Goal: Task Accomplishment & Management: Complete application form

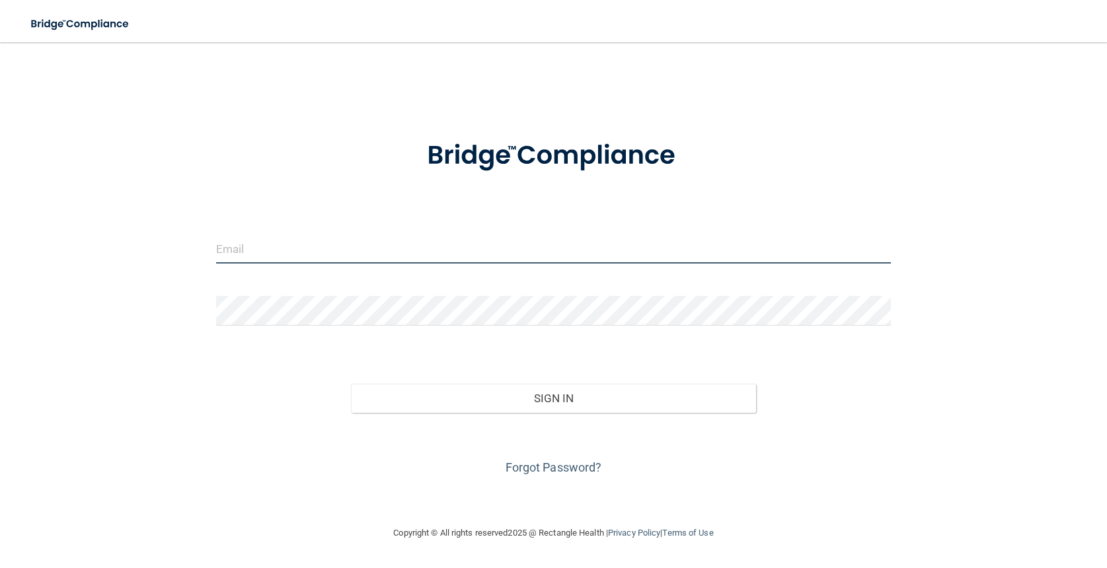
type input "[EMAIL_ADDRESS][DOMAIN_NAME]"
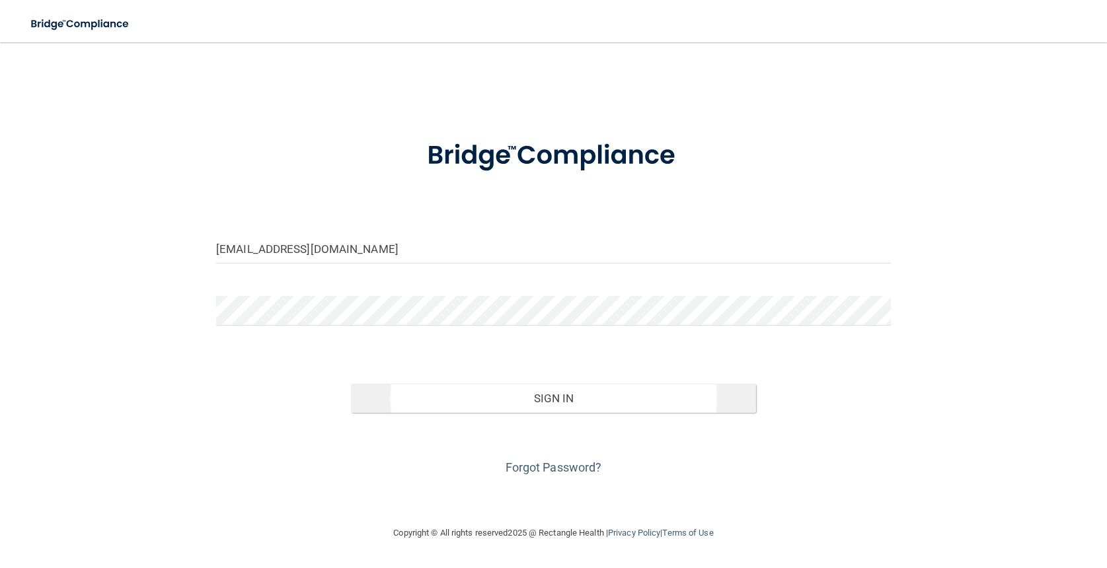
click at [559, 402] on button "Sign In" at bounding box center [553, 398] width 404 height 29
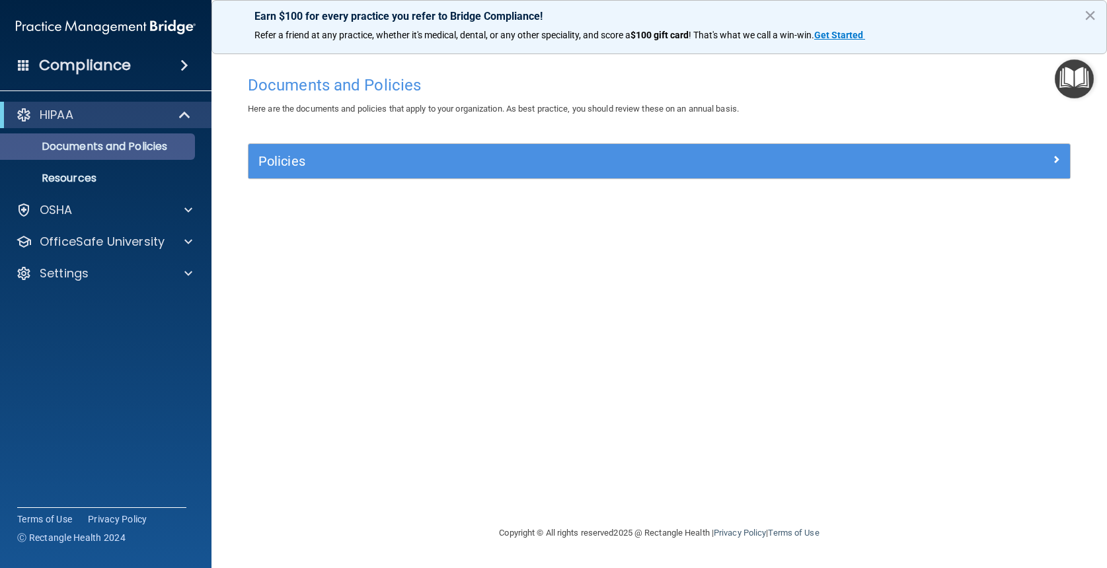
click at [122, 153] on p "Documents and Policies" at bounding box center [99, 146] width 180 height 13
click at [388, 160] on h5 "Policies" at bounding box center [556, 161] width 596 height 15
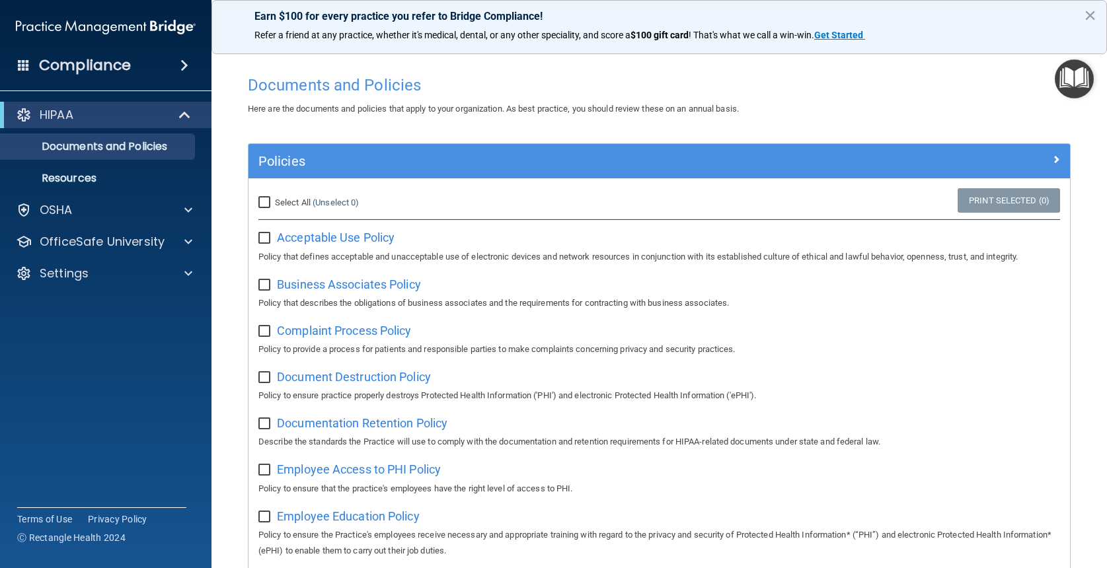
click at [265, 237] on input "checkbox" at bounding box center [265, 238] width 15 height 11
checkbox input "true"
click at [271, 282] on input "checkbox" at bounding box center [265, 285] width 15 height 11
checkbox input "true"
click at [262, 330] on input "checkbox" at bounding box center [265, 331] width 15 height 11
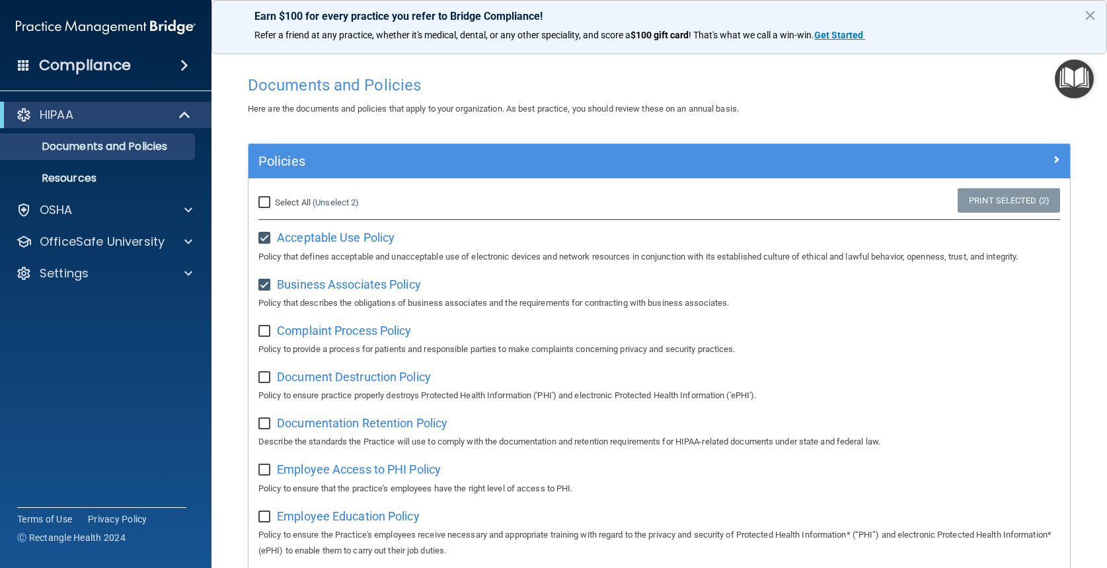
checkbox input "true"
click at [330, 239] on span "Acceptable Use Policy" at bounding box center [336, 238] width 118 height 14
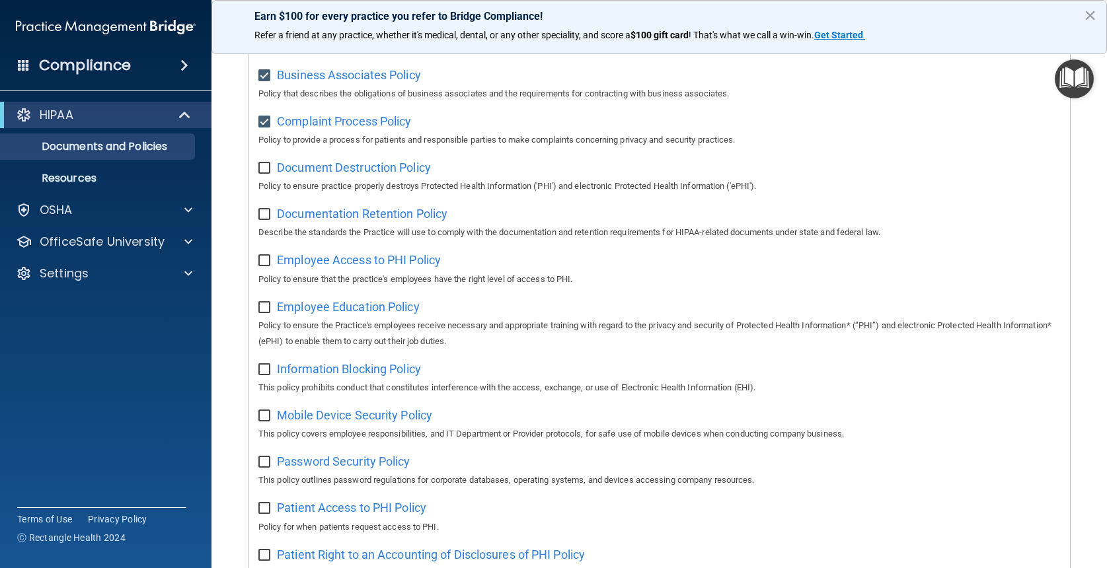
scroll to position [211, 0]
click at [266, 161] on input "checkbox" at bounding box center [265, 166] width 15 height 11
checkbox input "true"
click at [264, 208] on input "checkbox" at bounding box center [265, 213] width 15 height 11
checkbox input "true"
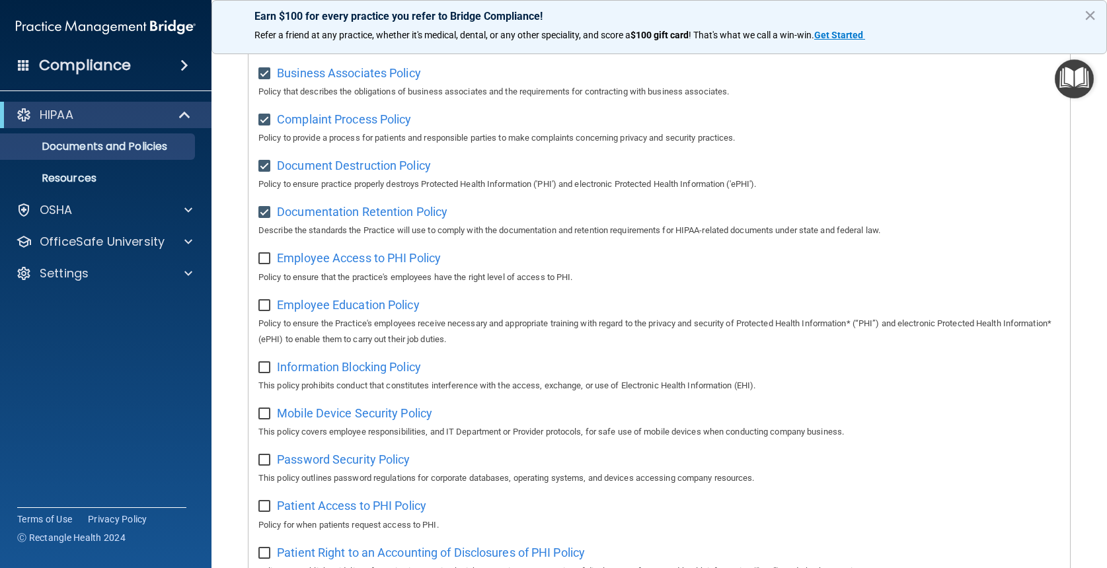
click at [266, 254] on input "checkbox" at bounding box center [265, 259] width 15 height 11
checkbox input "true"
click at [266, 301] on input "checkbox" at bounding box center [265, 306] width 15 height 11
checkbox input "true"
click at [265, 363] on input "checkbox" at bounding box center [265, 368] width 15 height 11
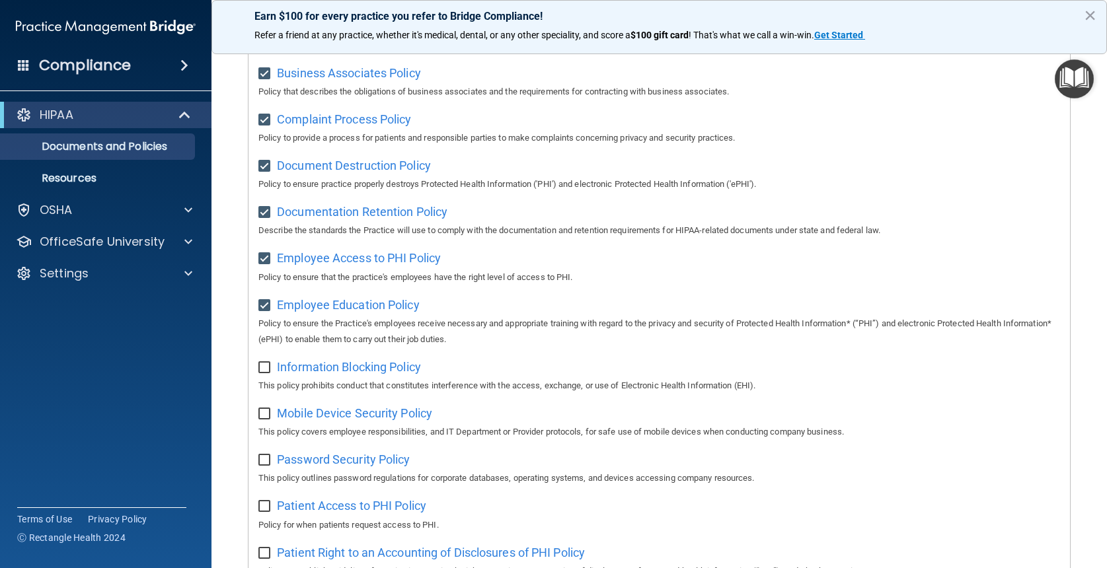
checkbox input "true"
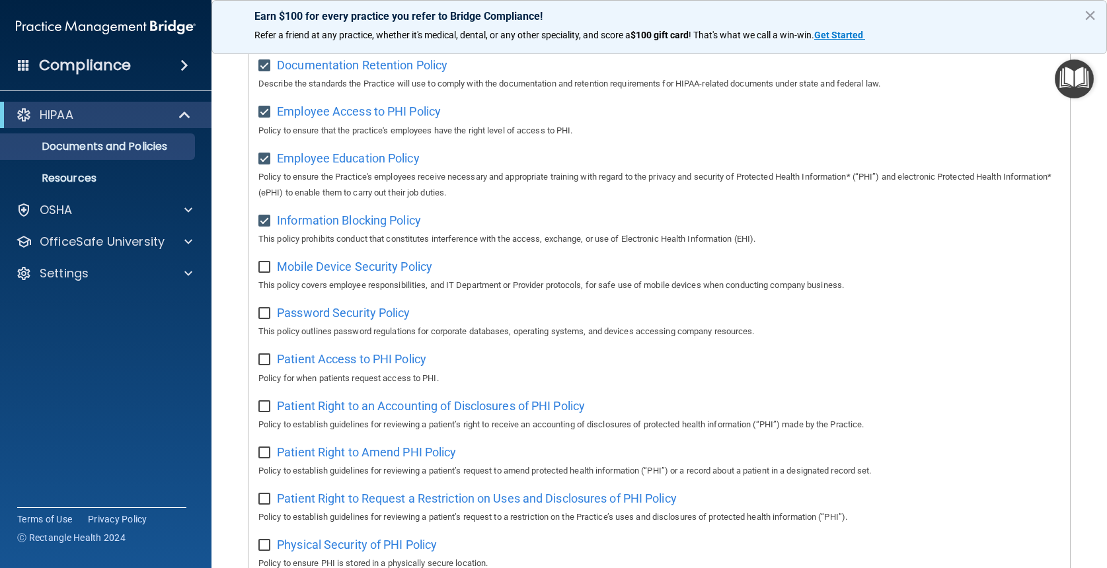
scroll to position [360, 0]
click at [268, 260] on input "checkbox" at bounding box center [265, 265] width 15 height 11
checkbox input "true"
click at [267, 307] on input "checkbox" at bounding box center [265, 312] width 15 height 11
checkbox input "true"
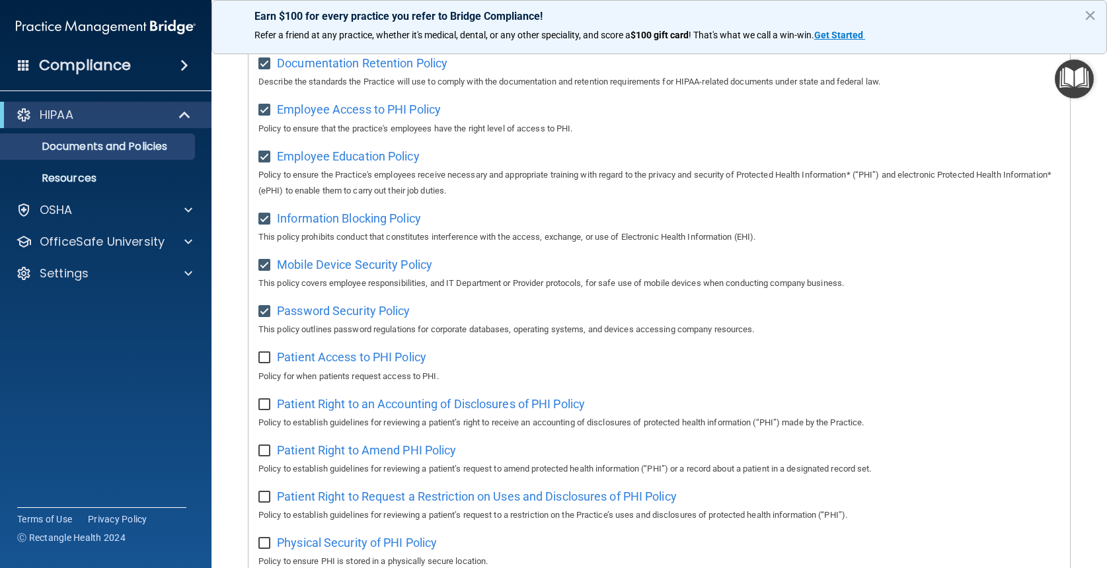
click at [266, 353] on input "checkbox" at bounding box center [265, 358] width 15 height 11
checkbox input "true"
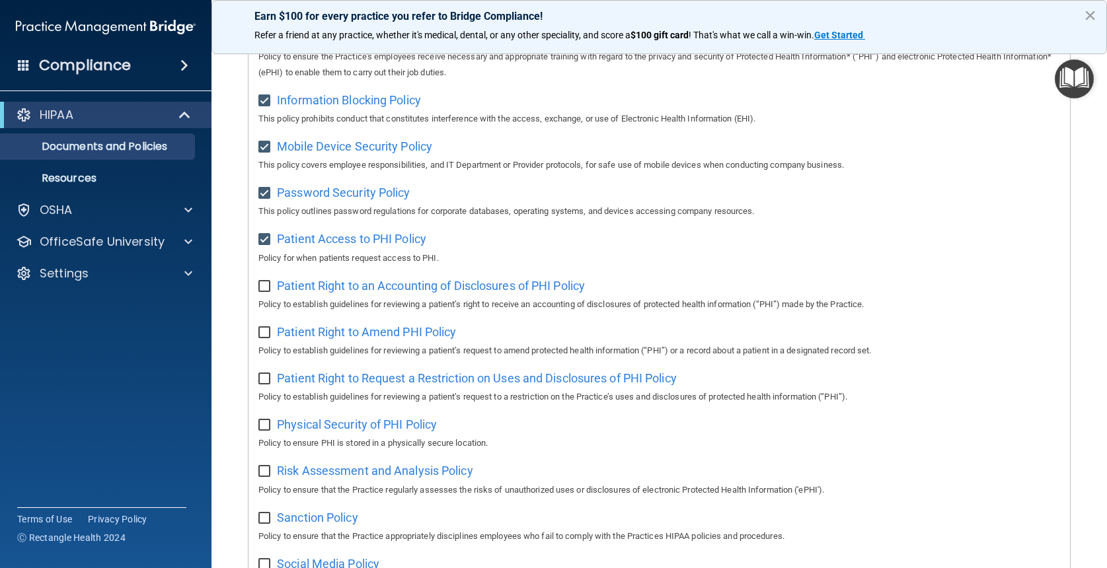
scroll to position [501, 0]
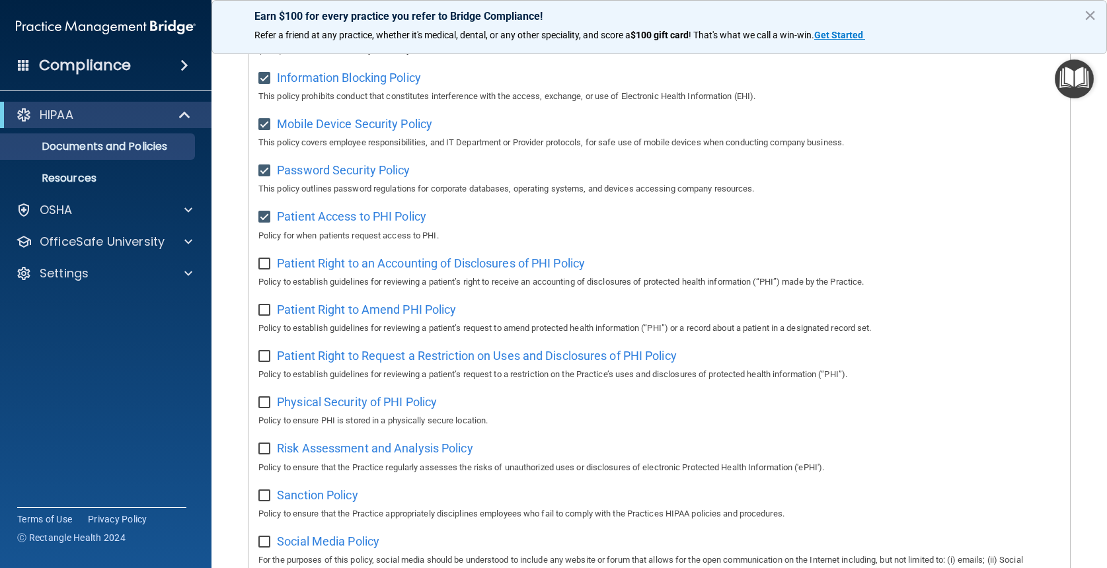
click at [264, 259] on input "checkbox" at bounding box center [265, 264] width 15 height 11
checkbox input "true"
click at [264, 305] on input "checkbox" at bounding box center [265, 310] width 15 height 11
checkbox input "true"
click at [264, 352] on input "checkbox" at bounding box center [265, 357] width 15 height 11
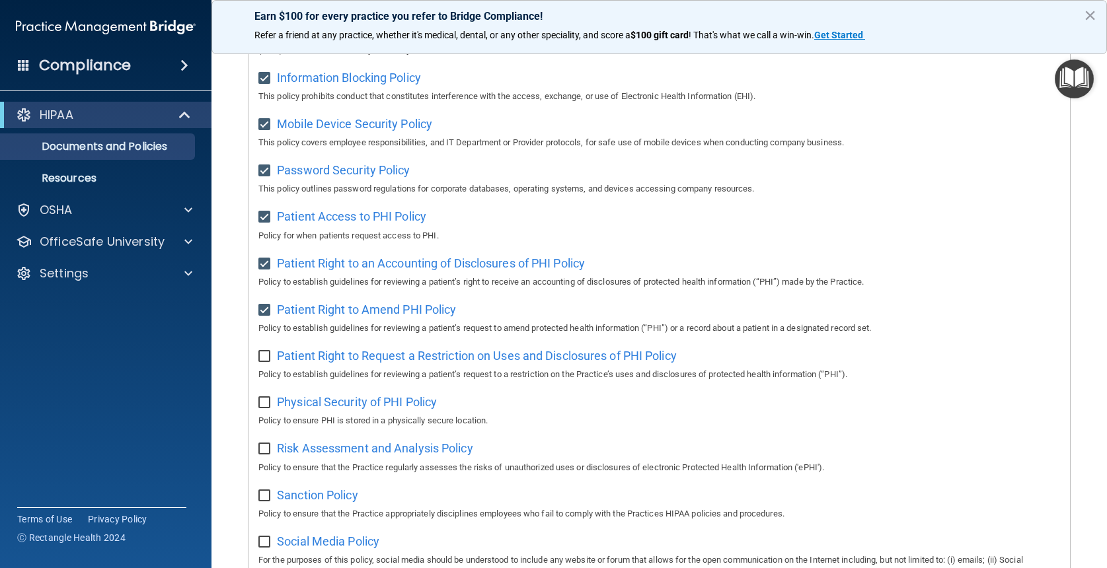
checkbox input "true"
click at [266, 391] on label at bounding box center [266, 398] width 17 height 15
click at [266, 398] on input "checkbox" at bounding box center [265, 403] width 15 height 11
checkbox input "true"
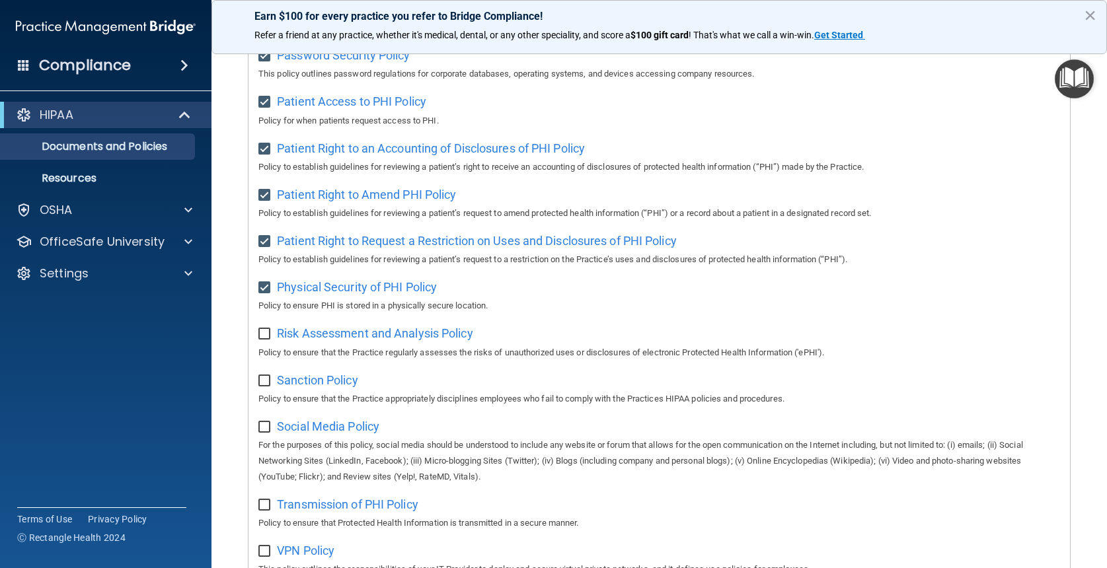
scroll to position [644, 0]
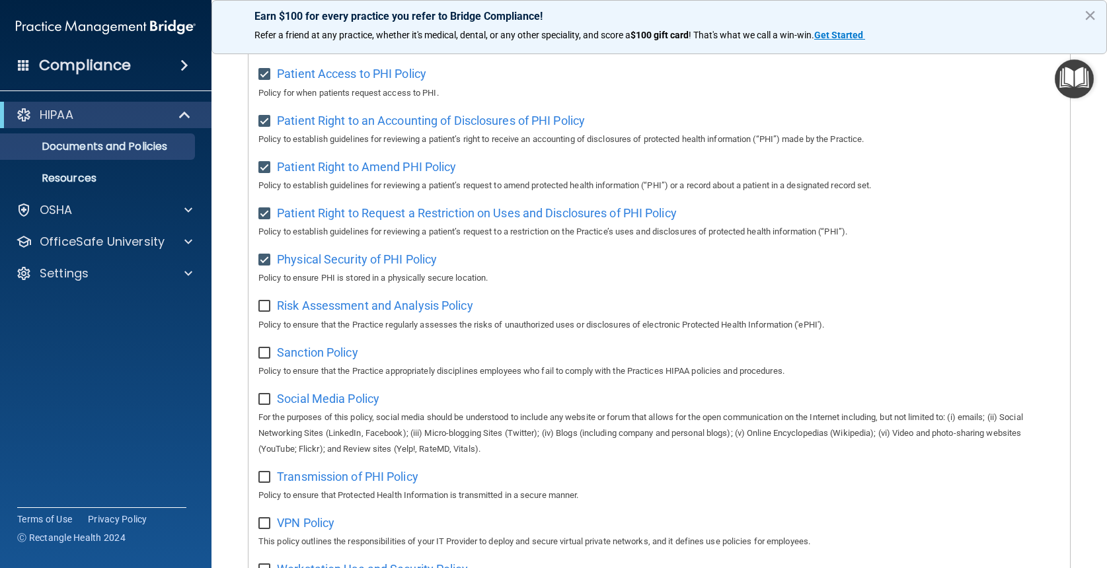
click at [266, 301] on input "checkbox" at bounding box center [265, 306] width 15 height 11
checkbox input "true"
click at [268, 348] on input "checkbox" at bounding box center [265, 353] width 15 height 11
checkbox input "true"
click at [265, 395] on input "checkbox" at bounding box center [265, 400] width 15 height 11
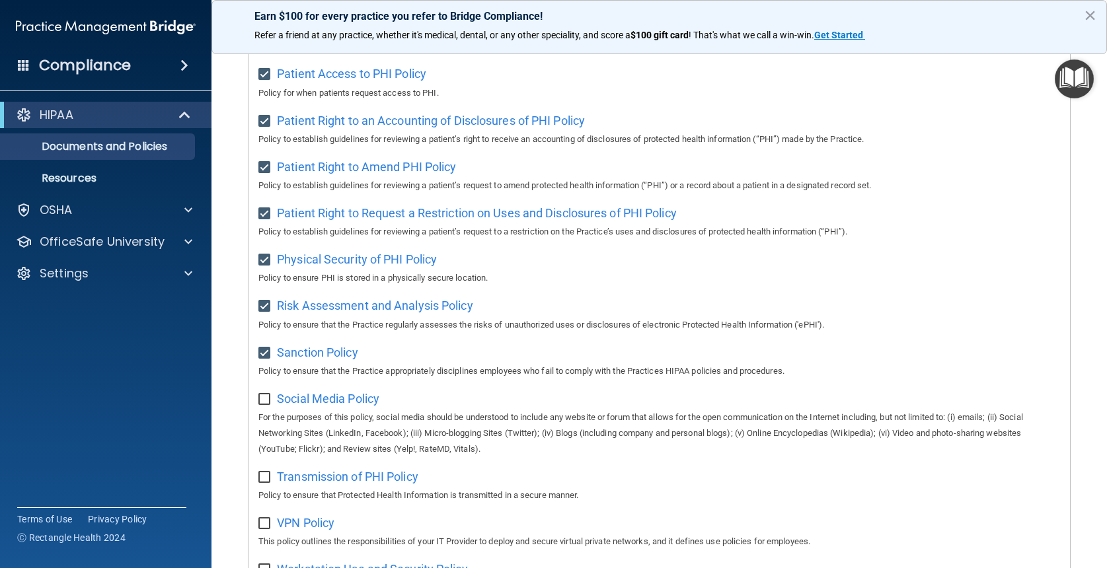
checkbox input "true"
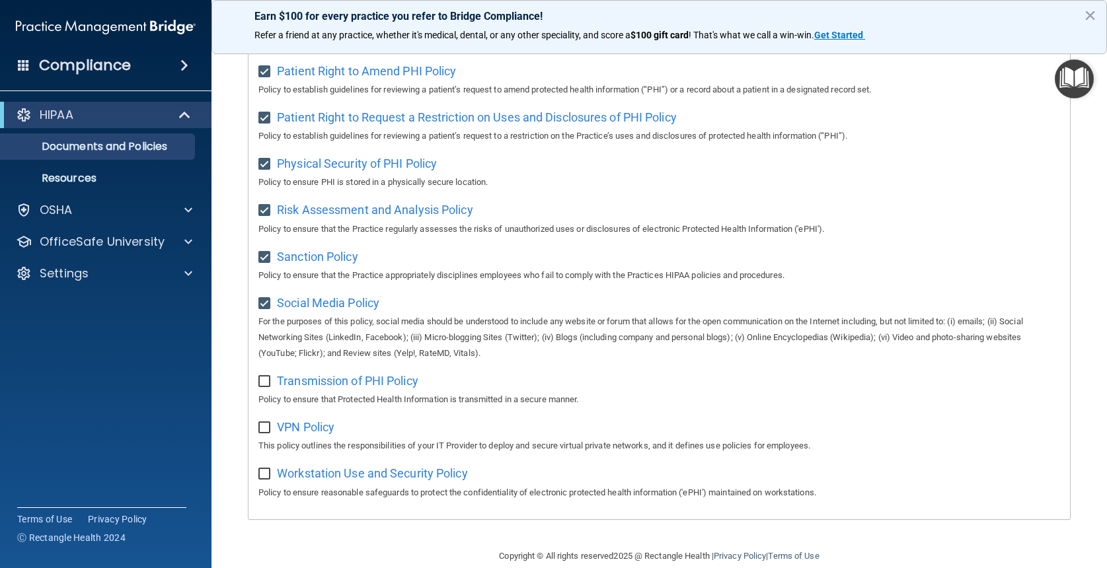
scroll to position [739, 0]
click at [265, 377] on input "checkbox" at bounding box center [265, 382] width 15 height 11
checkbox input "true"
click at [268, 424] on input "checkbox" at bounding box center [265, 429] width 15 height 11
checkbox input "true"
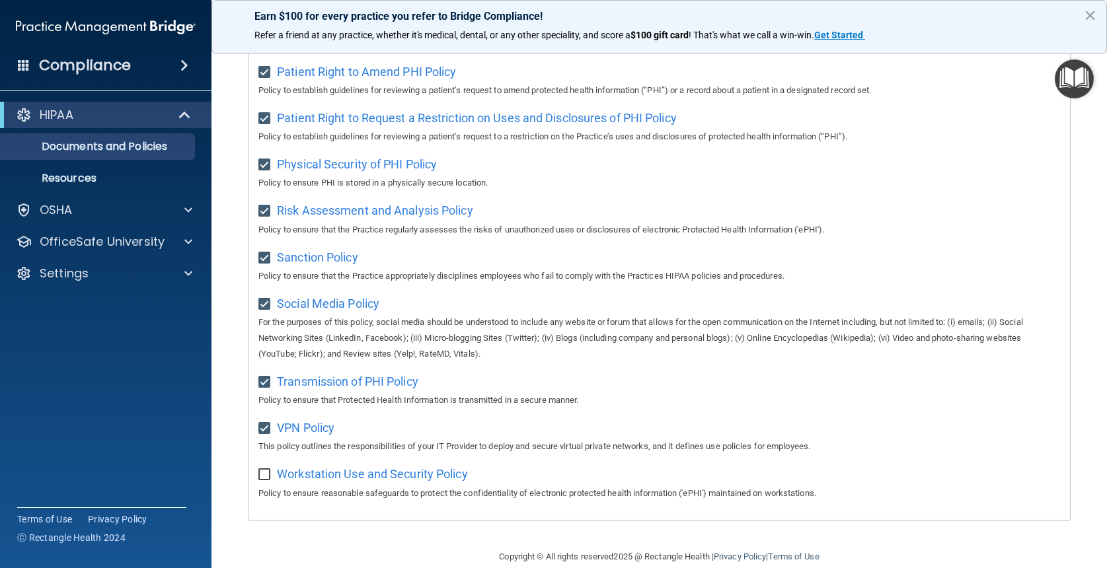
click at [264, 470] on input "checkbox" at bounding box center [265, 475] width 15 height 11
checkbox input "true"
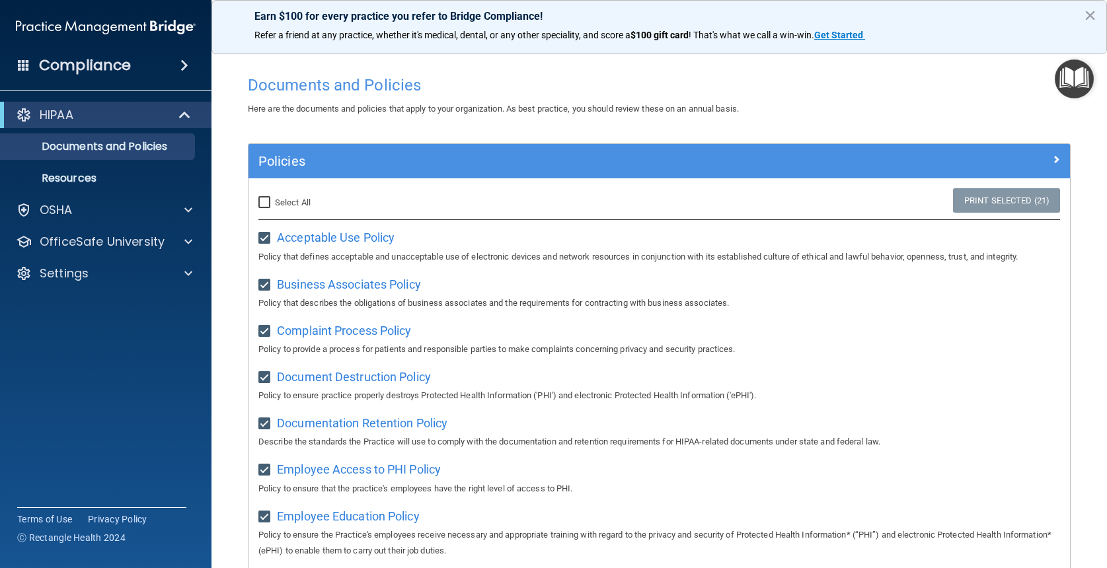
scroll to position [0, 0]
click at [516, 172] on div "Policies" at bounding box center [658, 161] width 821 height 34
click at [163, 243] on p "OfficeSafe University" at bounding box center [102, 242] width 125 height 16
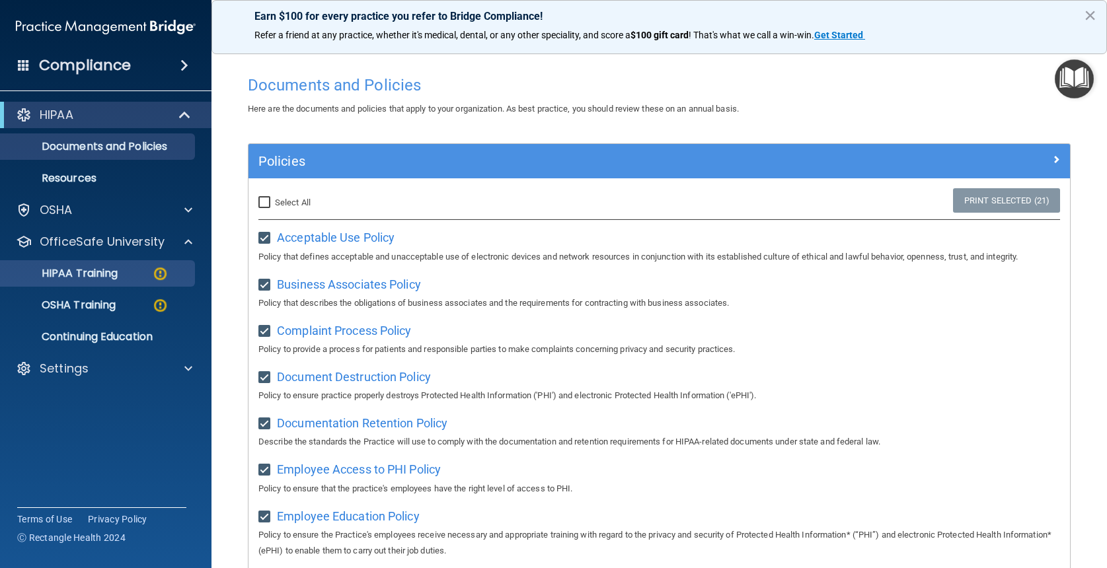
click at [103, 276] on p "HIPAA Training" at bounding box center [63, 273] width 109 height 13
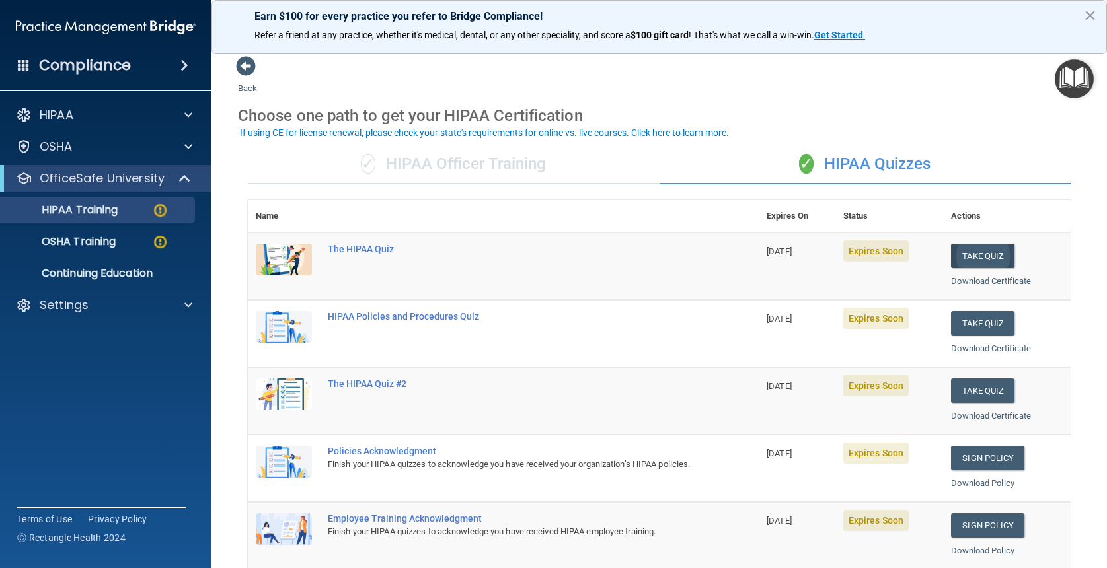
click at [985, 250] on button "Take Quiz" at bounding box center [982, 256] width 63 height 24
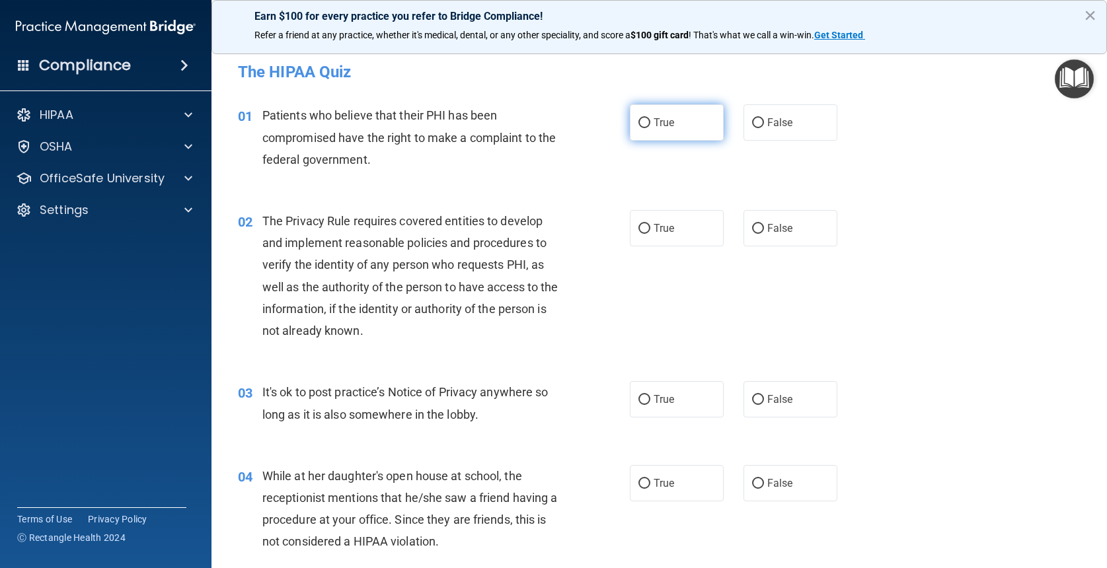
click at [648, 128] on label "True" at bounding box center [677, 122] width 94 height 36
click at [648, 128] on input "True" at bounding box center [644, 123] width 12 height 10
radio input "true"
click at [650, 228] on input "True" at bounding box center [644, 229] width 12 height 10
radio input "true"
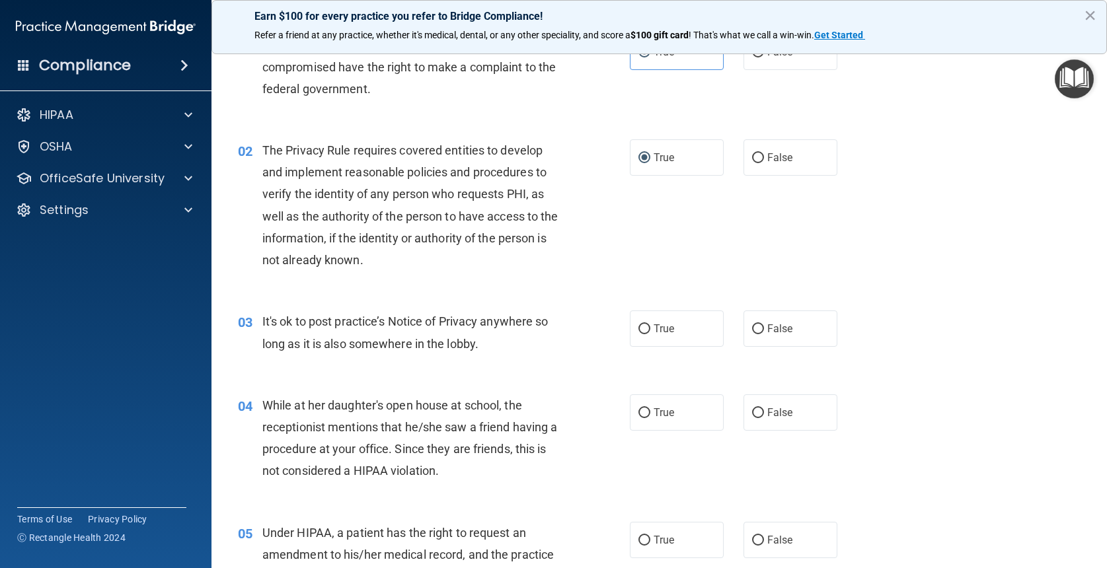
scroll to position [82, 0]
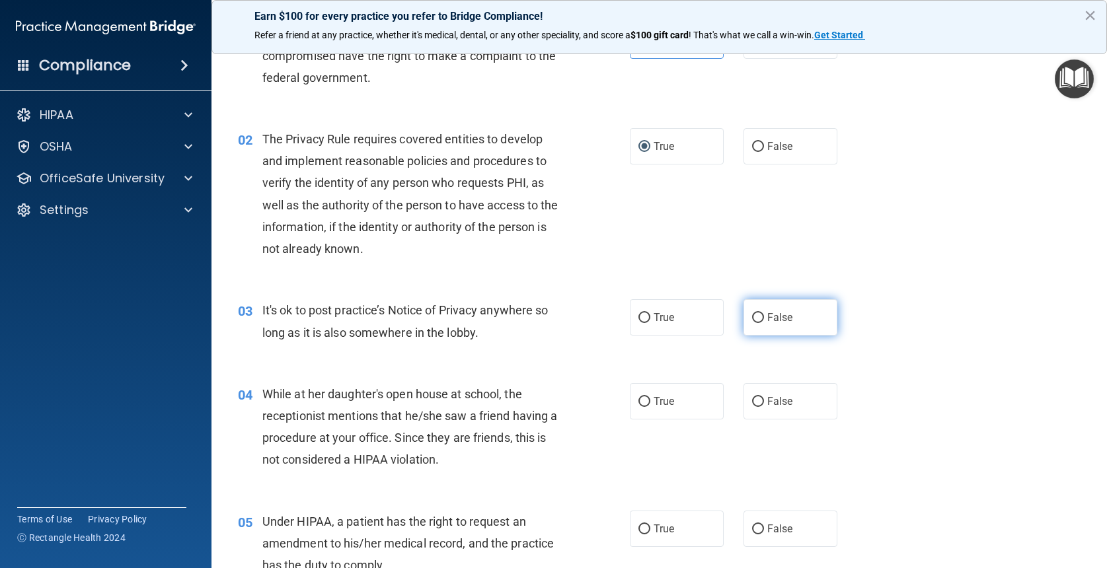
click at [759, 317] on input "False" at bounding box center [758, 318] width 12 height 10
radio input "true"
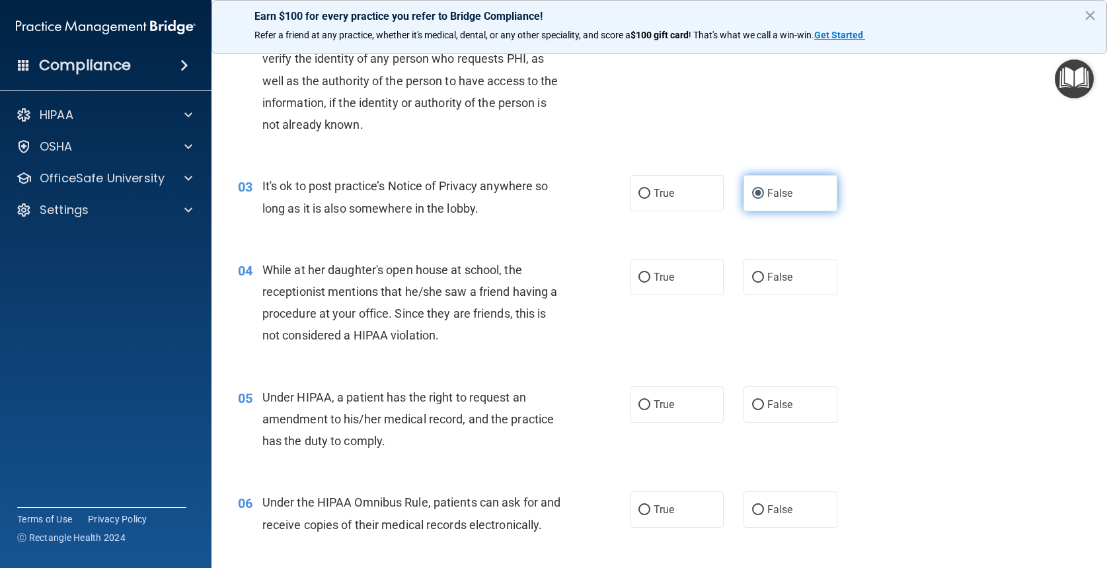
scroll to position [207, 0]
click at [766, 277] on label "False" at bounding box center [790, 276] width 94 height 36
click at [764, 277] on input "False" at bounding box center [758, 277] width 12 height 10
radio input "true"
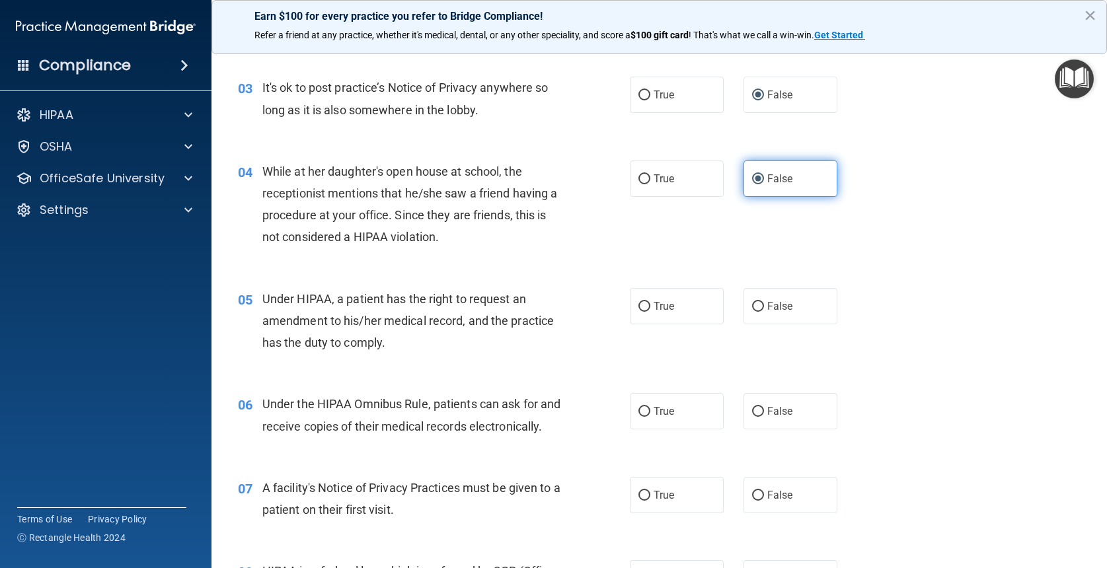
scroll to position [324, 0]
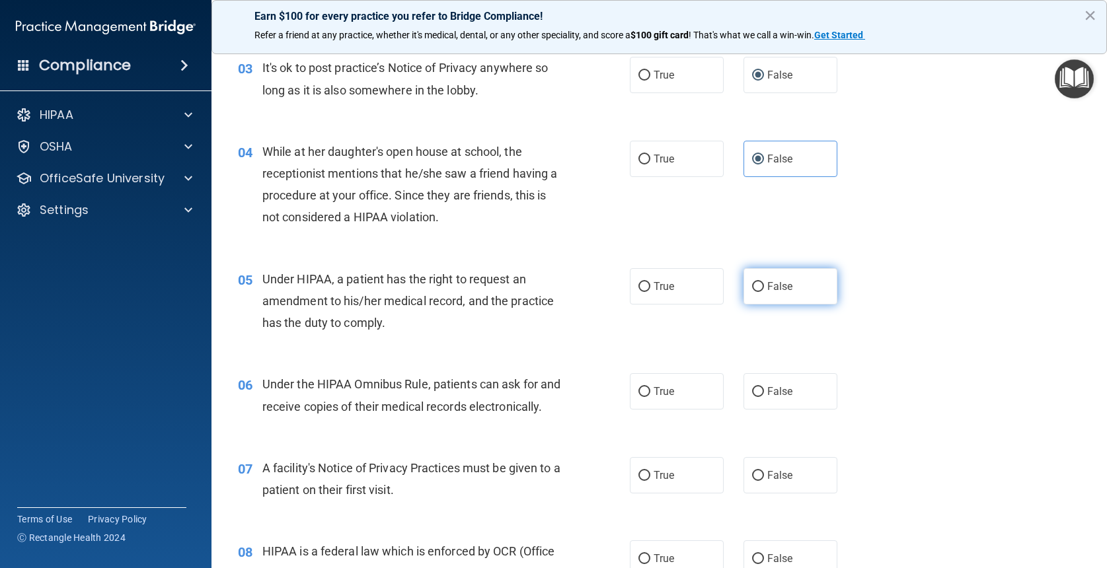
click at [763, 293] on label "False" at bounding box center [790, 286] width 94 height 36
click at [763, 292] on input "False" at bounding box center [758, 287] width 12 height 10
radio input "true"
click at [667, 392] on span "True" at bounding box center [664, 391] width 20 height 13
click at [650, 392] on input "True" at bounding box center [644, 392] width 12 height 10
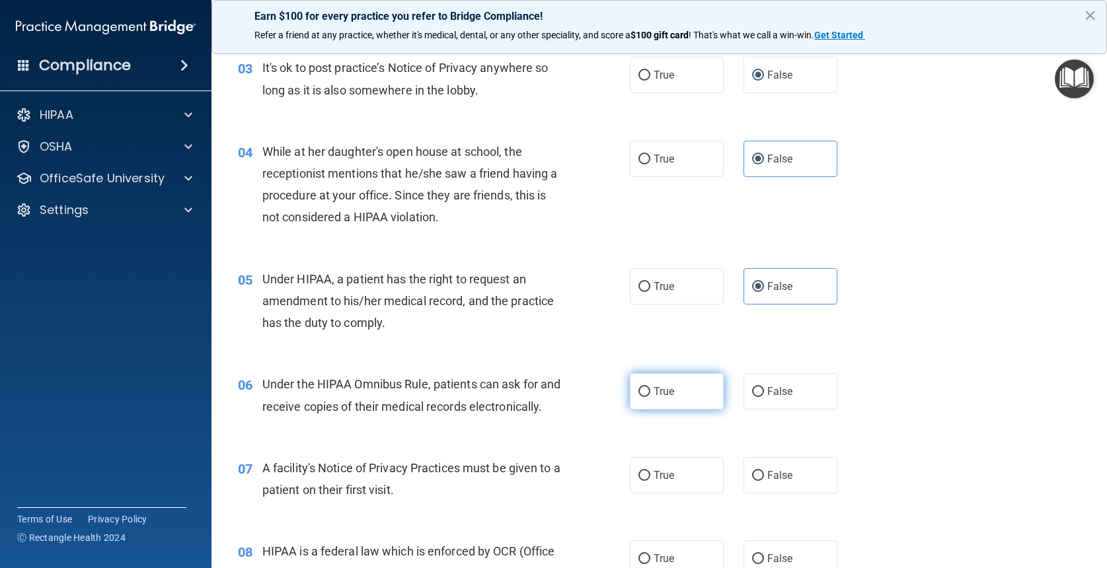
radio input "true"
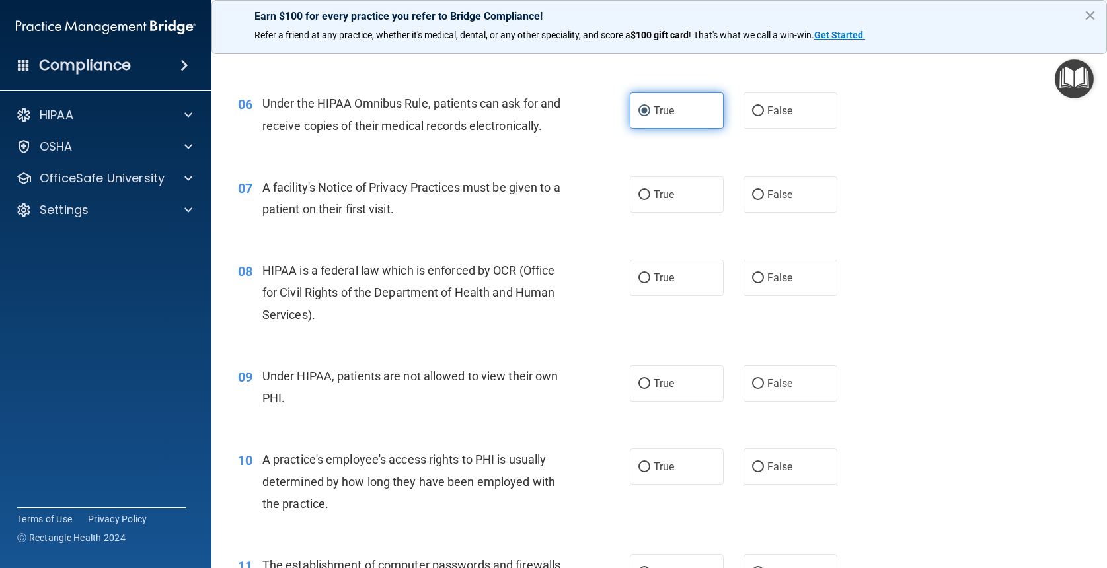
scroll to position [608, 0]
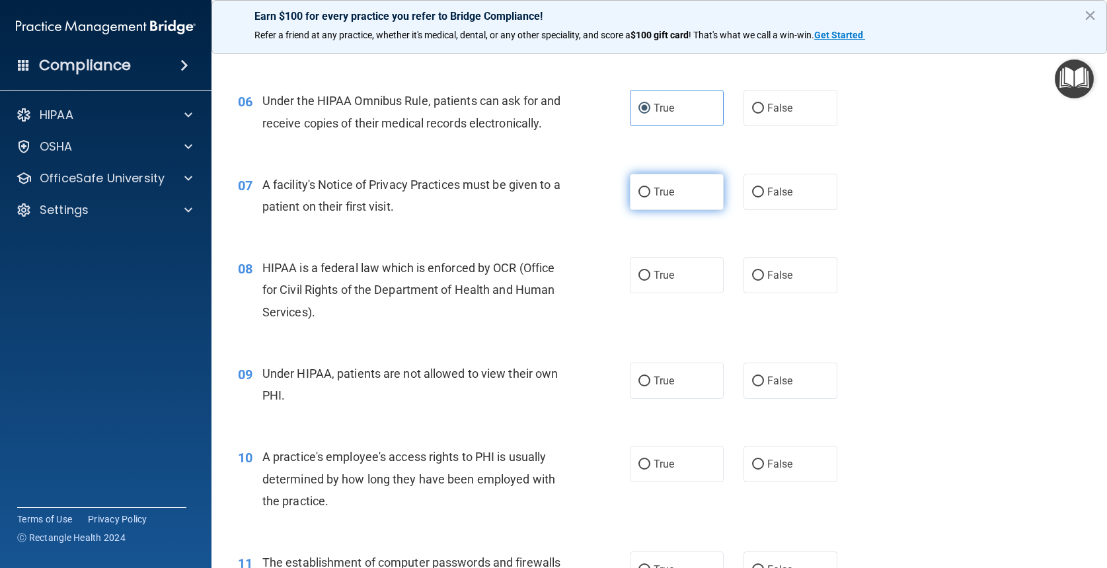
click at [703, 209] on label "True" at bounding box center [677, 192] width 94 height 36
click at [650, 198] on input "True" at bounding box center [644, 193] width 12 height 10
radio input "true"
click at [693, 293] on label "True" at bounding box center [677, 275] width 94 height 36
click at [650, 281] on input "True" at bounding box center [644, 276] width 12 height 10
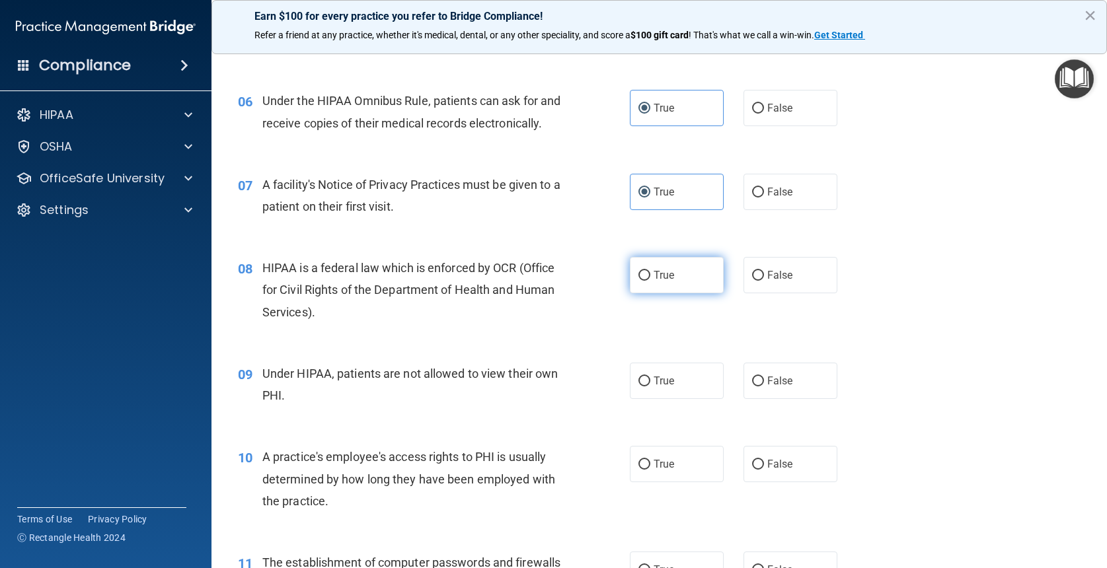
radio input "true"
click at [798, 399] on label "False" at bounding box center [790, 381] width 94 height 36
click at [764, 387] on input "False" at bounding box center [758, 382] width 12 height 10
radio input "true"
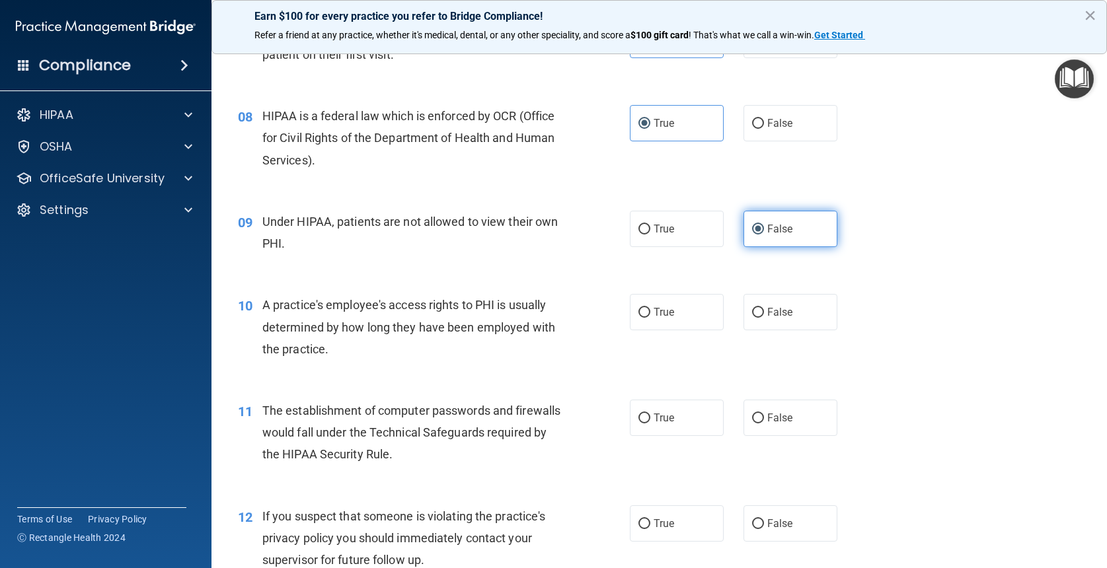
scroll to position [776, 0]
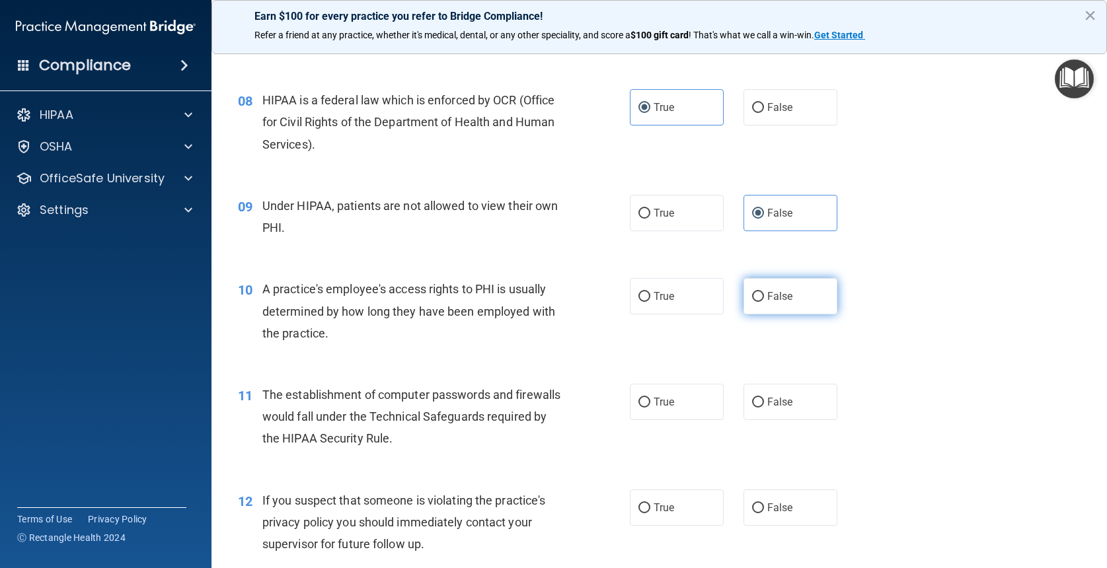
click at [765, 315] on label "False" at bounding box center [790, 296] width 94 height 36
click at [764, 302] on input "False" at bounding box center [758, 297] width 12 height 10
radio input "true"
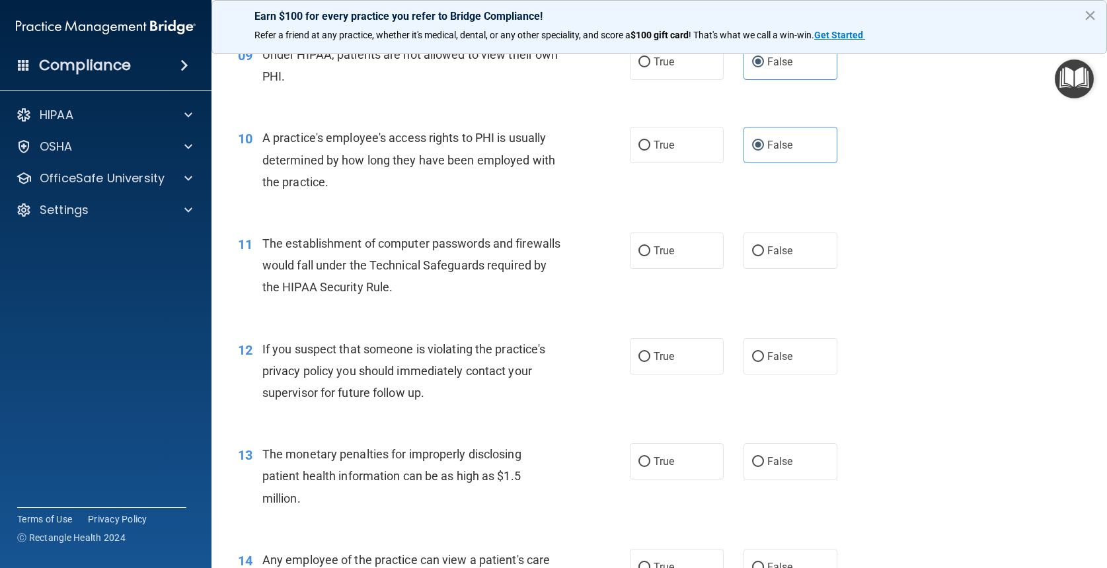
scroll to position [929, 0]
click at [681, 267] on label "True" at bounding box center [677, 249] width 94 height 36
click at [650, 254] on input "True" at bounding box center [644, 250] width 12 height 10
radio input "true"
click at [679, 373] on label "True" at bounding box center [677, 354] width 94 height 36
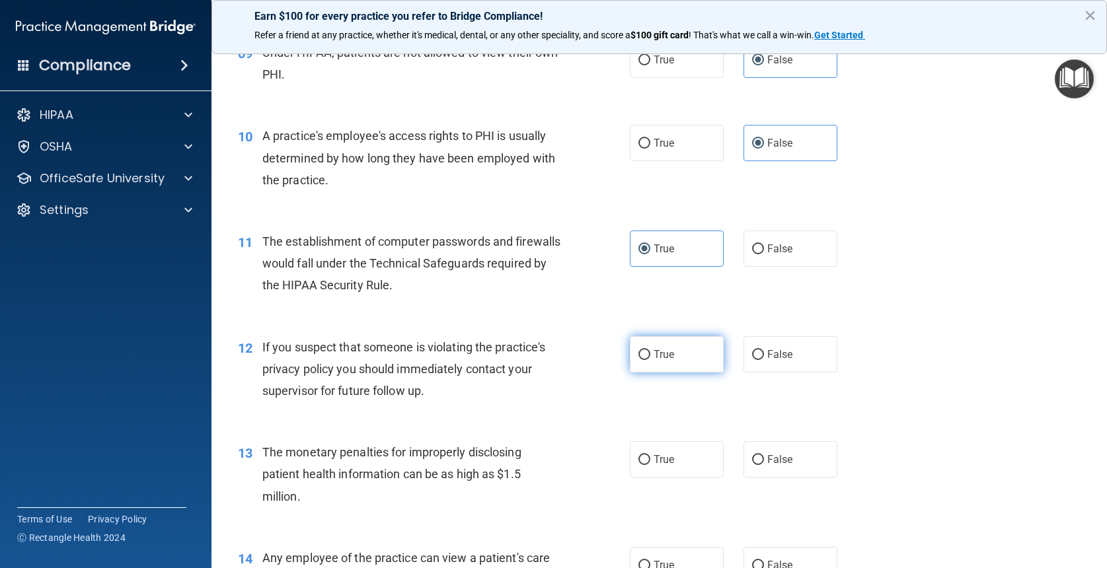
click at [650, 360] on input "True" at bounding box center [644, 355] width 12 height 10
radio input "true"
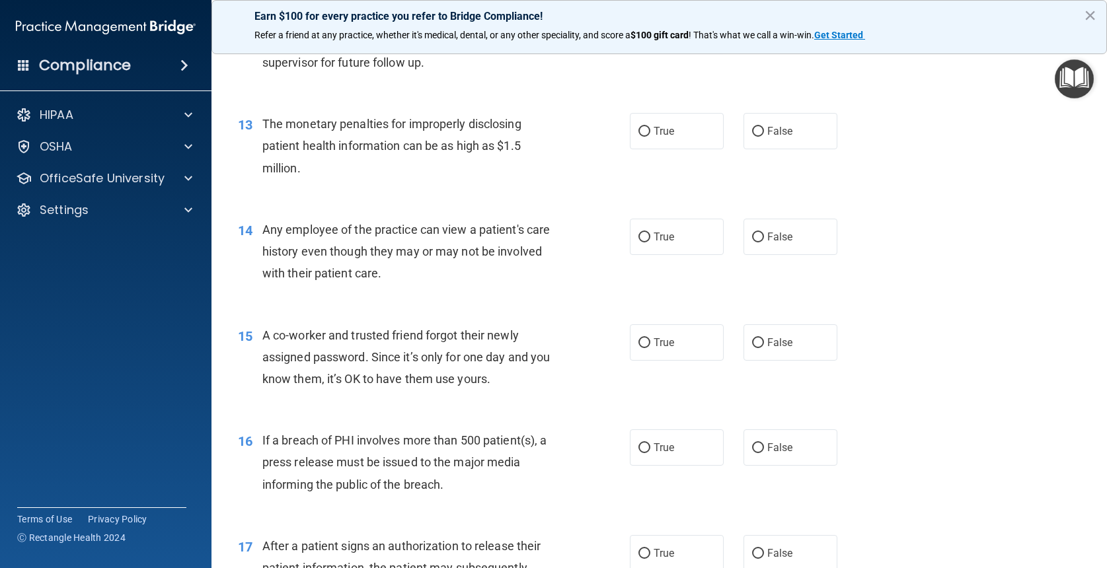
scroll to position [1260, 0]
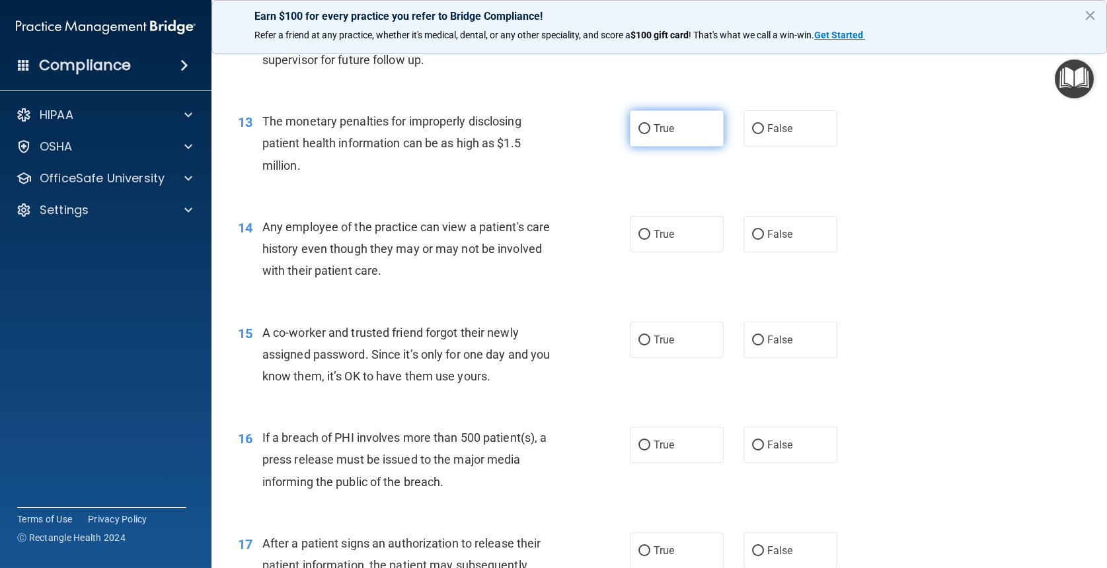
click at [698, 146] on label "True" at bounding box center [677, 128] width 94 height 36
click at [650, 134] on input "True" at bounding box center [644, 129] width 12 height 10
radio input "true"
click at [782, 241] on span "False" at bounding box center [780, 234] width 26 height 13
click at [764, 240] on input "False" at bounding box center [758, 235] width 12 height 10
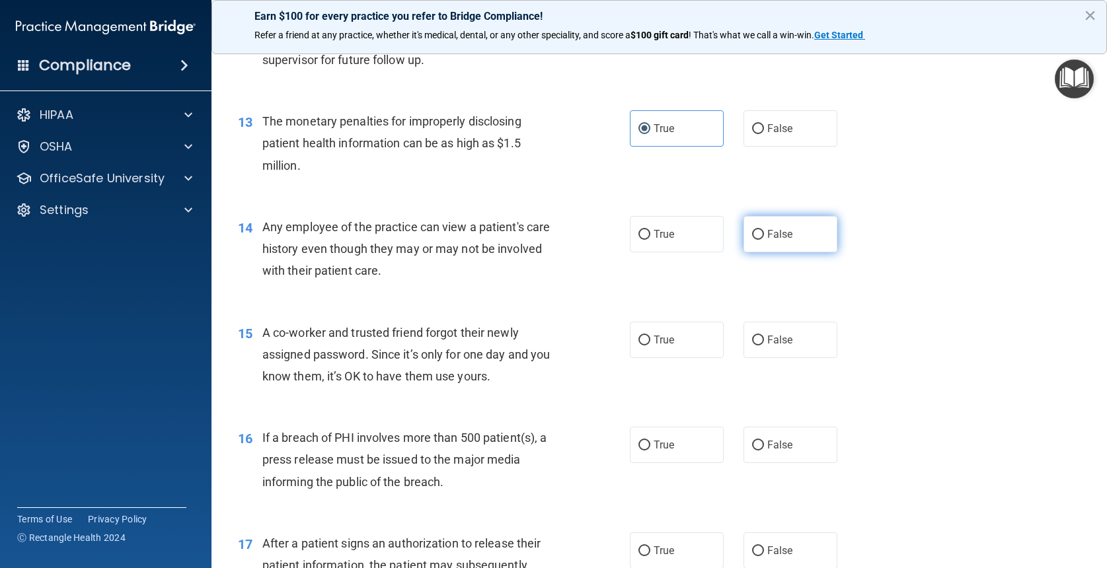
radio input "true"
click at [785, 358] on label "False" at bounding box center [790, 340] width 94 height 36
click at [764, 346] on input "False" at bounding box center [758, 341] width 12 height 10
radio input "true"
click at [788, 463] on label "False" at bounding box center [790, 445] width 94 height 36
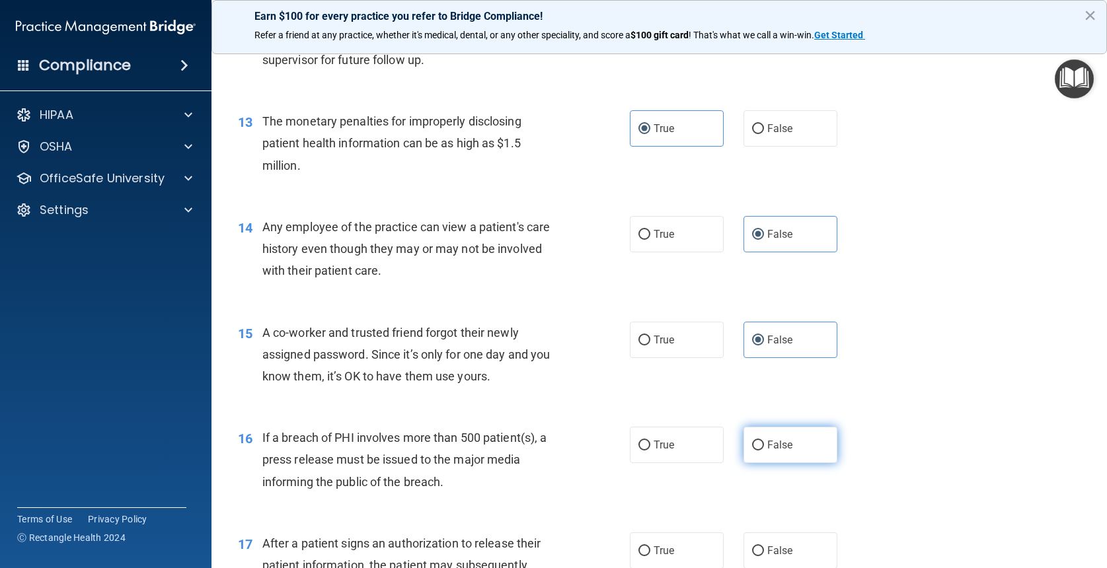
click at [764, 451] on input "False" at bounding box center [758, 446] width 12 height 10
radio input "true"
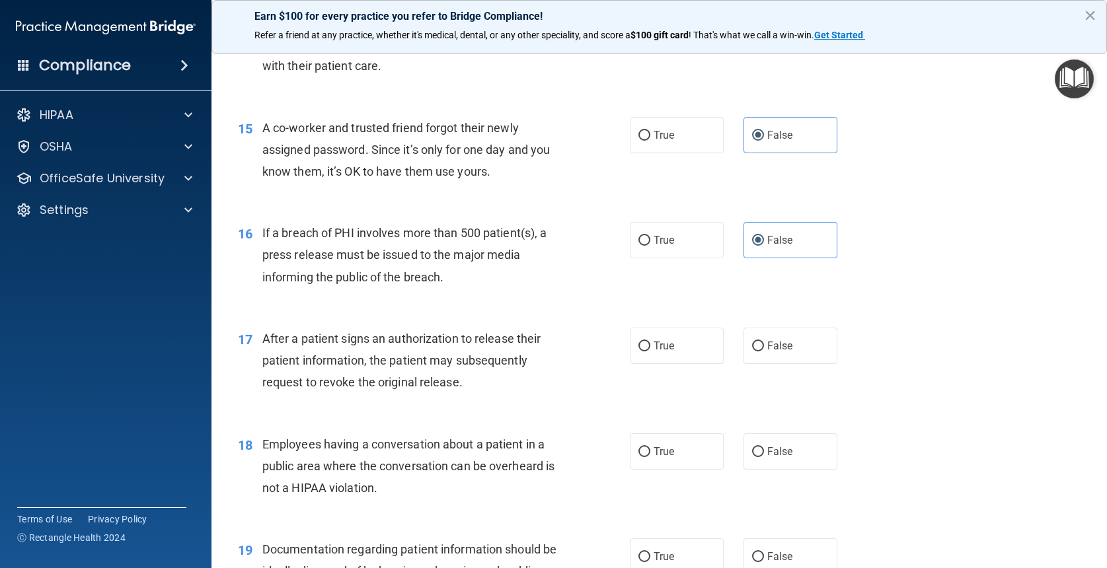
scroll to position [1464, 0]
click at [690, 363] on label "True" at bounding box center [677, 347] width 94 height 36
click at [650, 353] on input "True" at bounding box center [644, 348] width 12 height 10
radio input "true"
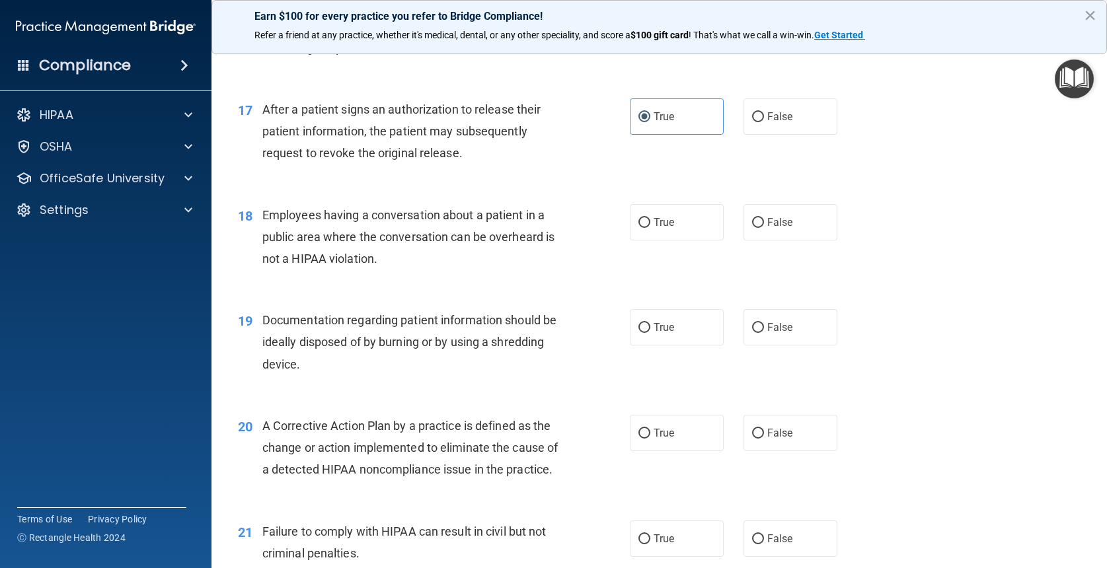
scroll to position [1695, 0]
click at [788, 228] on span "False" at bounding box center [780, 221] width 26 height 13
click at [764, 227] on input "False" at bounding box center [758, 222] width 12 height 10
radio input "true"
click at [669, 345] on label "True" at bounding box center [677, 327] width 94 height 36
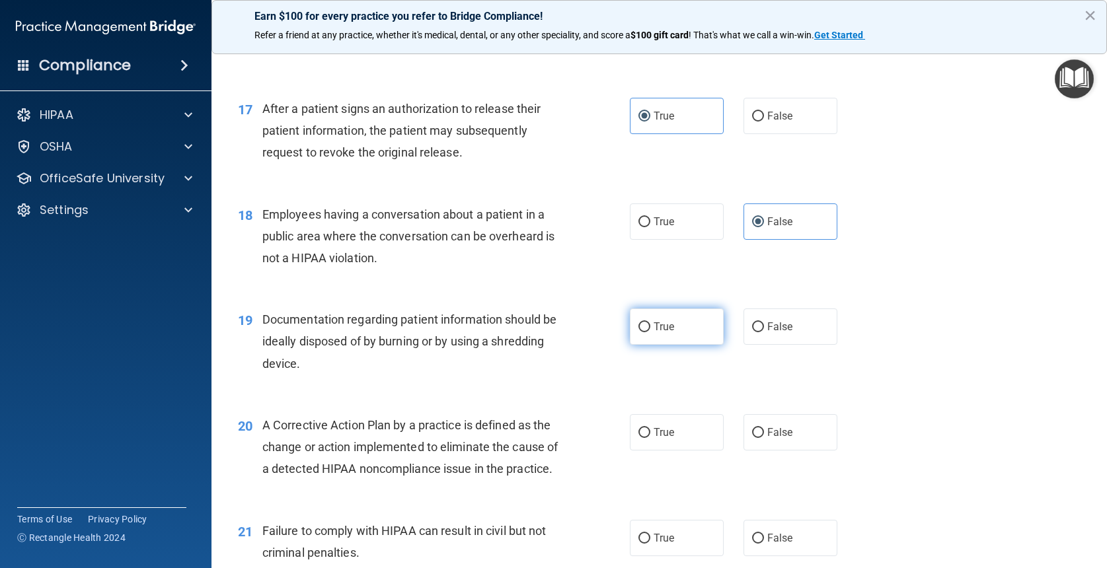
click at [650, 332] on input "True" at bounding box center [644, 327] width 12 height 10
radio input "true"
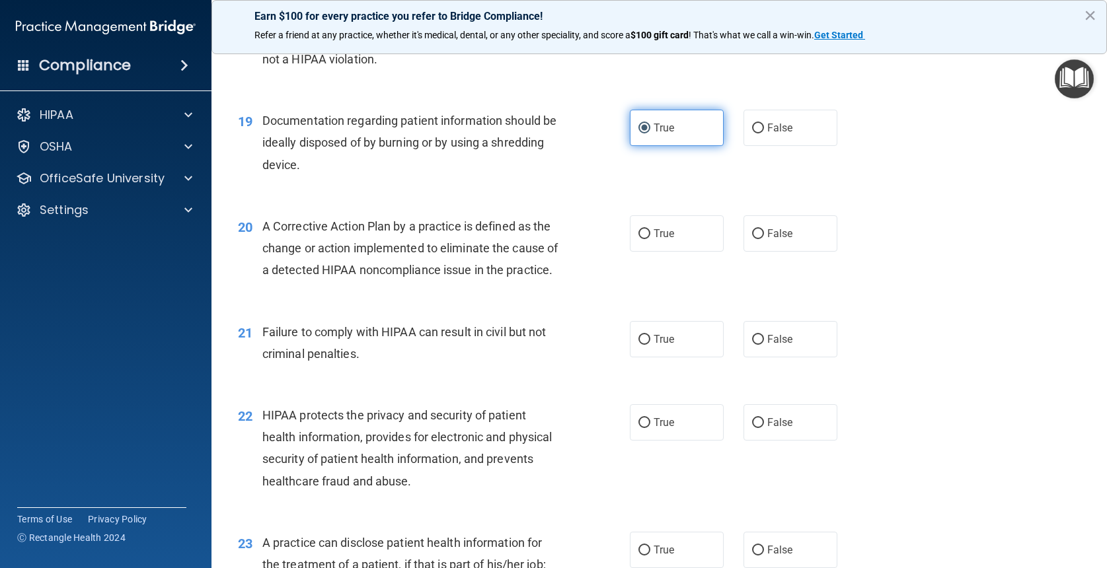
scroll to position [1898, 0]
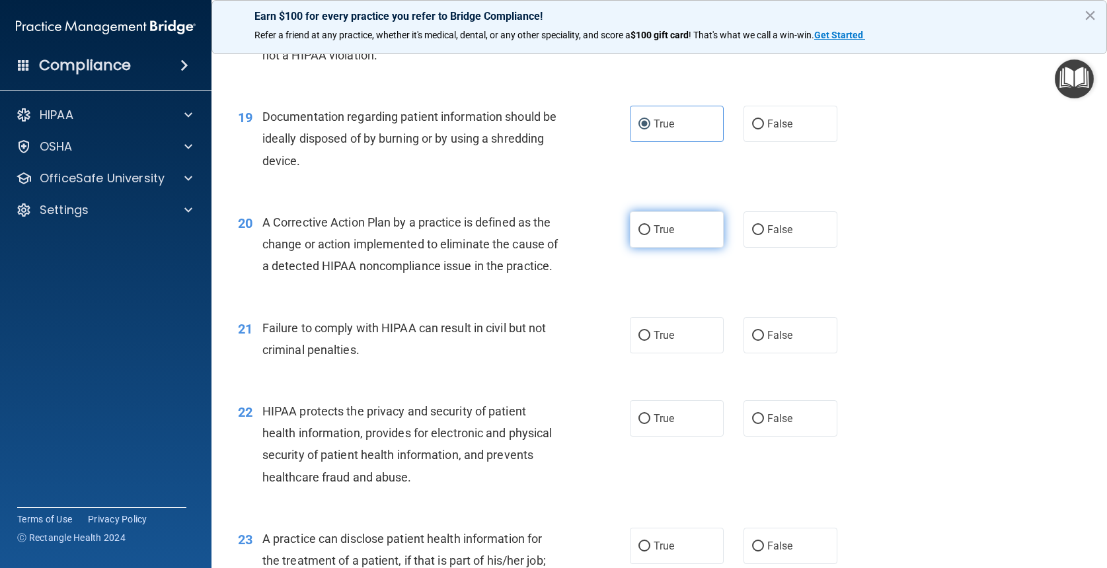
click at [691, 243] on label "True" at bounding box center [677, 229] width 94 height 36
click at [650, 235] on input "True" at bounding box center [644, 230] width 12 height 10
radio input "true"
click at [774, 354] on label "False" at bounding box center [790, 335] width 94 height 36
click at [764, 341] on input "False" at bounding box center [758, 336] width 12 height 10
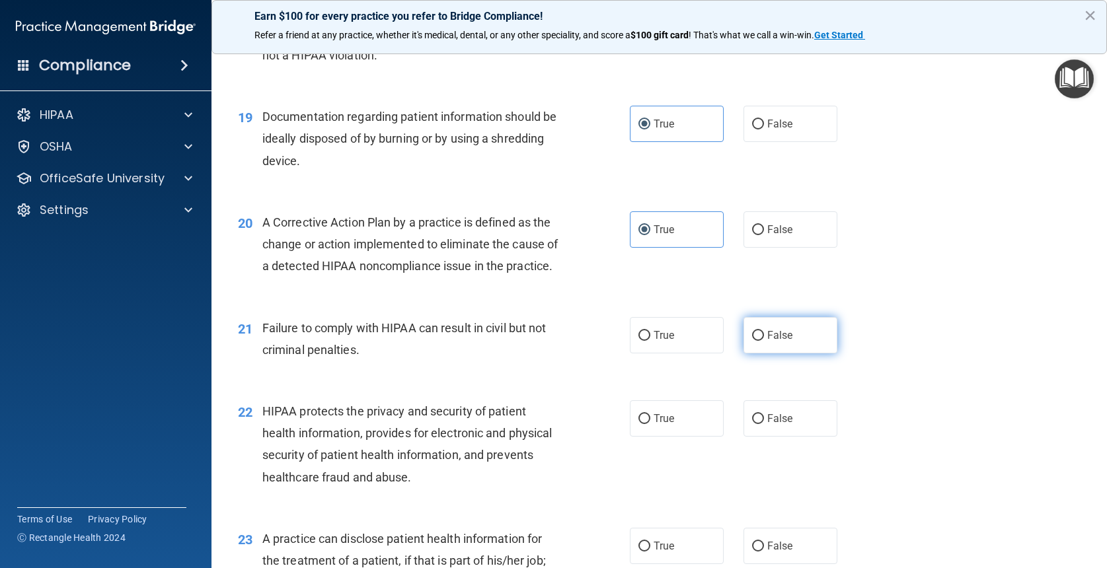
radio input "true"
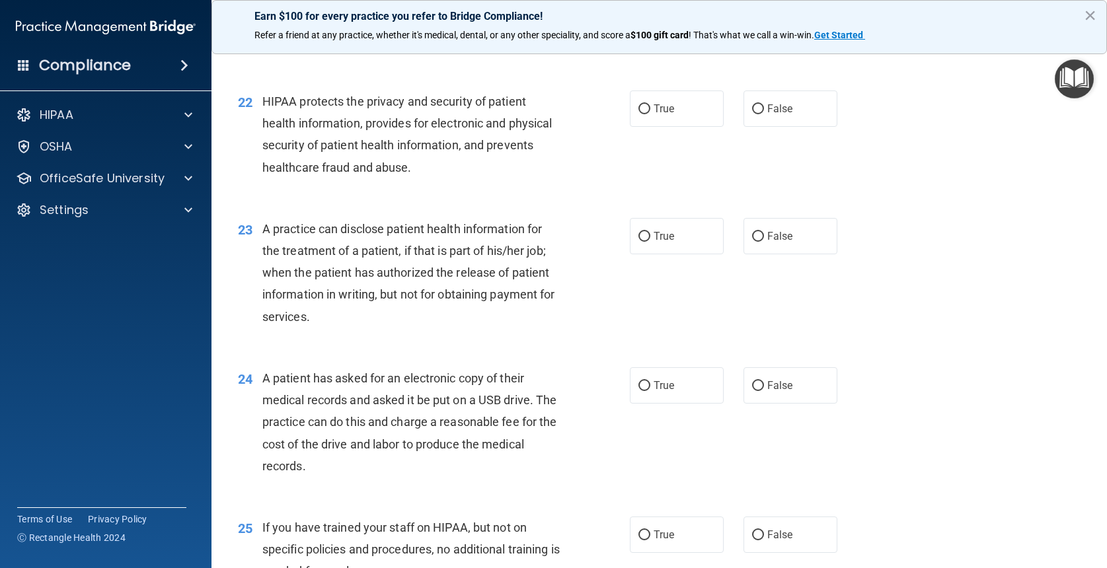
scroll to position [2209, 0]
click at [697, 126] on label "True" at bounding box center [677, 108] width 94 height 36
click at [650, 114] on input "True" at bounding box center [644, 109] width 12 height 10
radio input "true"
click at [779, 241] on label "False" at bounding box center [790, 235] width 94 height 36
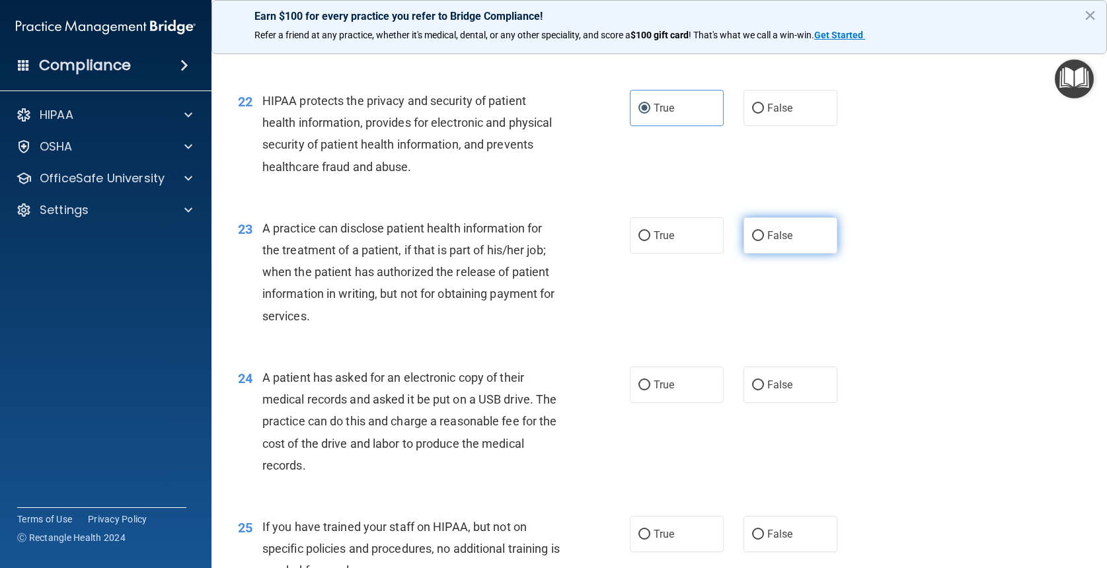
click at [764, 241] on input "False" at bounding box center [758, 236] width 12 height 10
radio input "true"
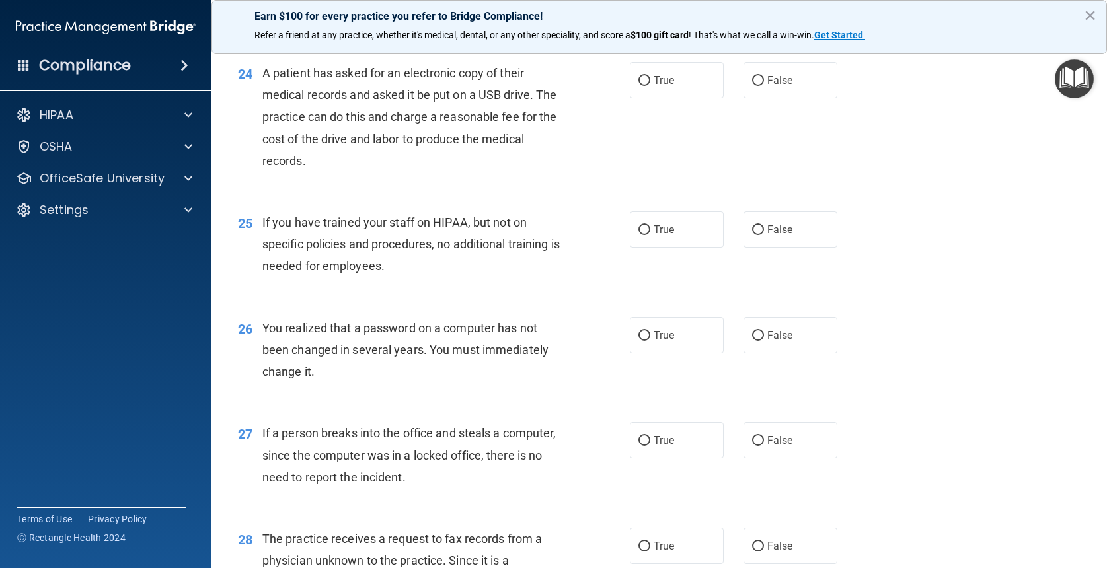
scroll to position [2509, 0]
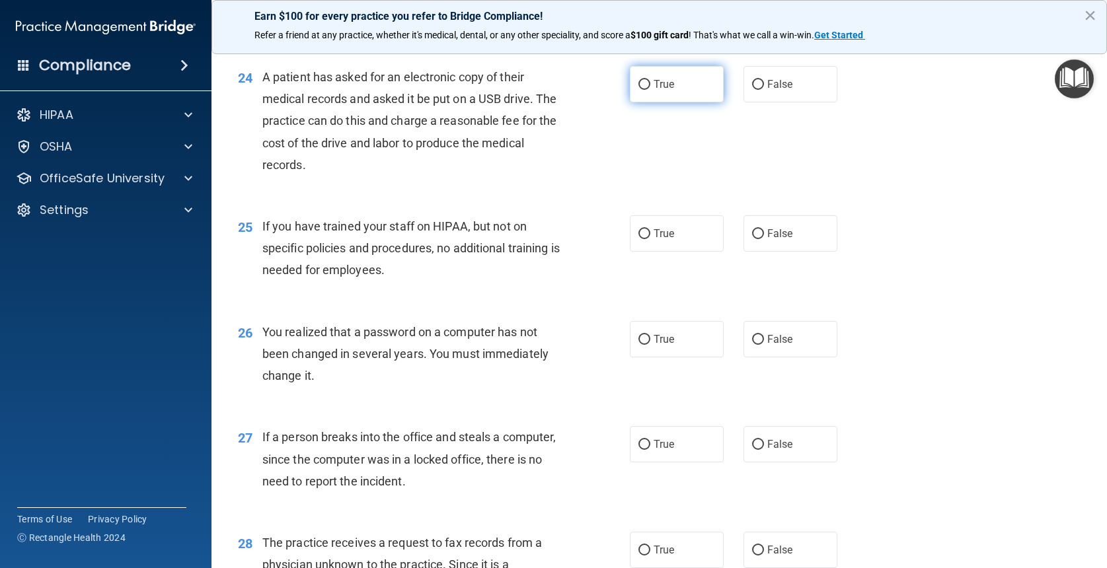
click at [693, 102] on label "True" at bounding box center [677, 84] width 94 height 36
click at [650, 90] on input "True" at bounding box center [644, 85] width 12 height 10
radio input "true"
click at [770, 240] on span "False" at bounding box center [780, 233] width 26 height 13
click at [764, 239] on input "False" at bounding box center [758, 234] width 12 height 10
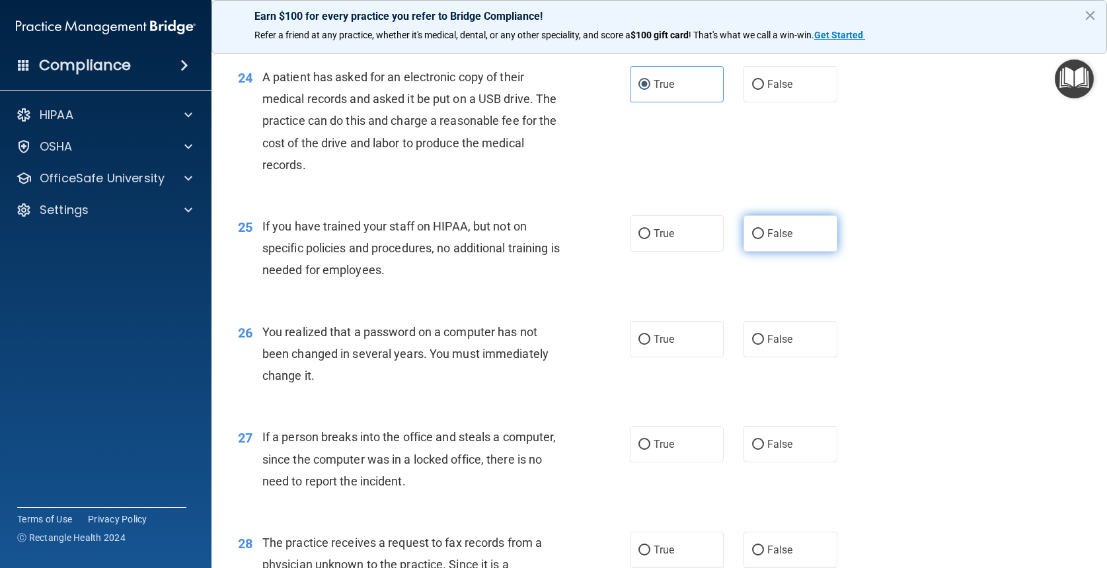
radio input "true"
click at [687, 358] on label "True" at bounding box center [677, 339] width 94 height 36
click at [650, 345] on input "True" at bounding box center [644, 340] width 12 height 10
radio input "true"
click at [753, 463] on label "False" at bounding box center [790, 444] width 94 height 36
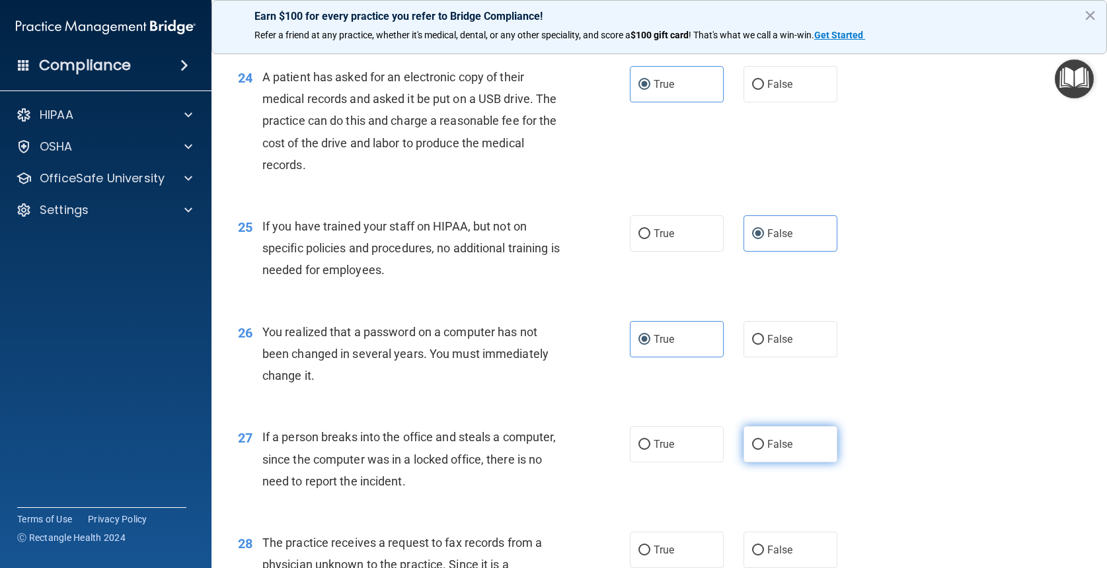
click at [753, 450] on input "False" at bounding box center [758, 445] width 12 height 10
radio input "true"
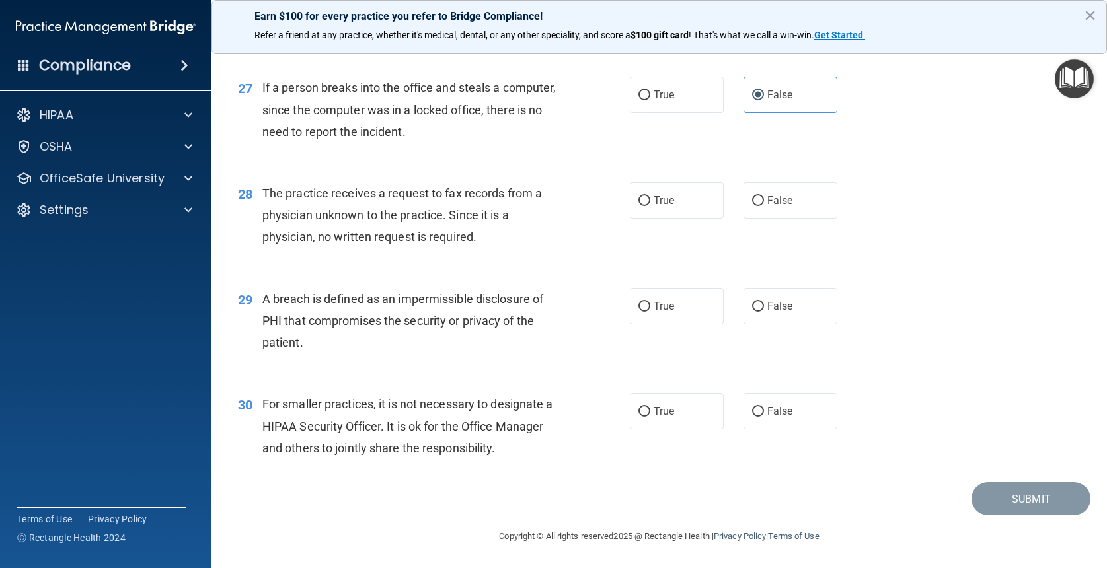
scroll to position [2867, 0]
click at [802, 191] on label "False" at bounding box center [790, 200] width 94 height 36
click at [764, 196] on input "False" at bounding box center [758, 201] width 12 height 10
radio input "true"
click at [652, 311] on label "True" at bounding box center [677, 306] width 94 height 36
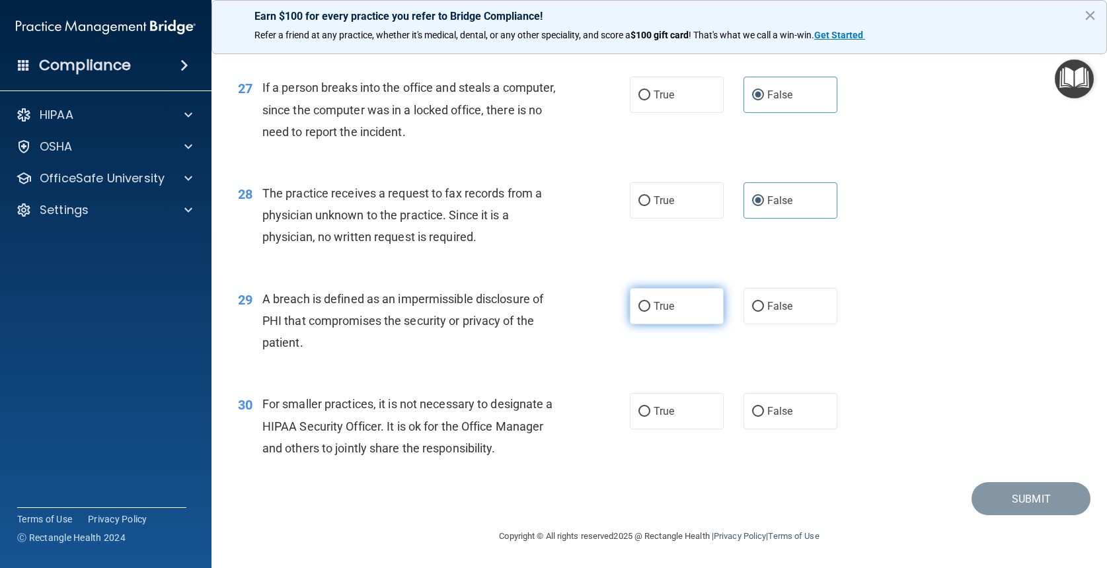
click at [650, 311] on input "True" at bounding box center [644, 307] width 12 height 10
radio input "true"
click at [773, 425] on label "False" at bounding box center [790, 411] width 94 height 36
click at [764, 417] on input "False" at bounding box center [758, 412] width 12 height 10
radio input "true"
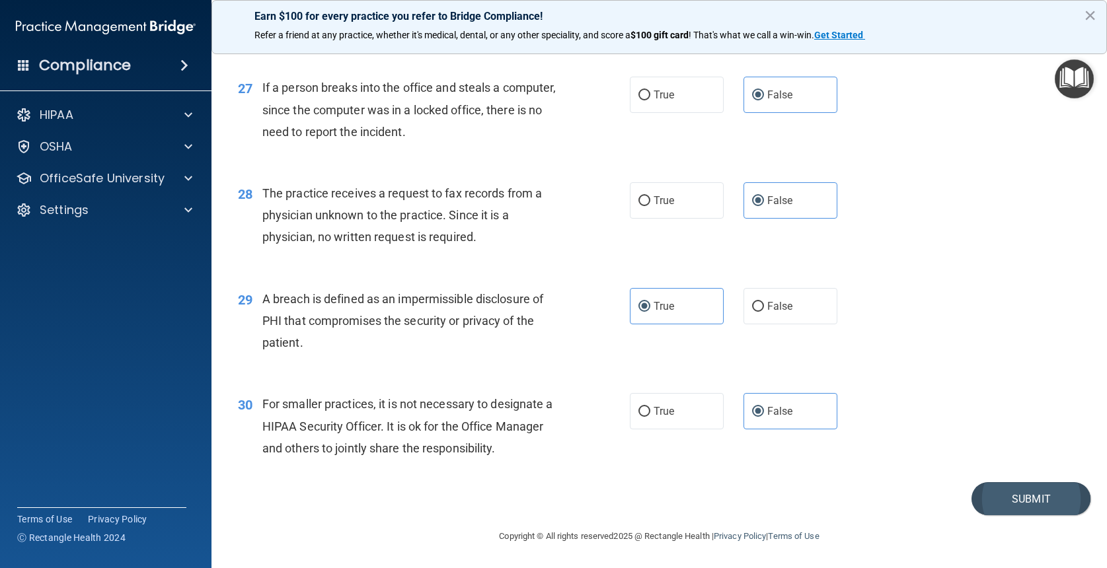
click at [1013, 497] on button "Submit" at bounding box center [1030, 499] width 119 height 34
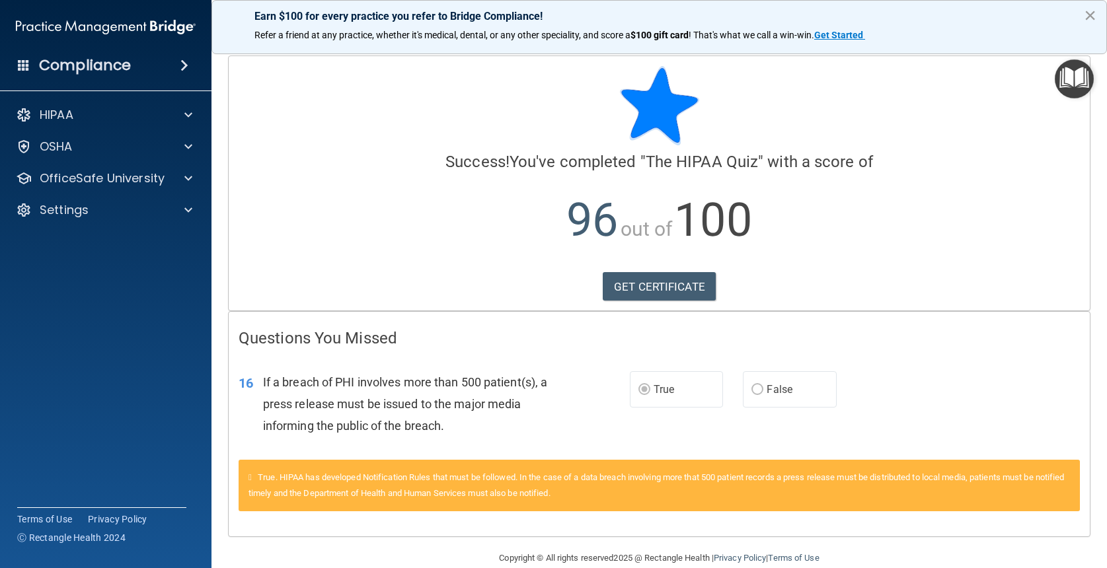
click at [1094, 15] on button "×" at bounding box center [1090, 15] width 13 height 21
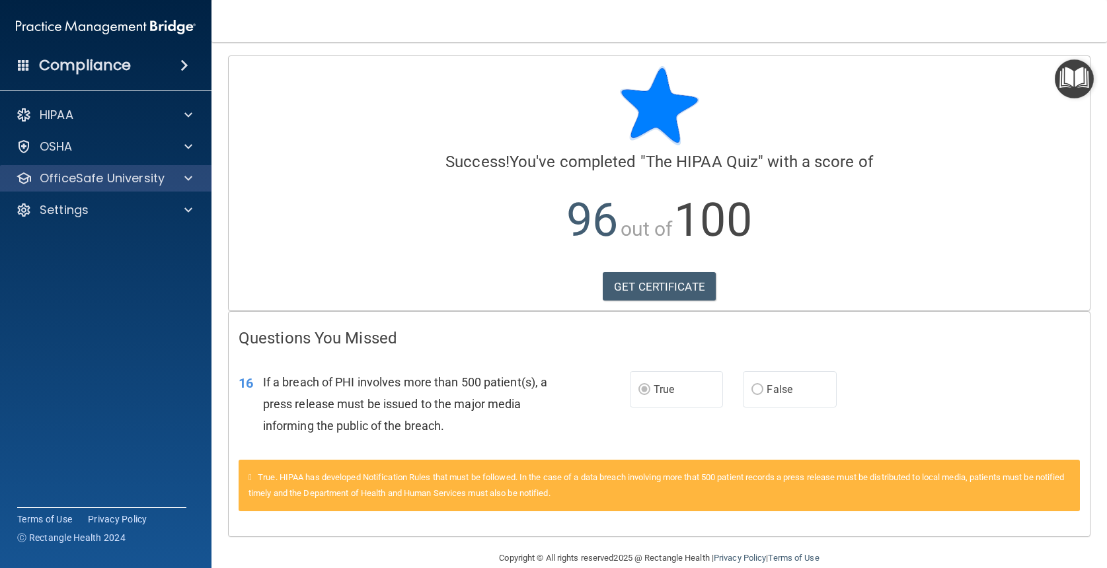
click at [160, 184] on p "OfficeSafe University" at bounding box center [102, 178] width 125 height 16
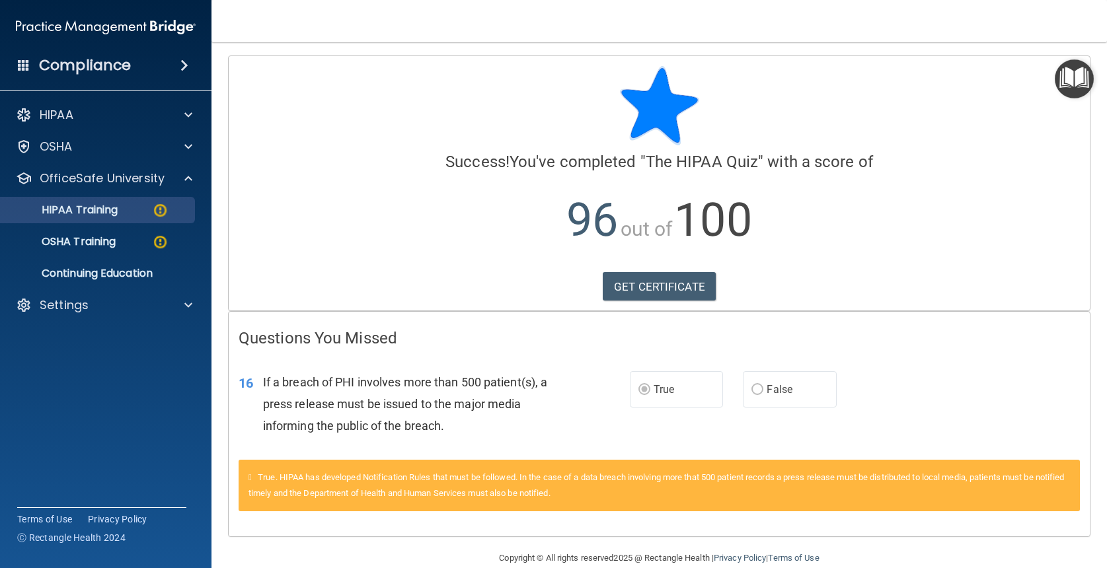
click at [109, 211] on p "HIPAA Training" at bounding box center [63, 210] width 109 height 13
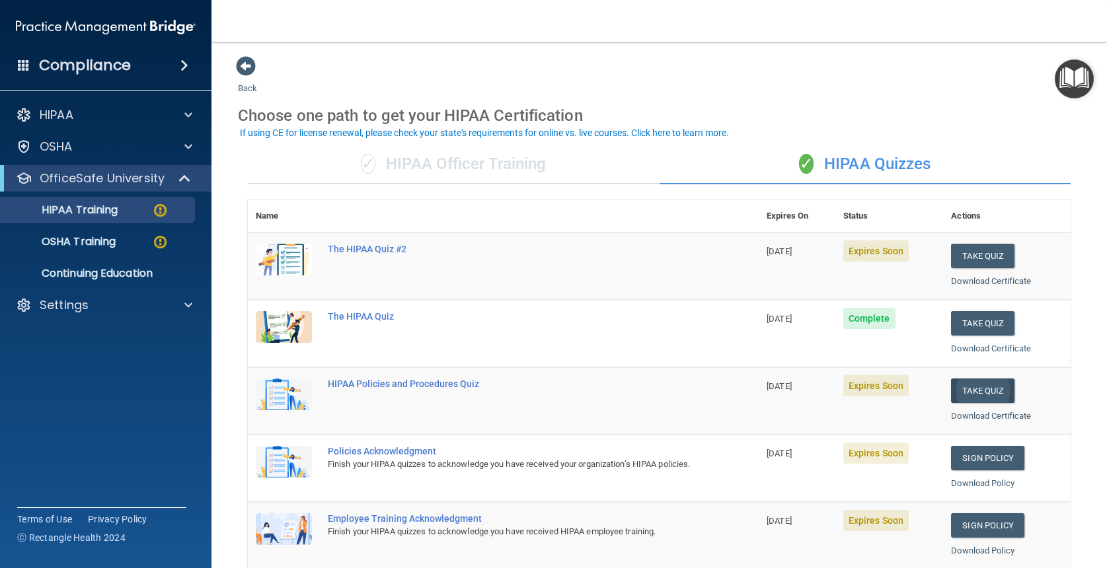
click at [986, 385] on button "Take Quiz" at bounding box center [982, 391] width 63 height 24
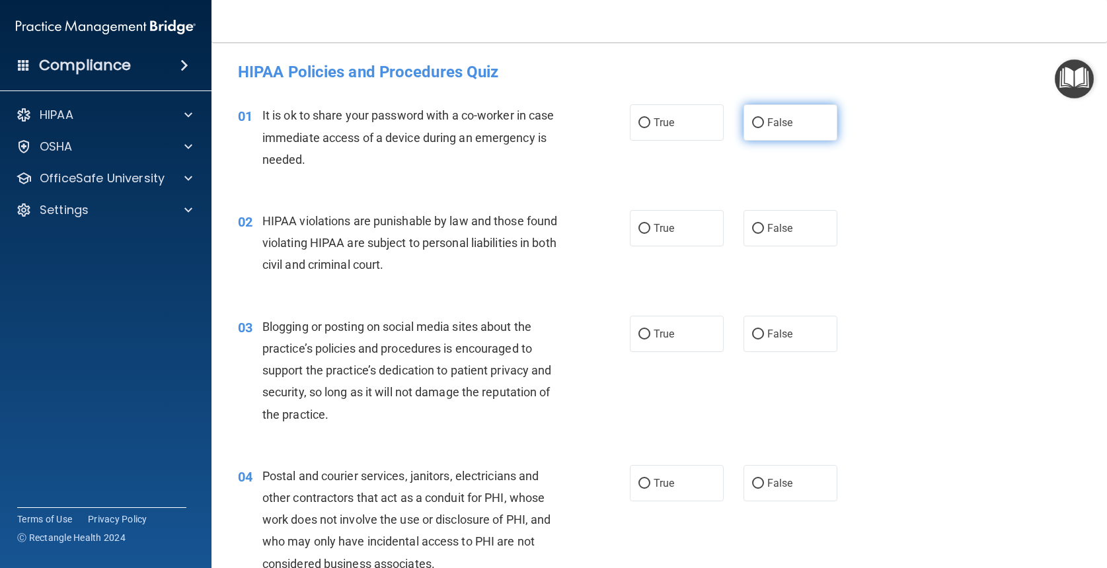
click at [782, 126] on span "False" at bounding box center [780, 122] width 26 height 13
click at [764, 126] on input "False" at bounding box center [758, 123] width 12 height 10
radio input "true"
click at [680, 234] on label "True" at bounding box center [677, 228] width 94 height 36
click at [650, 234] on input "True" at bounding box center [644, 229] width 12 height 10
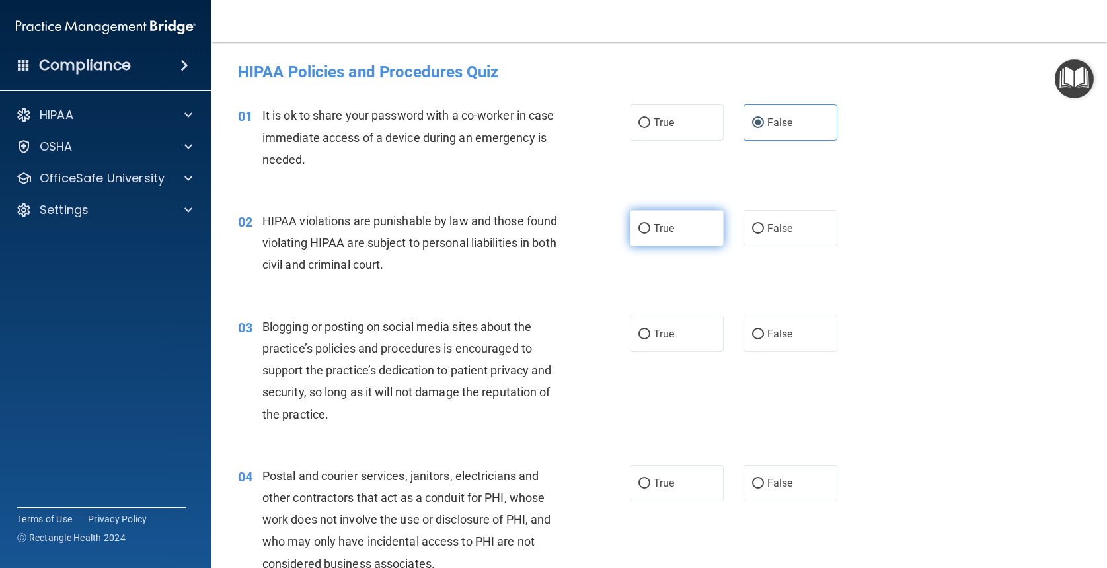
radio input "true"
click at [801, 334] on label "False" at bounding box center [790, 334] width 94 height 36
click at [764, 334] on input "False" at bounding box center [758, 335] width 12 height 10
radio input "true"
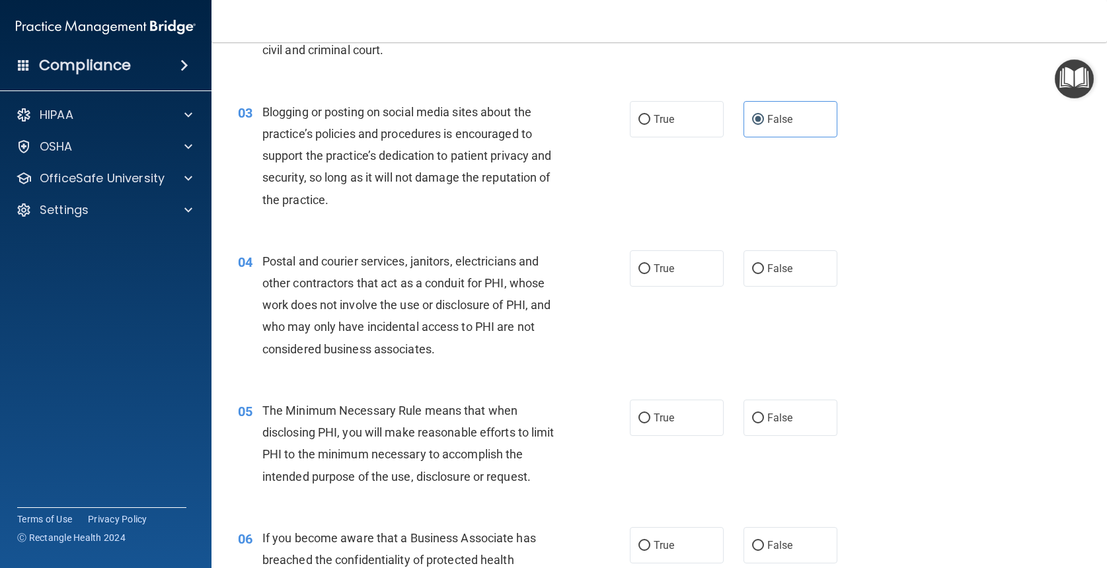
scroll to position [217, 0]
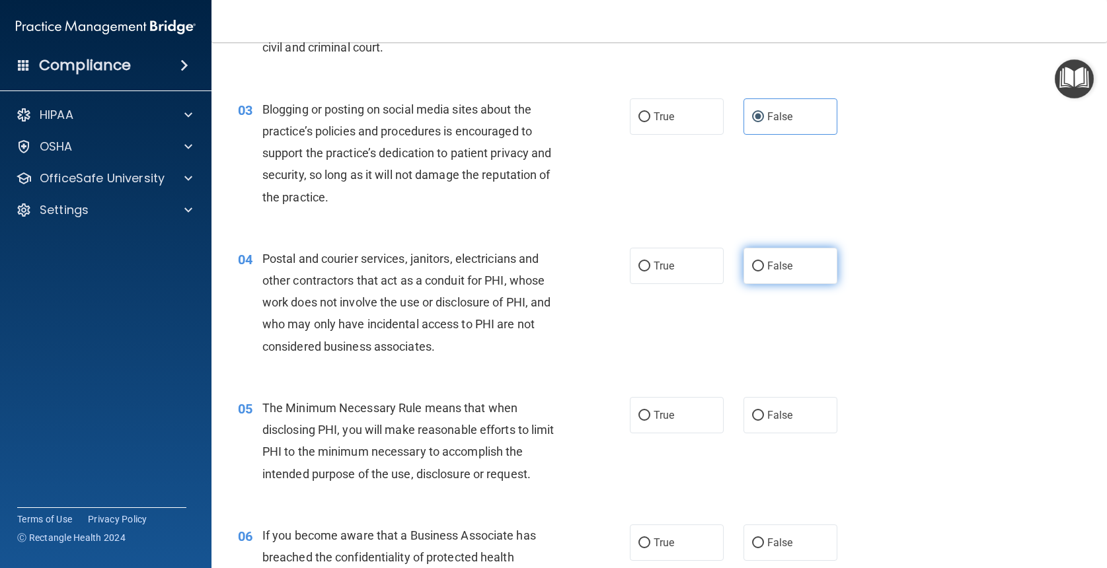
click at [758, 271] on label "False" at bounding box center [790, 266] width 94 height 36
click at [758, 271] on input "False" at bounding box center [758, 267] width 12 height 10
radio input "true"
click at [660, 418] on span "True" at bounding box center [664, 415] width 20 height 13
click at [650, 418] on input "True" at bounding box center [644, 416] width 12 height 10
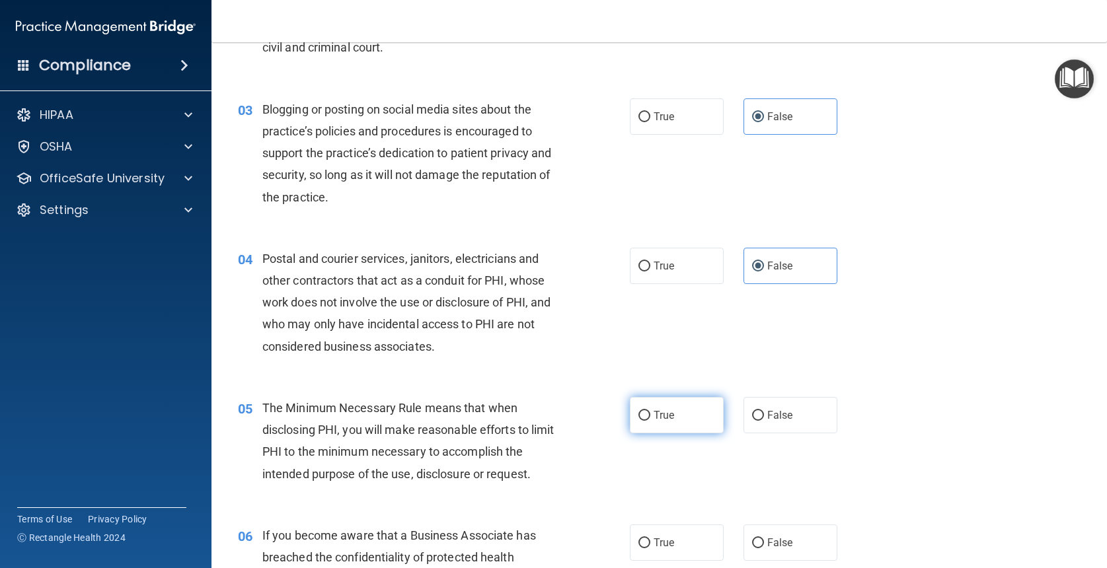
radio input "true"
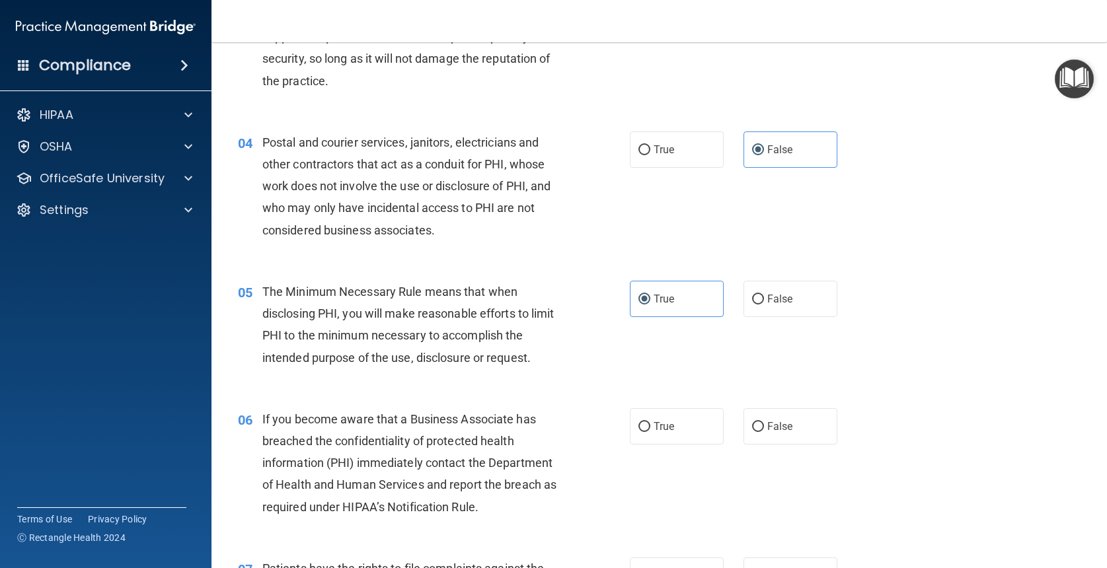
scroll to position [335, 0]
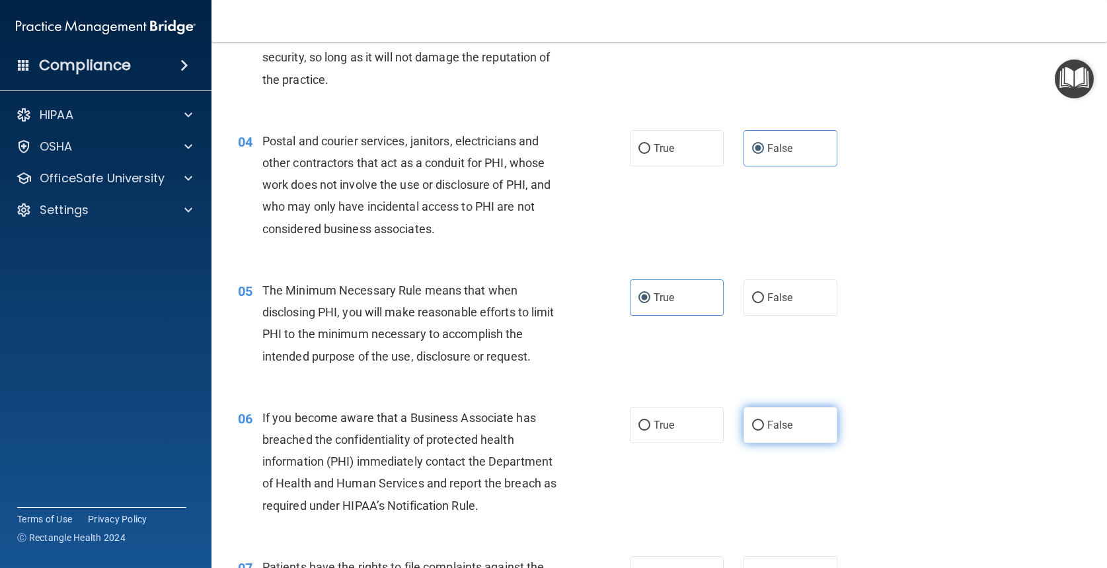
click at [820, 428] on label "False" at bounding box center [790, 425] width 94 height 36
click at [764, 428] on input "False" at bounding box center [758, 426] width 12 height 10
radio input "true"
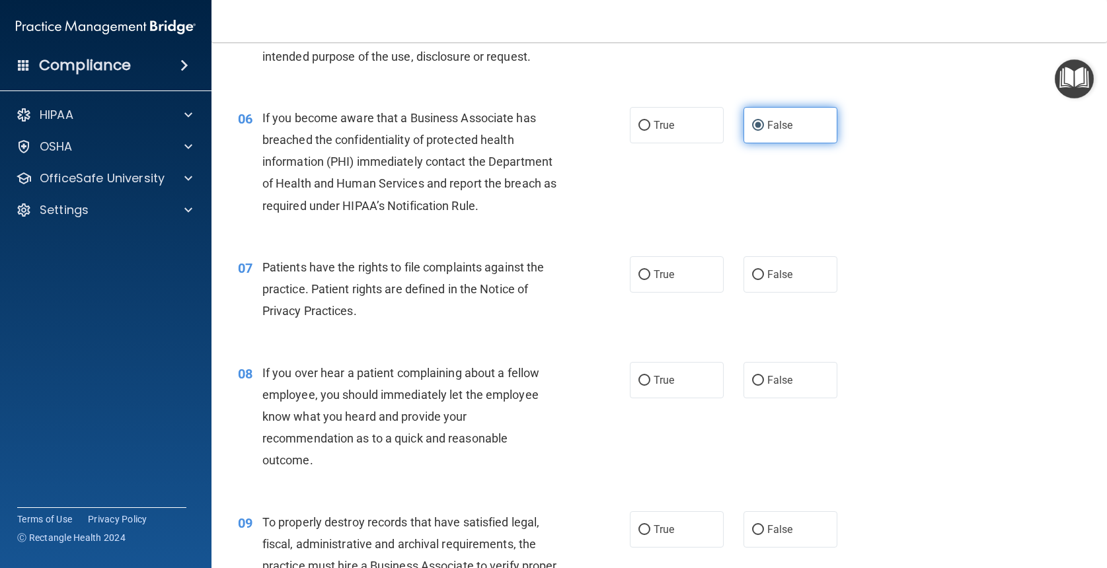
scroll to position [636, 0]
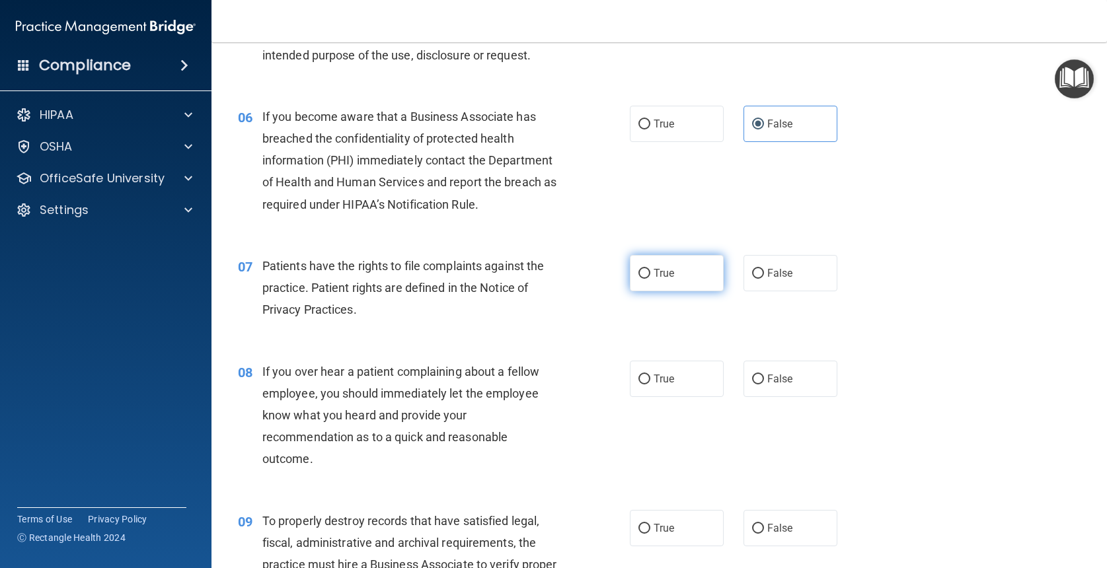
click at [678, 272] on label "True" at bounding box center [677, 273] width 94 height 36
click at [650, 272] on input "True" at bounding box center [644, 274] width 12 height 10
radio input "true"
click at [819, 369] on label "False" at bounding box center [790, 379] width 94 height 36
click at [764, 375] on input "False" at bounding box center [758, 380] width 12 height 10
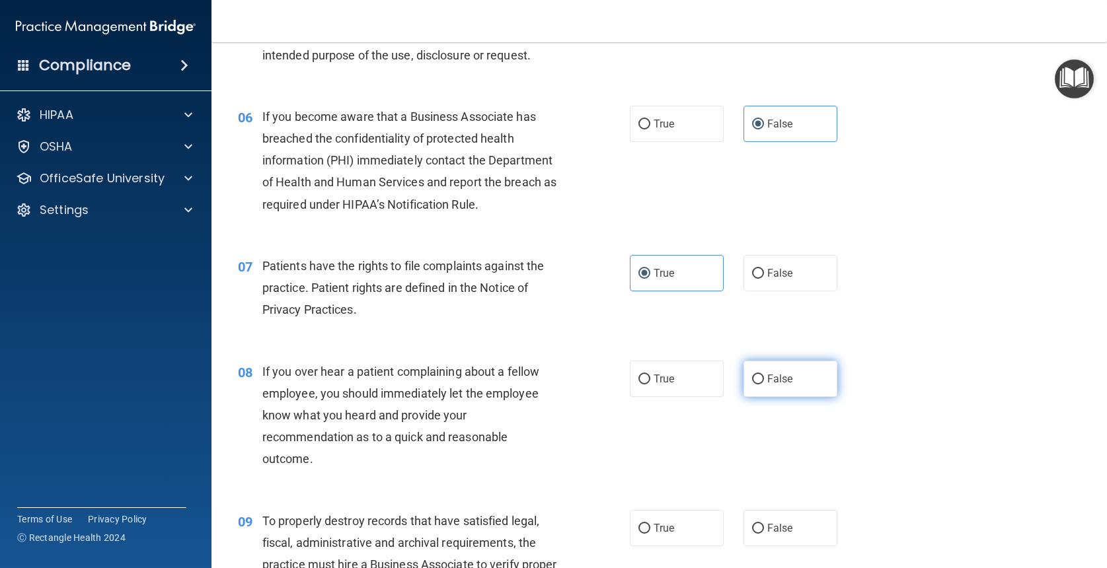
radio input "true"
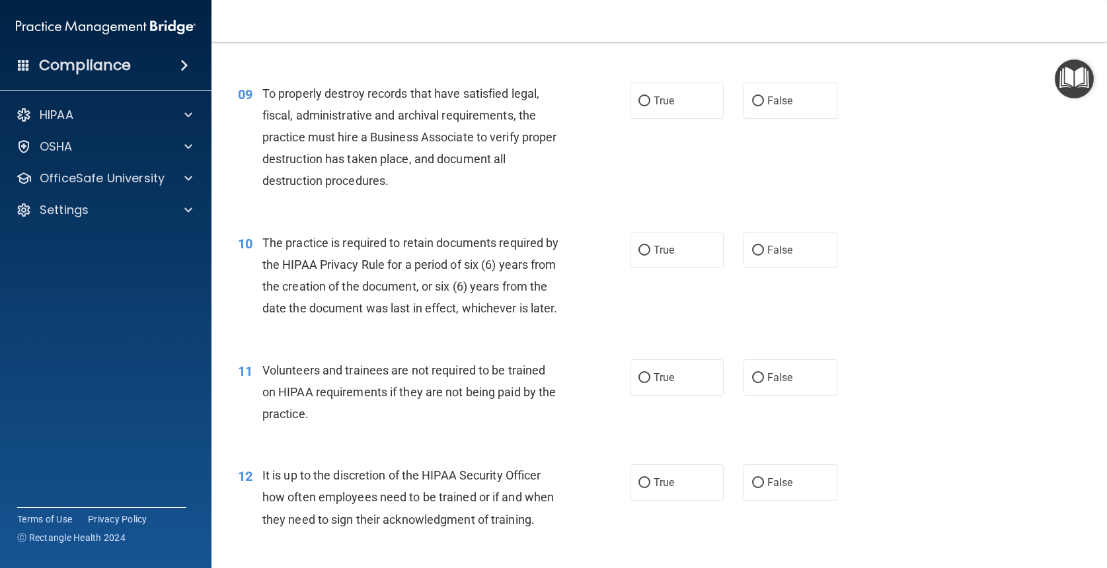
scroll to position [1065, 0]
click at [780, 96] on span "False" at bounding box center [780, 100] width 26 height 13
click at [764, 96] on input "False" at bounding box center [758, 101] width 12 height 10
radio input "true"
click at [685, 243] on label "True" at bounding box center [677, 249] width 94 height 36
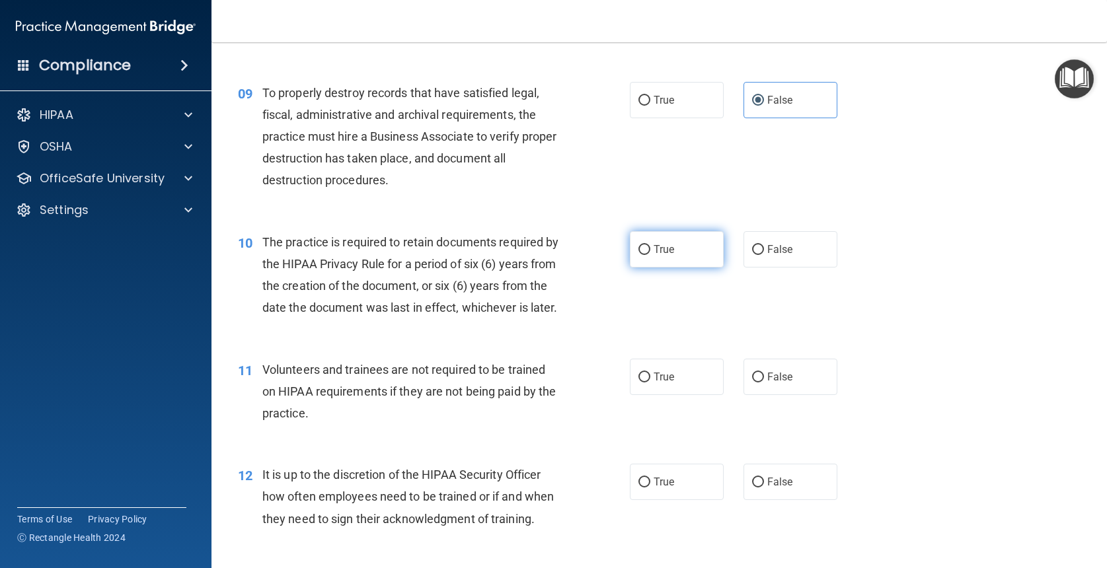
click at [650, 245] on input "True" at bounding box center [644, 250] width 12 height 10
radio input "true"
click at [784, 379] on label "False" at bounding box center [790, 377] width 94 height 36
click at [764, 379] on input "False" at bounding box center [758, 378] width 12 height 10
radio input "true"
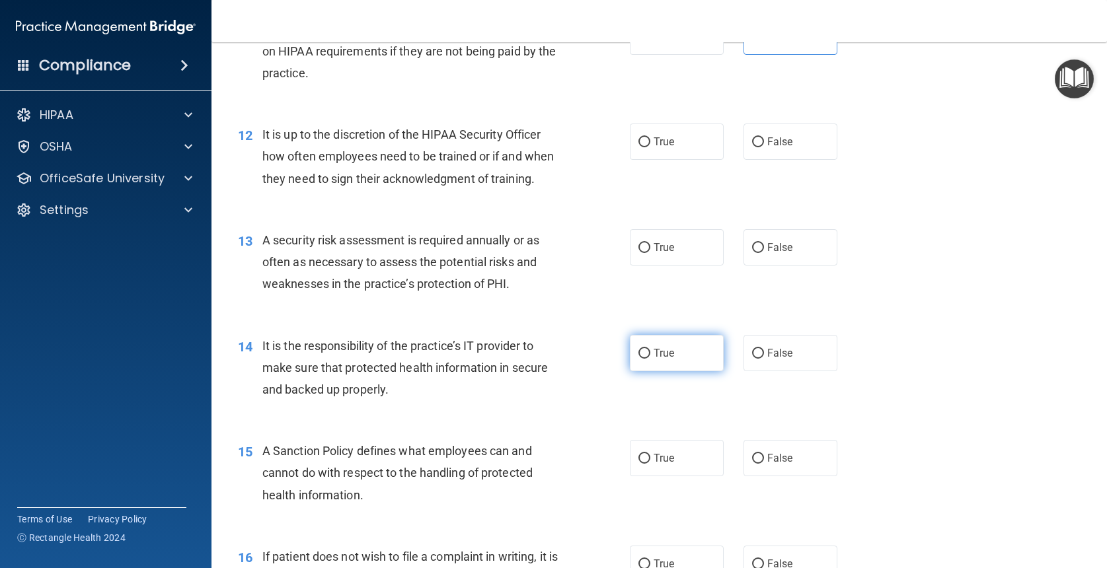
scroll to position [1409, 0]
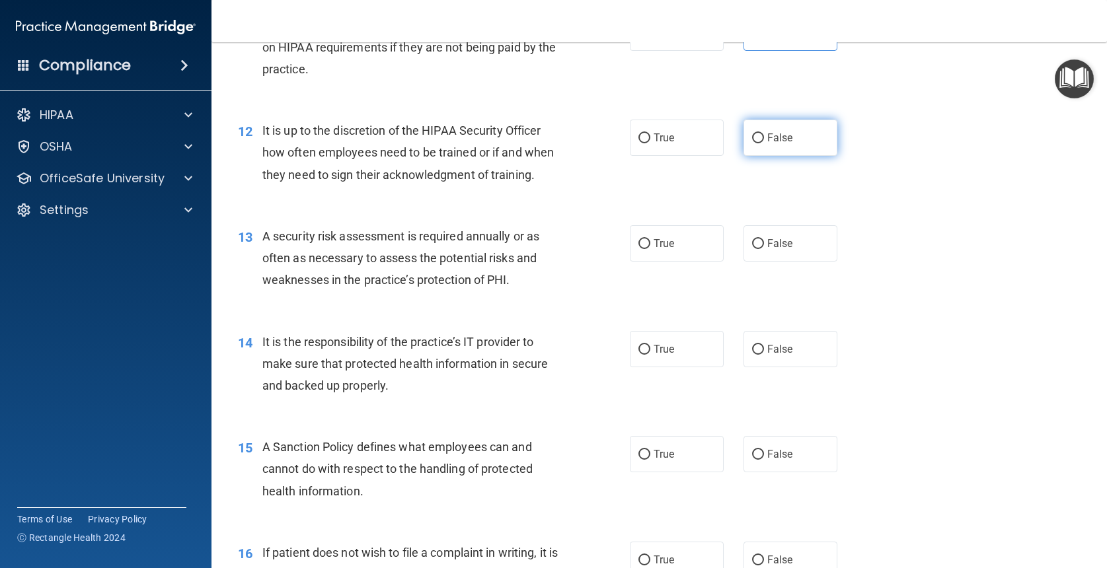
click at [784, 136] on span "False" at bounding box center [780, 138] width 26 height 13
click at [764, 136] on input "False" at bounding box center [758, 138] width 12 height 10
radio input "true"
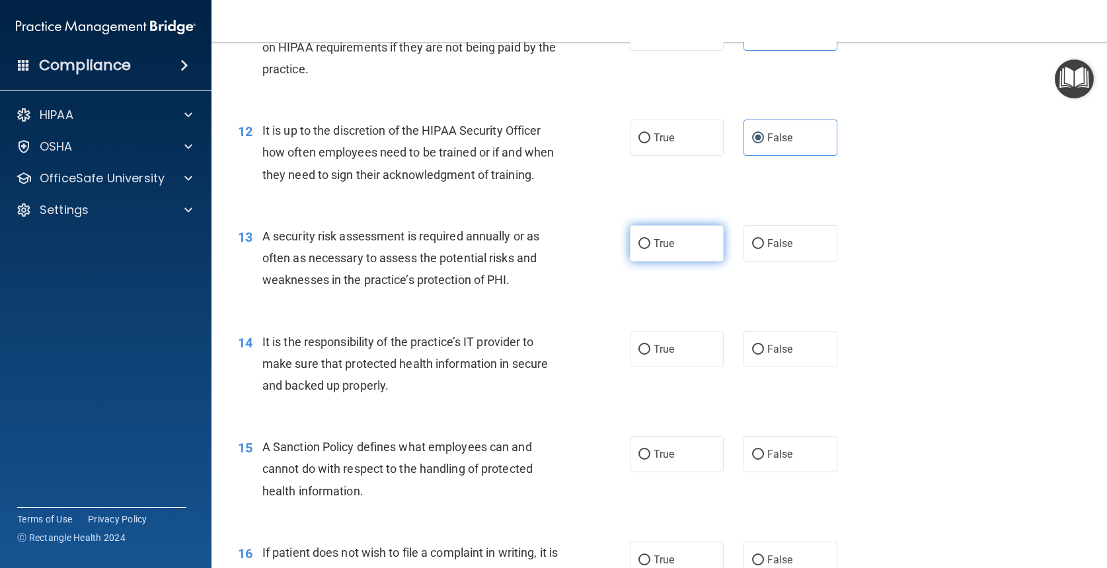
click at [701, 237] on label "True" at bounding box center [677, 243] width 94 height 36
click at [650, 239] on input "True" at bounding box center [644, 244] width 12 height 10
radio input "true"
click at [769, 352] on label "False" at bounding box center [790, 349] width 94 height 36
click at [764, 352] on input "False" at bounding box center [758, 350] width 12 height 10
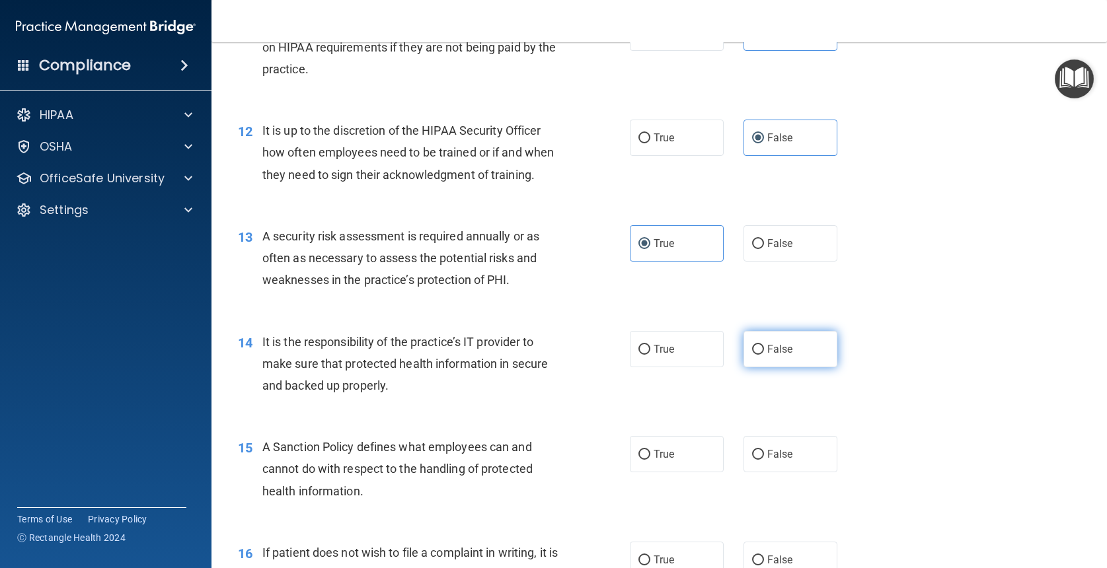
radio input "true"
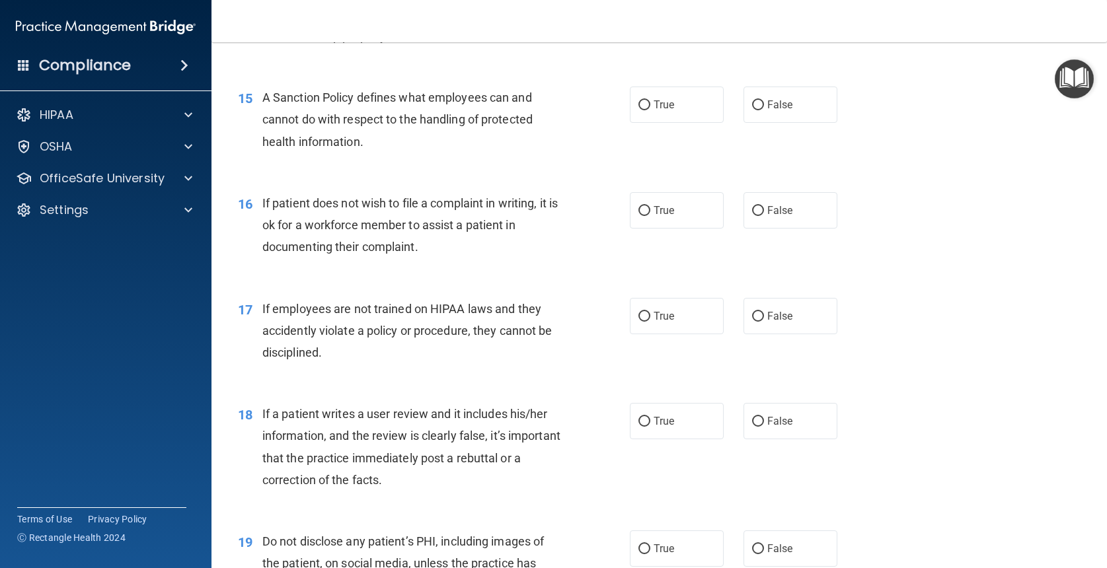
scroll to position [1757, 0]
click at [697, 98] on label "True" at bounding box center [677, 106] width 94 height 36
click at [650, 102] on input "True" at bounding box center [644, 107] width 12 height 10
radio input "true"
click at [777, 208] on span "False" at bounding box center [780, 212] width 26 height 13
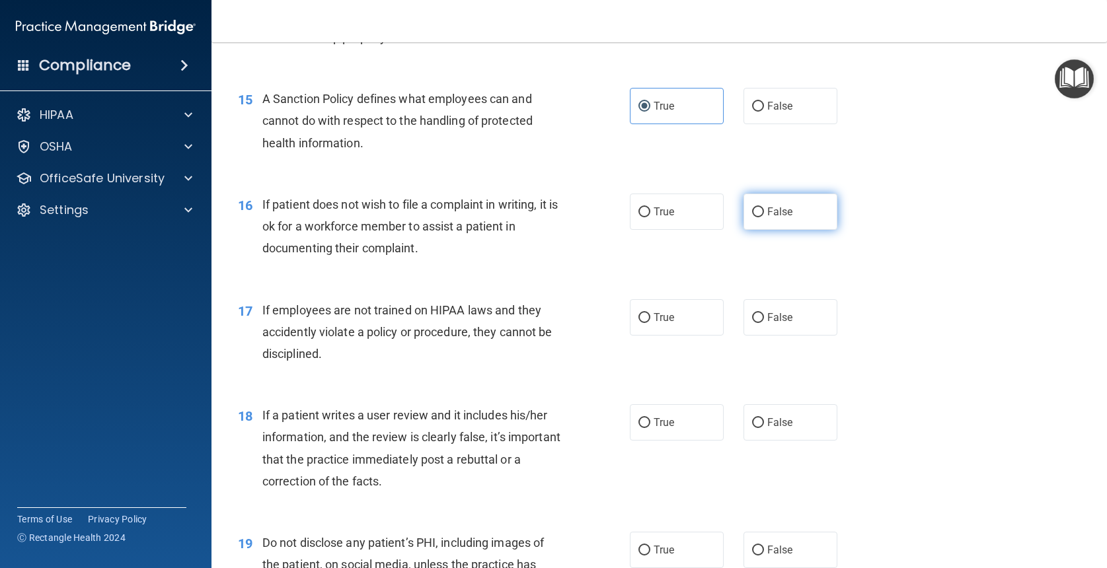
click at [764, 208] on input "False" at bounding box center [758, 213] width 12 height 10
radio input "true"
click at [781, 321] on label "False" at bounding box center [790, 317] width 94 height 36
click at [764, 321] on input "False" at bounding box center [758, 318] width 12 height 10
radio input "true"
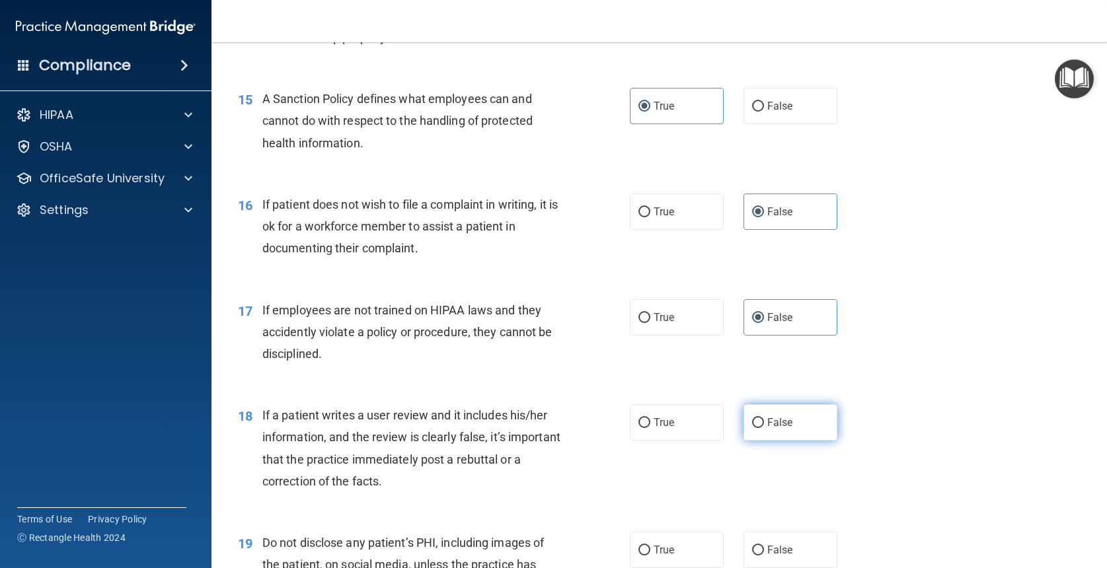
click at [777, 418] on span "False" at bounding box center [780, 422] width 26 height 13
click at [764, 418] on input "False" at bounding box center [758, 423] width 12 height 10
radio input "true"
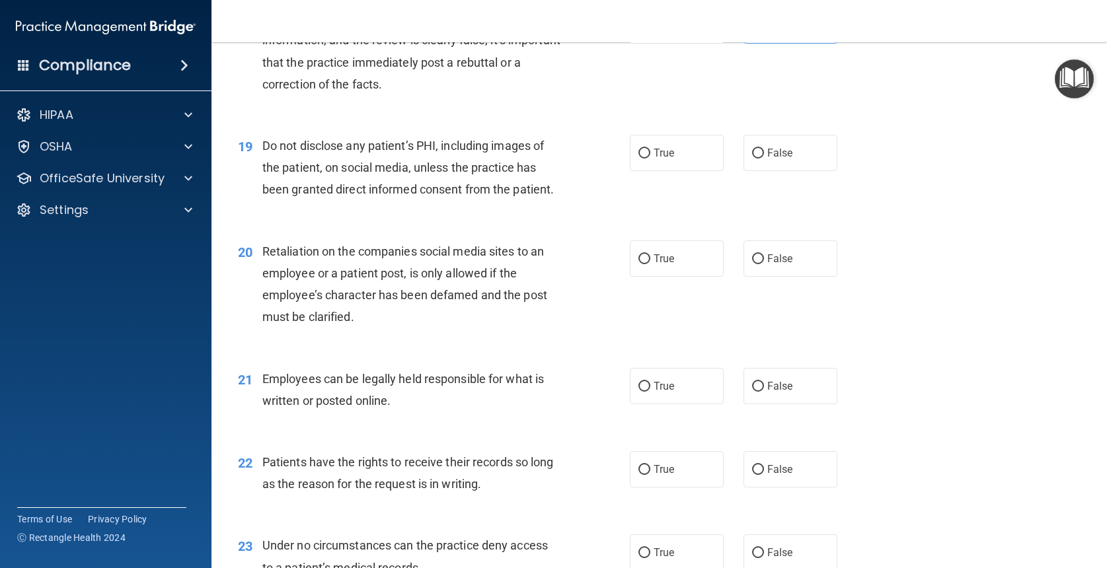
scroll to position [2156, 0]
click at [681, 147] on label "True" at bounding box center [677, 151] width 94 height 36
click at [650, 147] on input "True" at bounding box center [644, 152] width 12 height 10
radio input "true"
click at [770, 253] on label "False" at bounding box center [790, 257] width 94 height 36
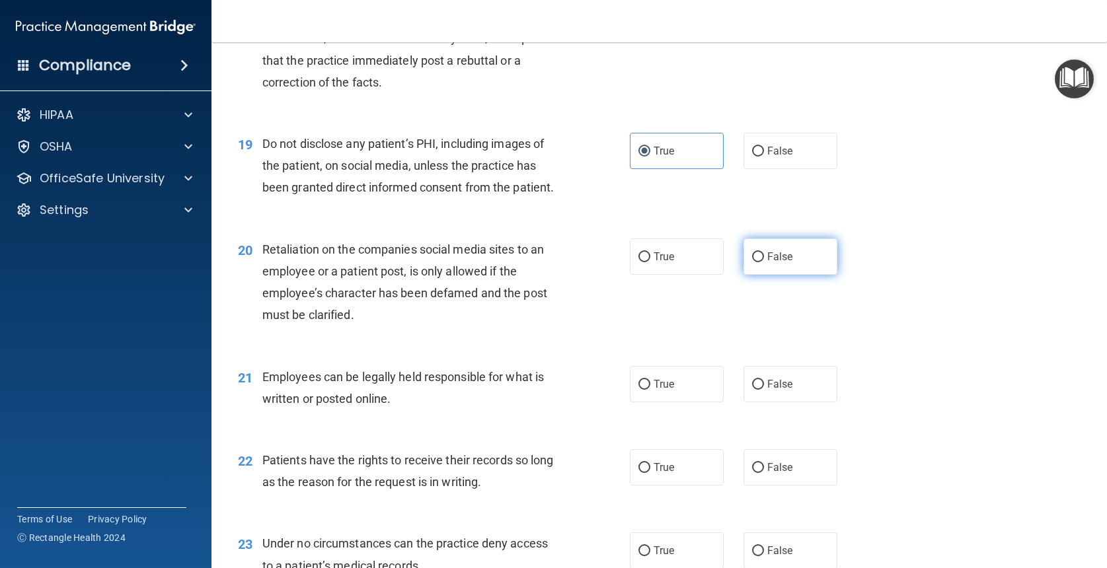
click at [764, 253] on input "False" at bounding box center [758, 257] width 12 height 10
radio input "true"
click at [683, 379] on label "True" at bounding box center [677, 384] width 94 height 36
click at [650, 380] on input "True" at bounding box center [644, 385] width 12 height 10
radio input "true"
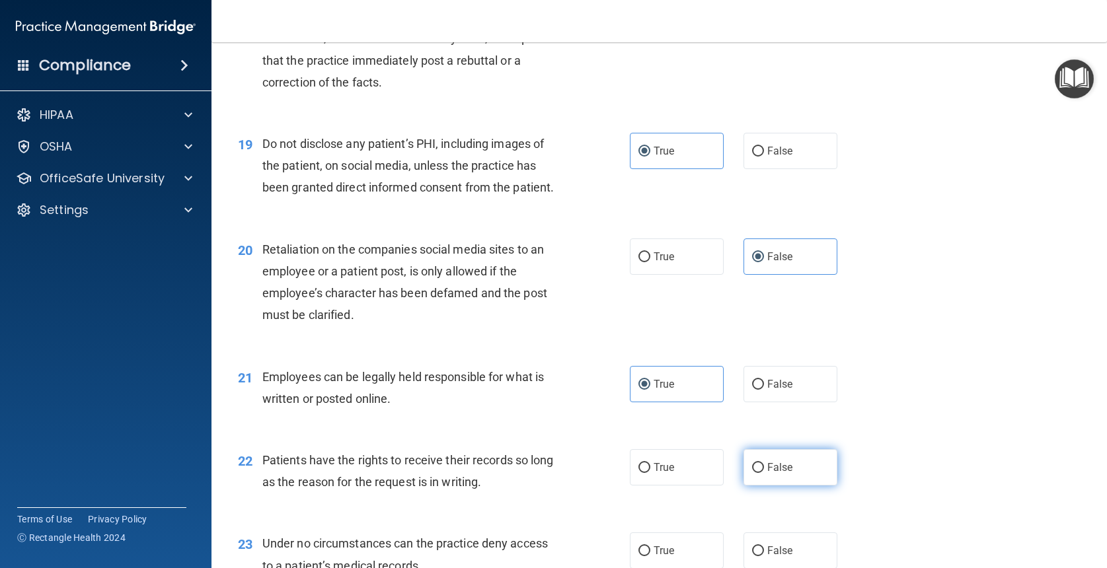
click at [778, 461] on span "False" at bounding box center [780, 467] width 26 height 13
click at [764, 463] on input "False" at bounding box center [758, 468] width 12 height 10
radio input "true"
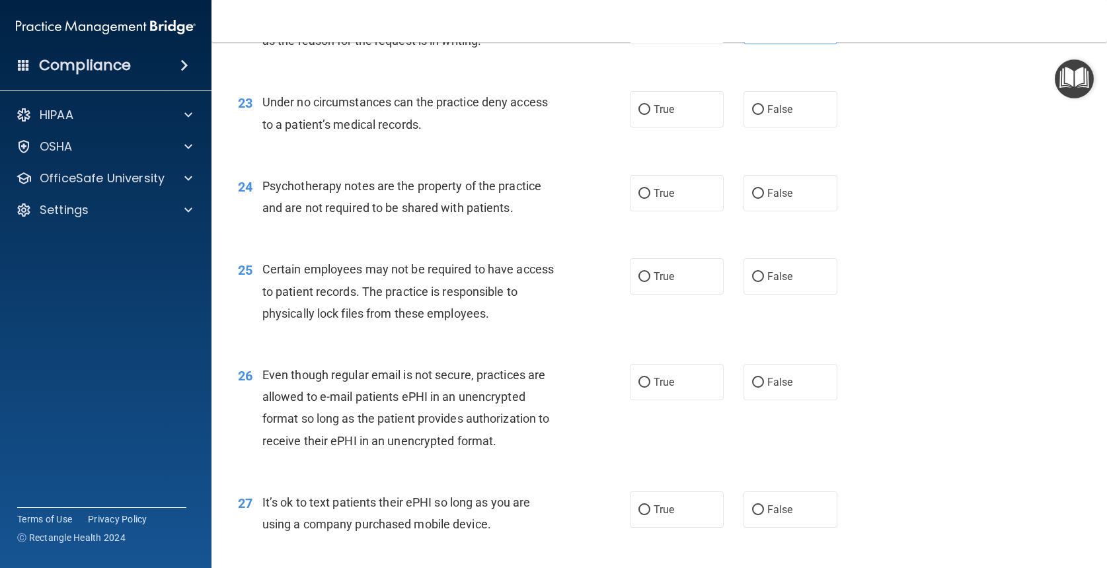
scroll to position [2599, 0]
click at [799, 98] on label "False" at bounding box center [790, 108] width 94 height 36
click at [764, 104] on input "False" at bounding box center [758, 109] width 12 height 10
radio input "true"
click at [778, 192] on label "False" at bounding box center [790, 192] width 94 height 36
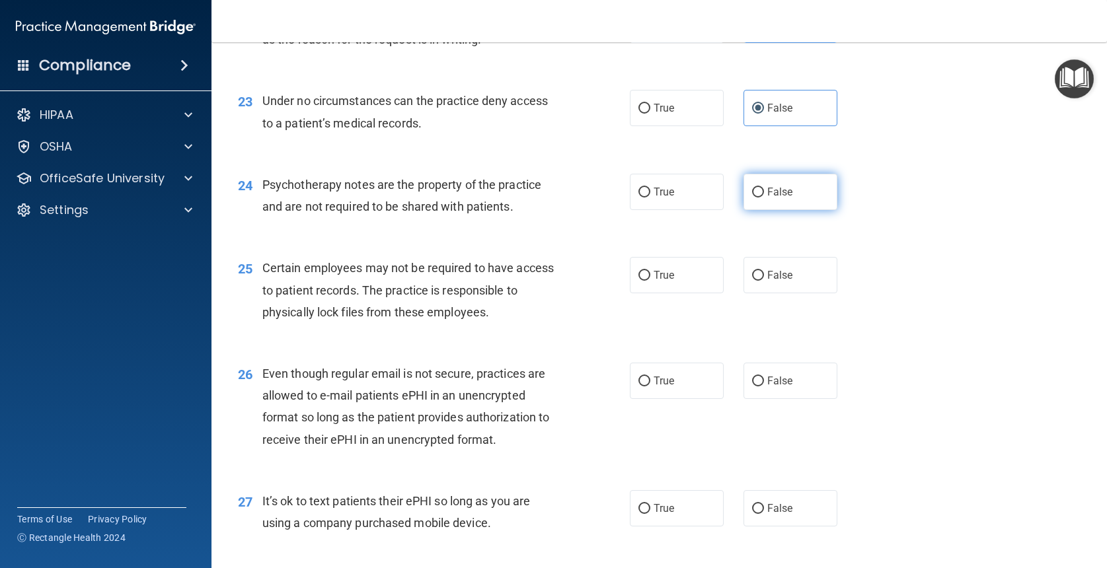
click at [764, 192] on input "False" at bounding box center [758, 193] width 12 height 10
radio input "true"
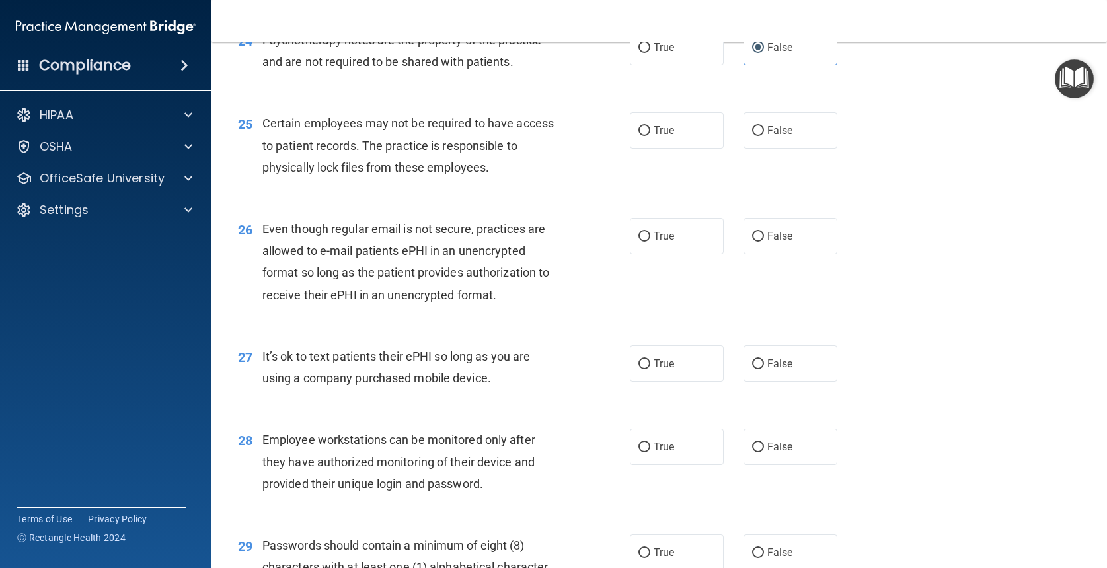
scroll to position [2746, 0]
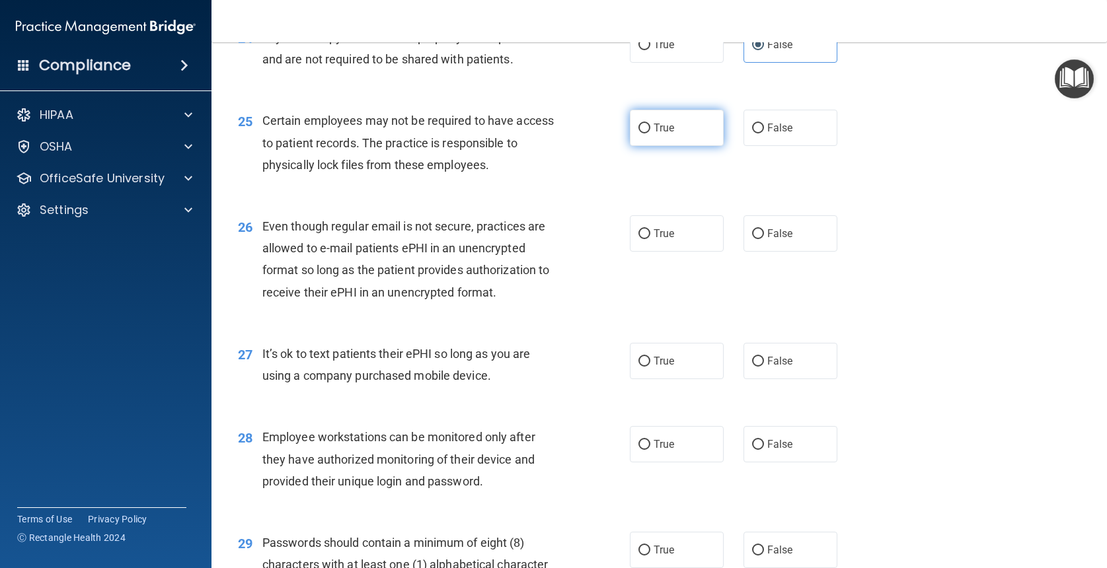
click at [698, 110] on label "True" at bounding box center [677, 128] width 94 height 36
click at [650, 124] on input "True" at bounding box center [644, 129] width 12 height 10
radio input "true"
click at [677, 225] on label "True" at bounding box center [677, 233] width 94 height 36
click at [650, 229] on input "True" at bounding box center [644, 234] width 12 height 10
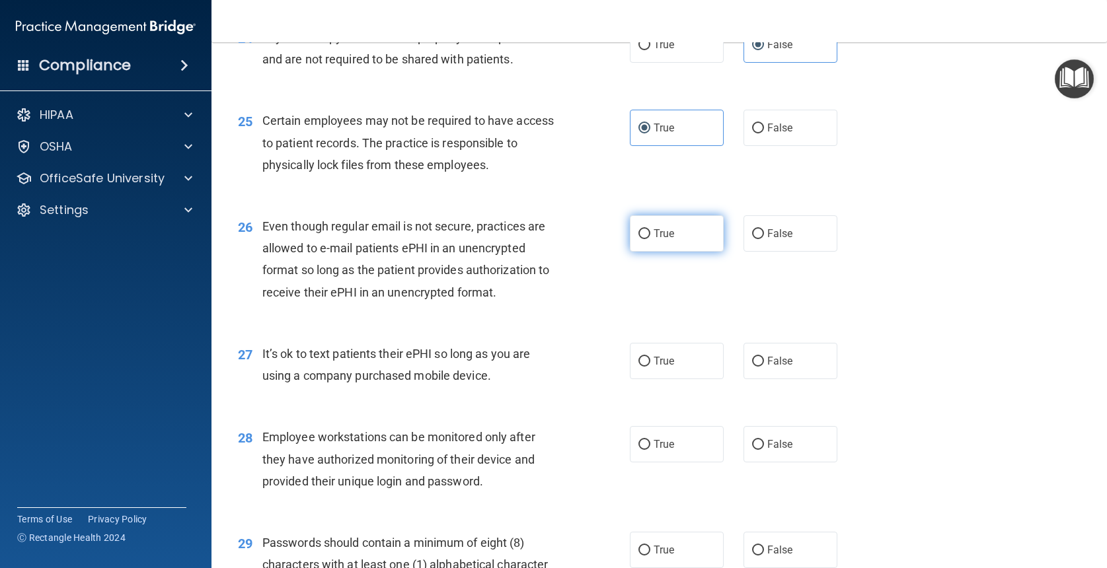
radio input "true"
click at [786, 355] on span "False" at bounding box center [780, 361] width 26 height 13
click at [764, 357] on input "False" at bounding box center [758, 362] width 12 height 10
radio input "true"
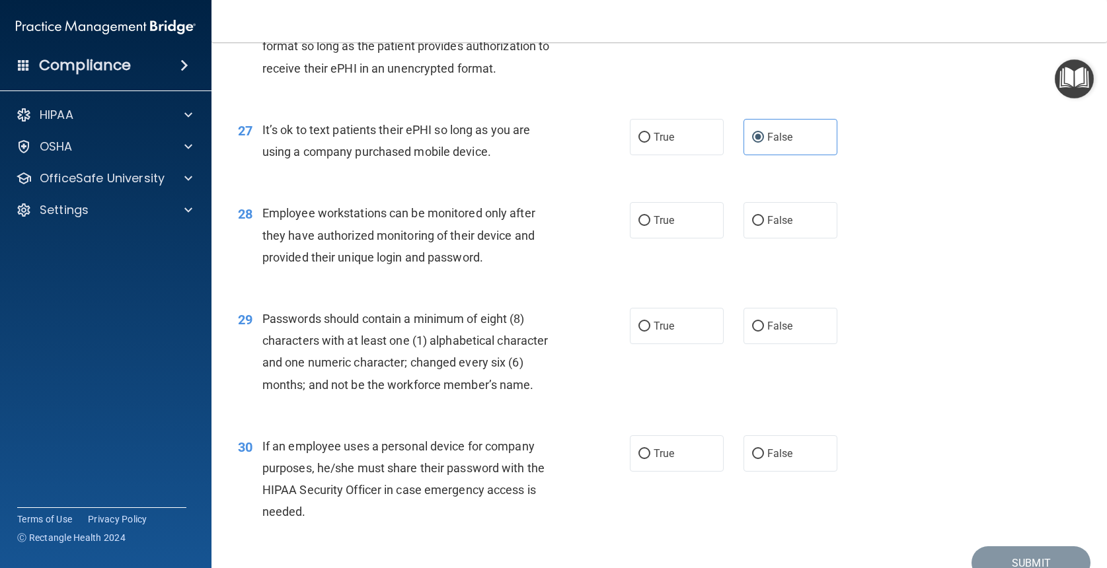
scroll to position [2977, 0]
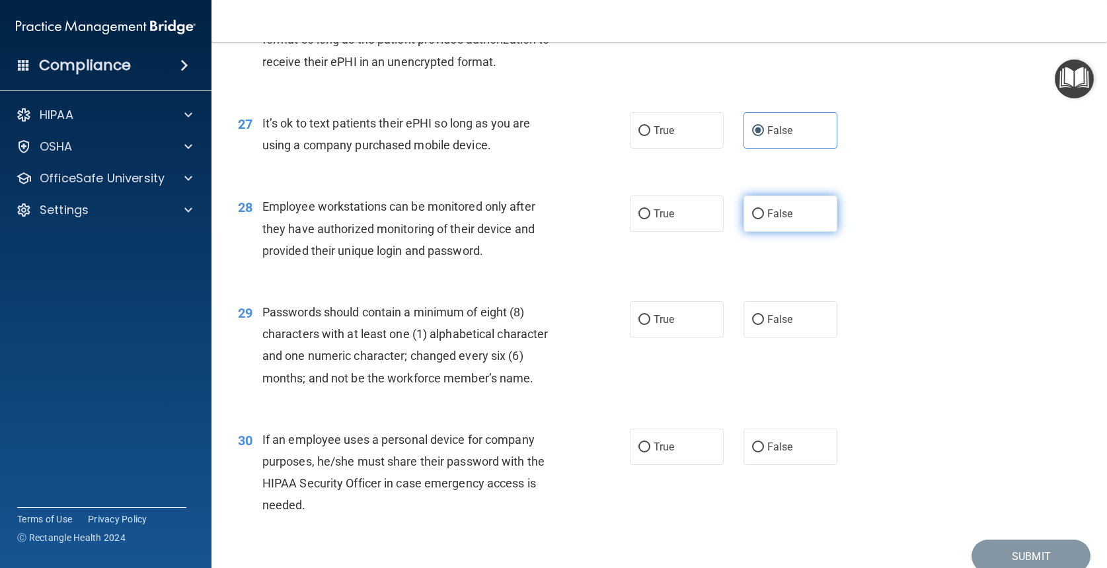
click at [760, 209] on input "False" at bounding box center [758, 214] width 12 height 10
radio input "true"
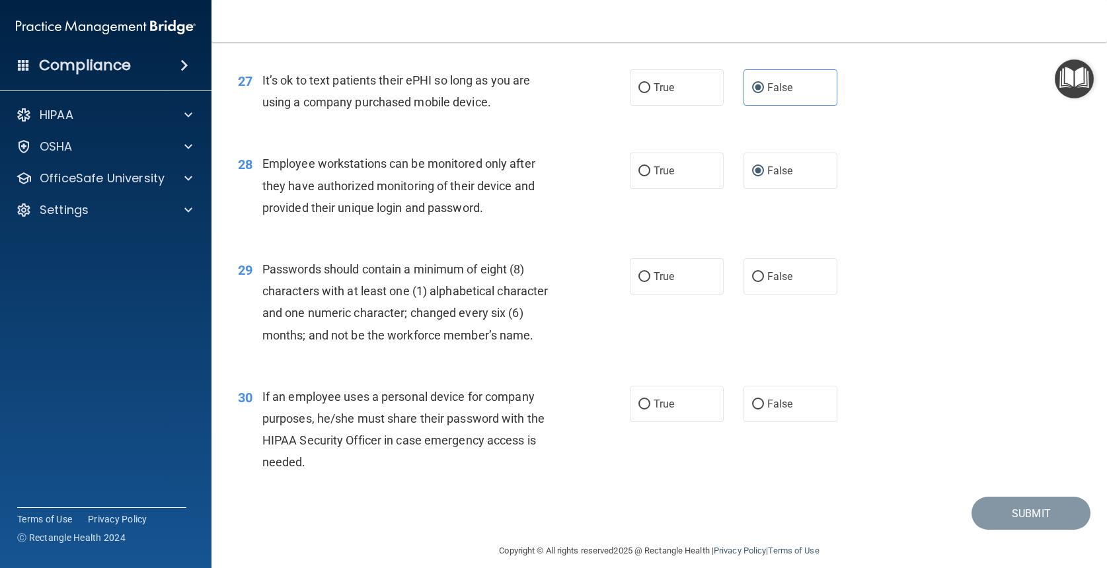
scroll to position [3019, 0]
click at [781, 271] on span "False" at bounding box center [780, 277] width 26 height 13
click at [764, 273] on input "False" at bounding box center [758, 278] width 12 height 10
radio input "true"
click at [655, 398] on label "True" at bounding box center [677, 405] width 94 height 36
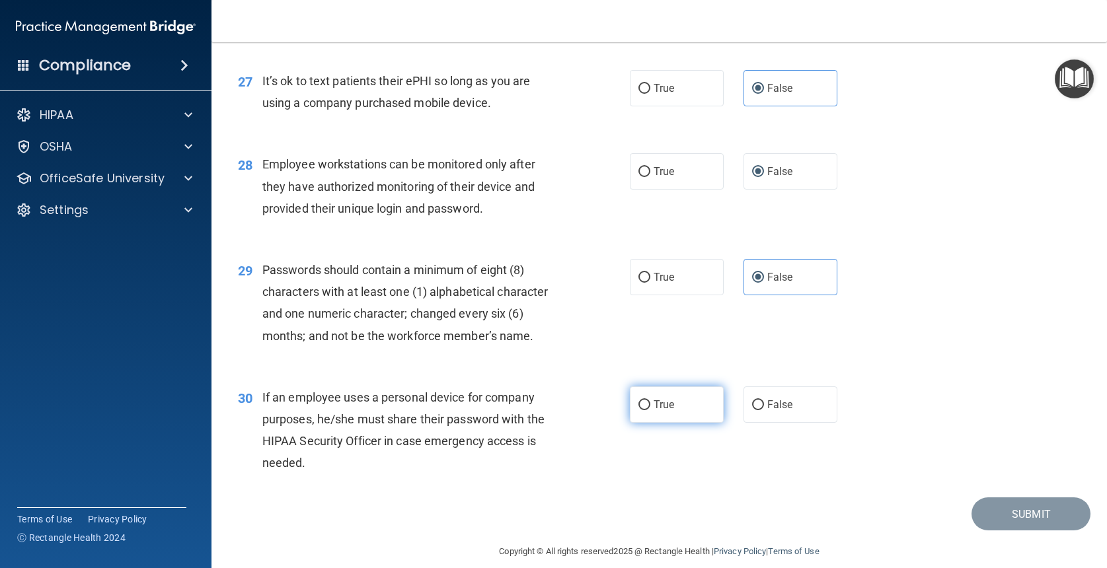
click at [650, 400] on input "True" at bounding box center [644, 405] width 12 height 10
radio input "true"
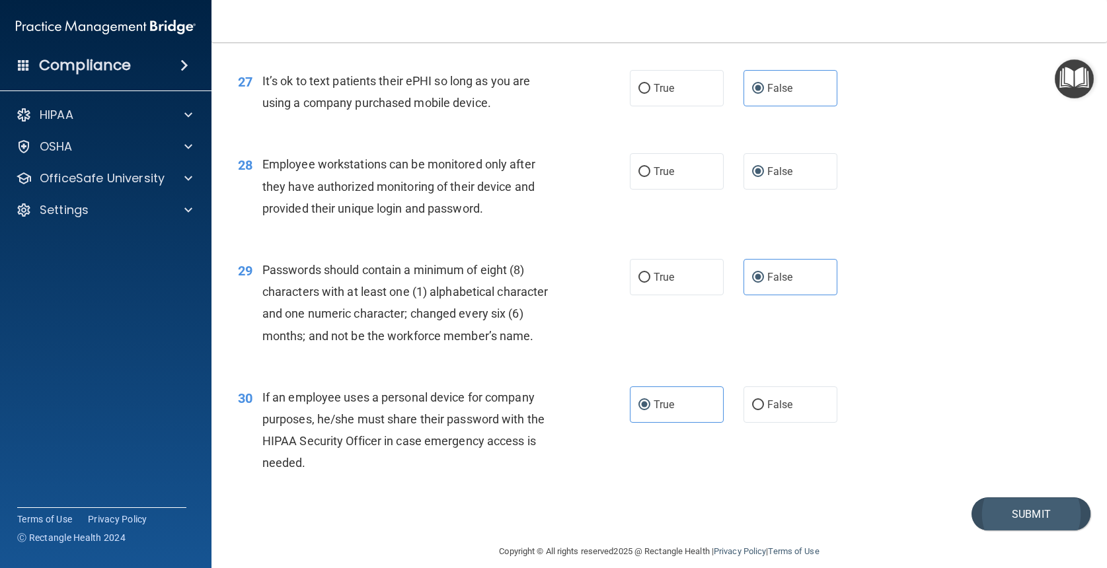
click at [1049, 508] on button "Submit" at bounding box center [1030, 515] width 119 height 34
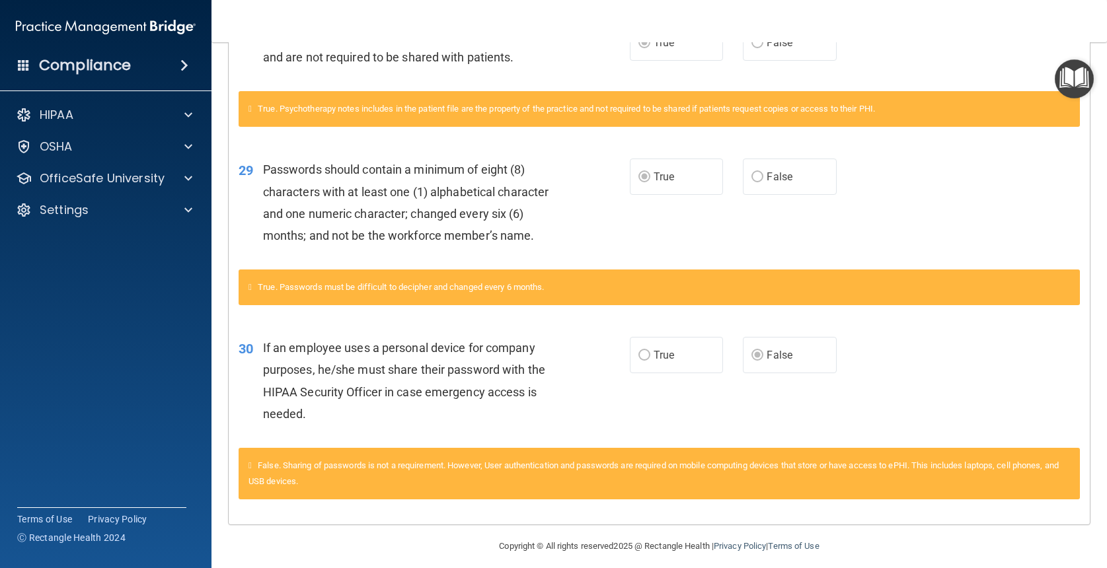
scroll to position [907, 0]
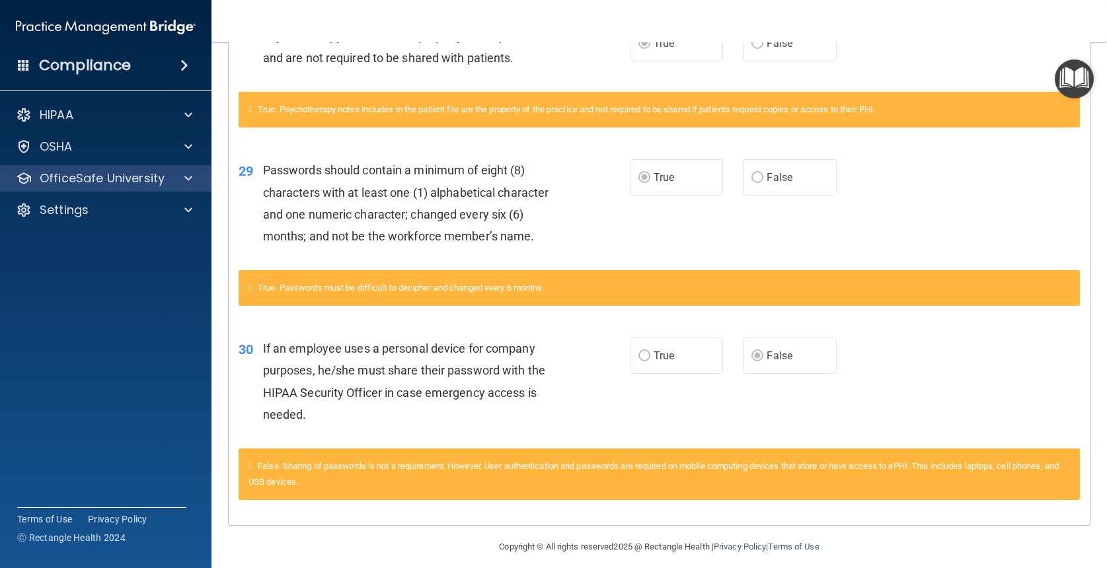
click at [176, 182] on div at bounding box center [186, 178] width 33 height 16
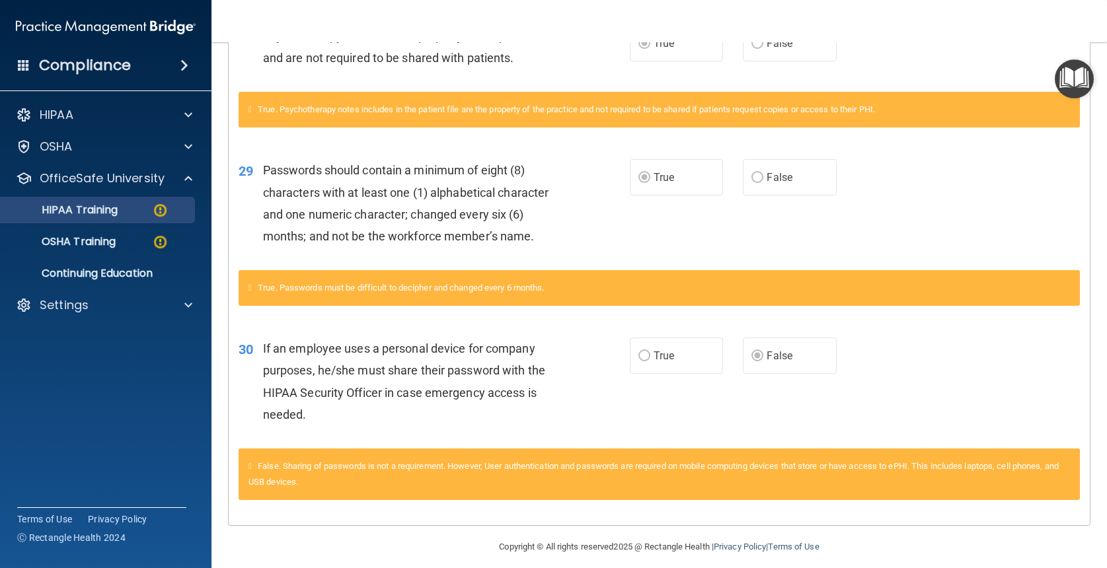
click at [99, 215] on p "HIPAA Training" at bounding box center [63, 210] width 109 height 13
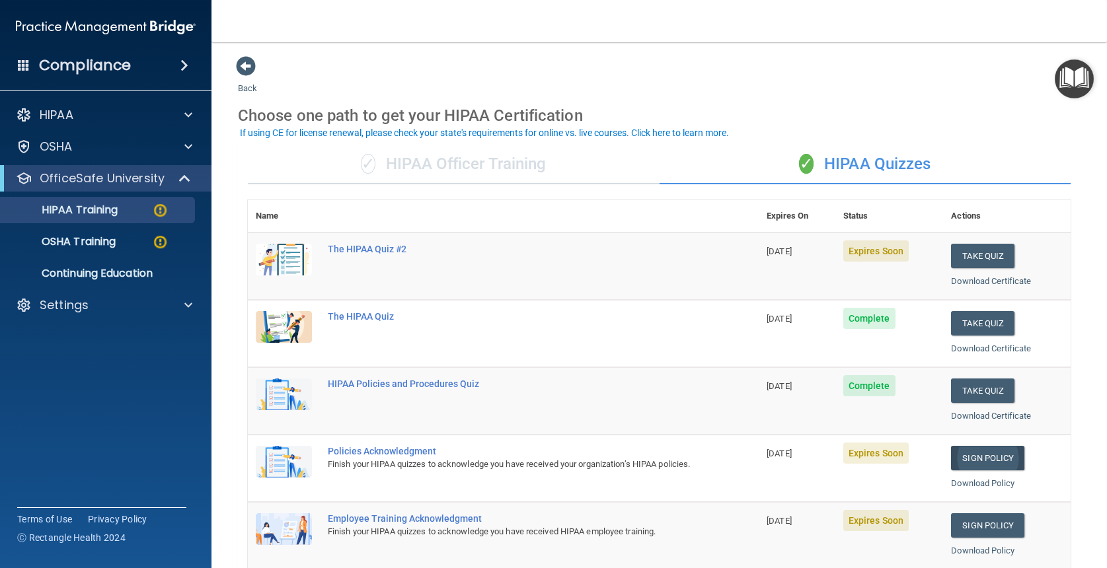
click at [995, 449] on link "Sign Policy" at bounding box center [987, 458] width 73 height 24
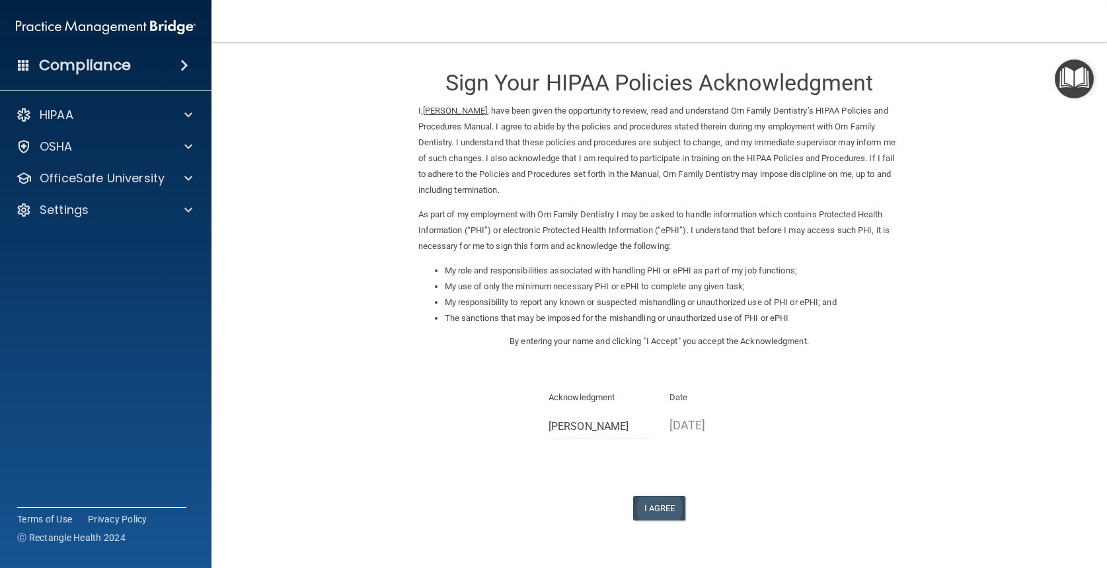
click at [657, 500] on button "I Agree" at bounding box center [659, 508] width 53 height 24
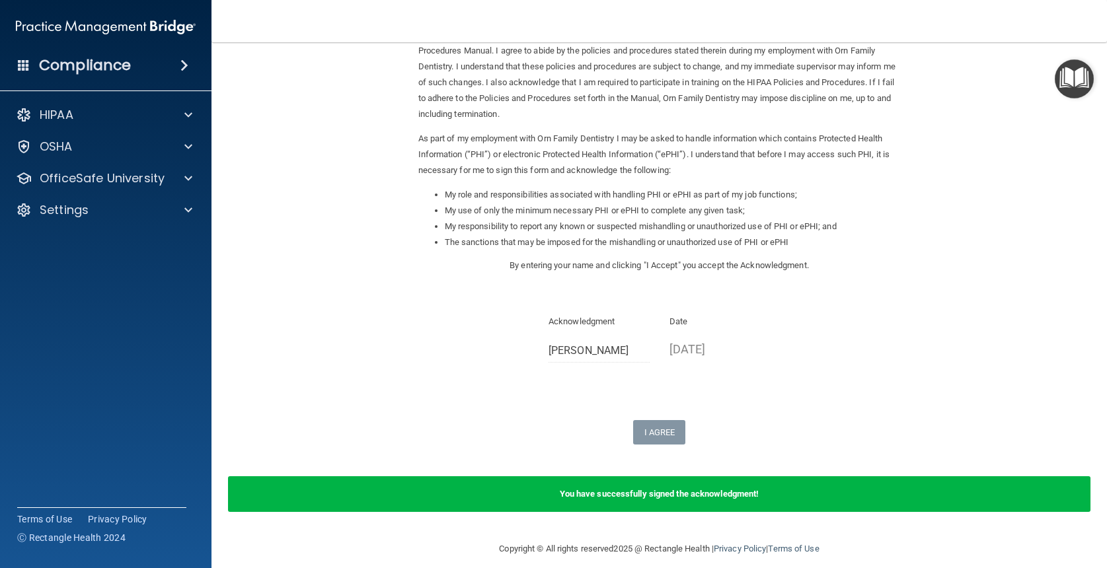
scroll to position [75, 0]
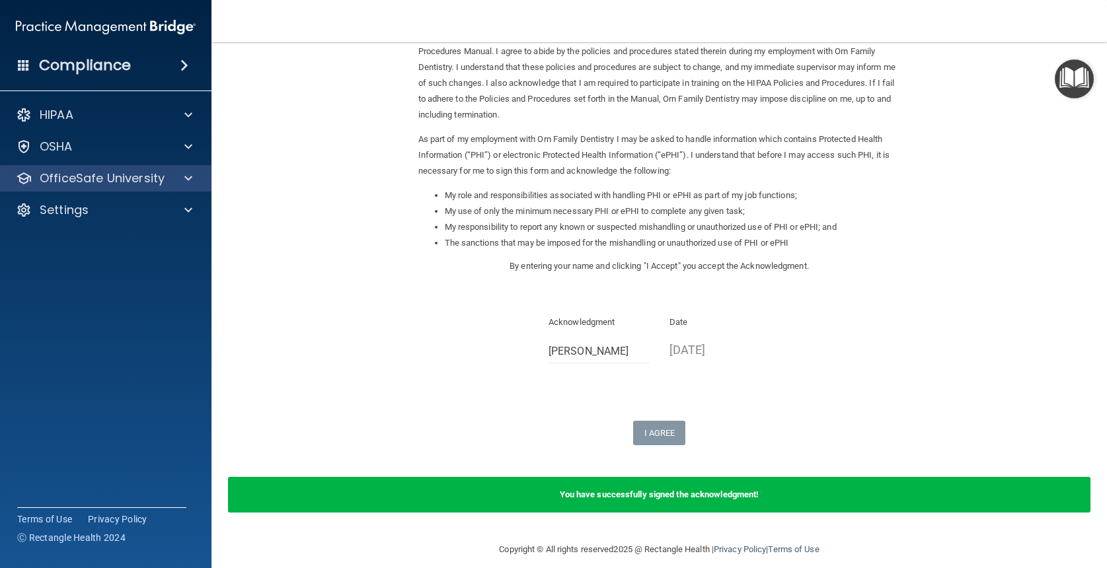
click at [172, 178] on div at bounding box center [186, 178] width 33 height 16
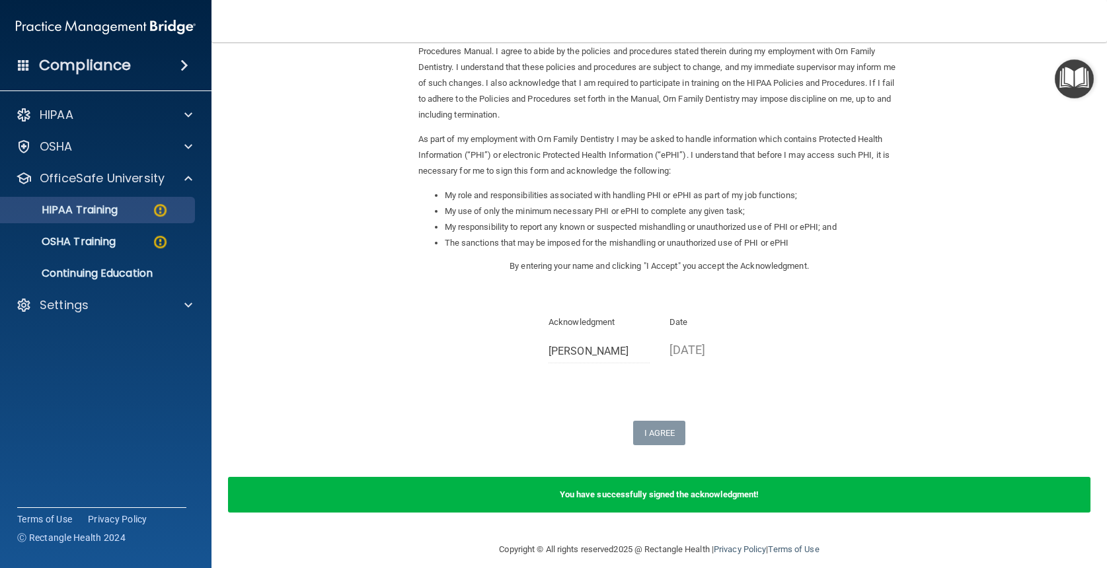
click at [139, 213] on div "HIPAA Training" at bounding box center [99, 210] width 180 height 13
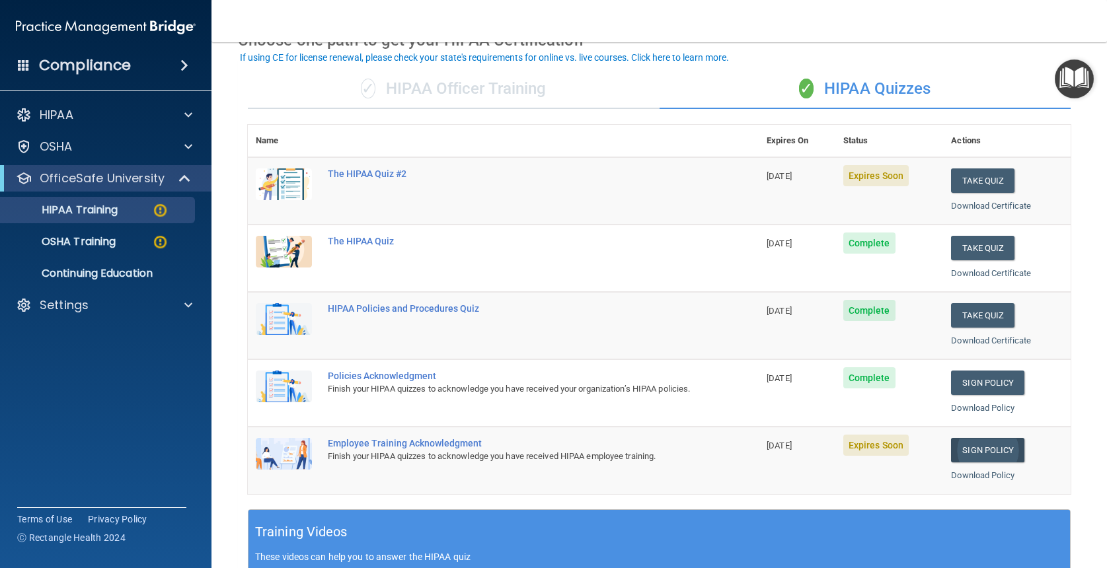
click at [1012, 440] on link "Sign Policy" at bounding box center [987, 450] width 73 height 24
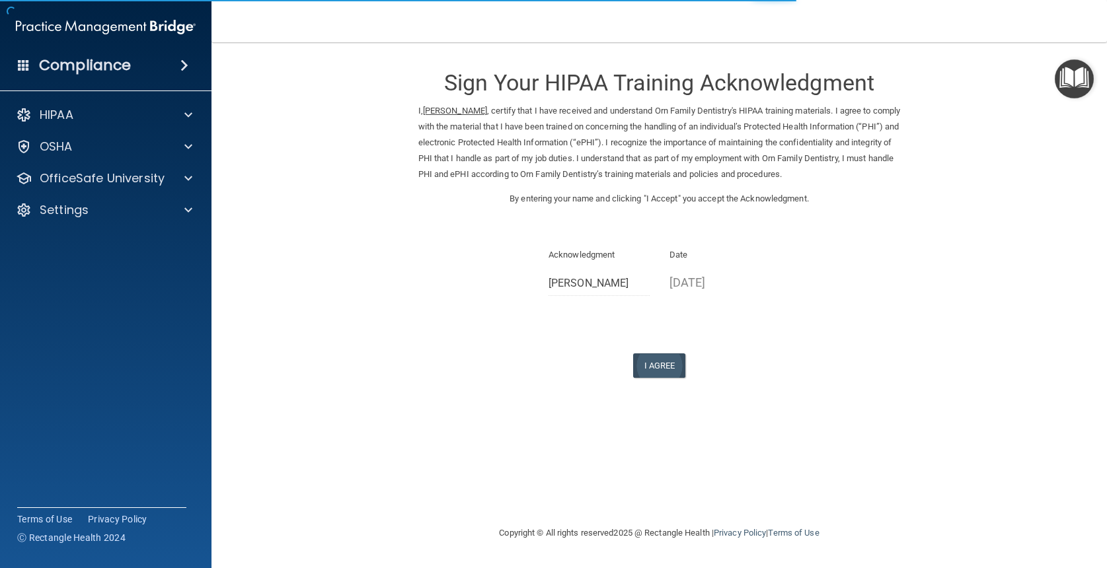
click at [657, 355] on button "I Agree" at bounding box center [659, 366] width 53 height 24
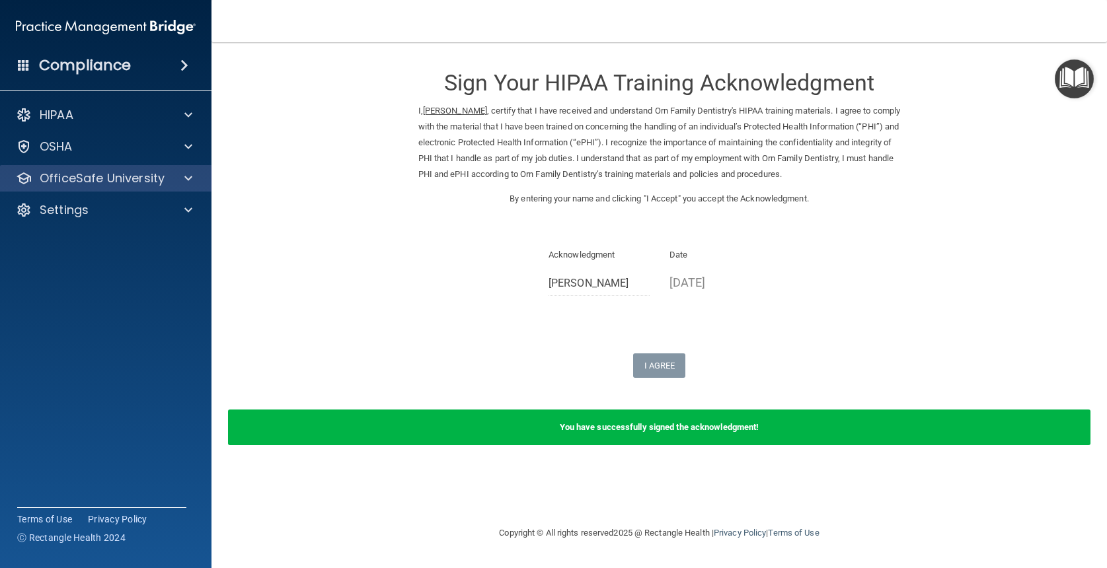
click at [172, 175] on div at bounding box center [186, 178] width 33 height 16
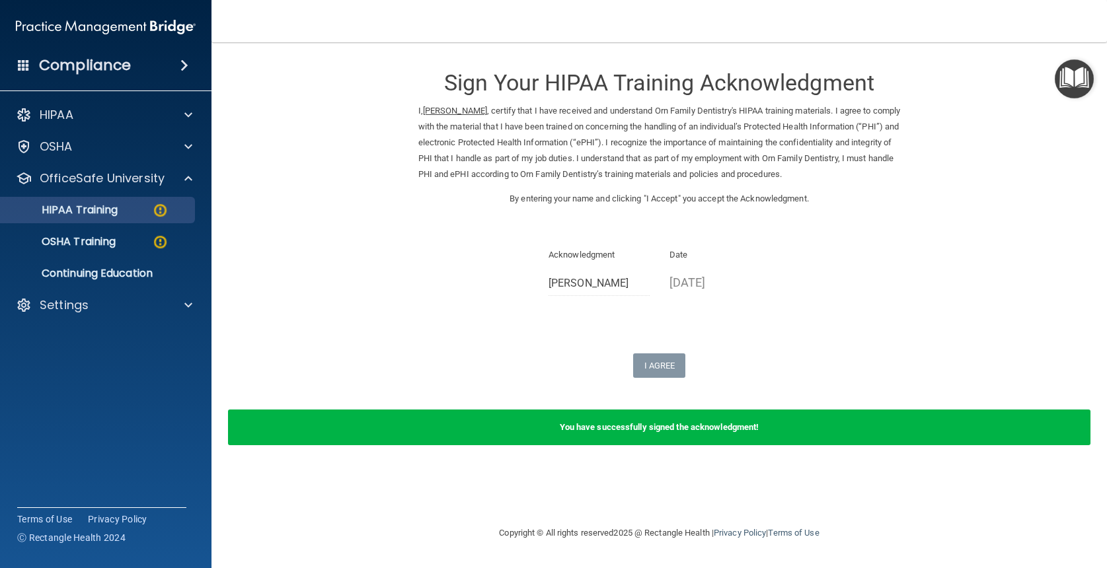
click at [118, 210] on p "HIPAA Training" at bounding box center [63, 210] width 109 height 13
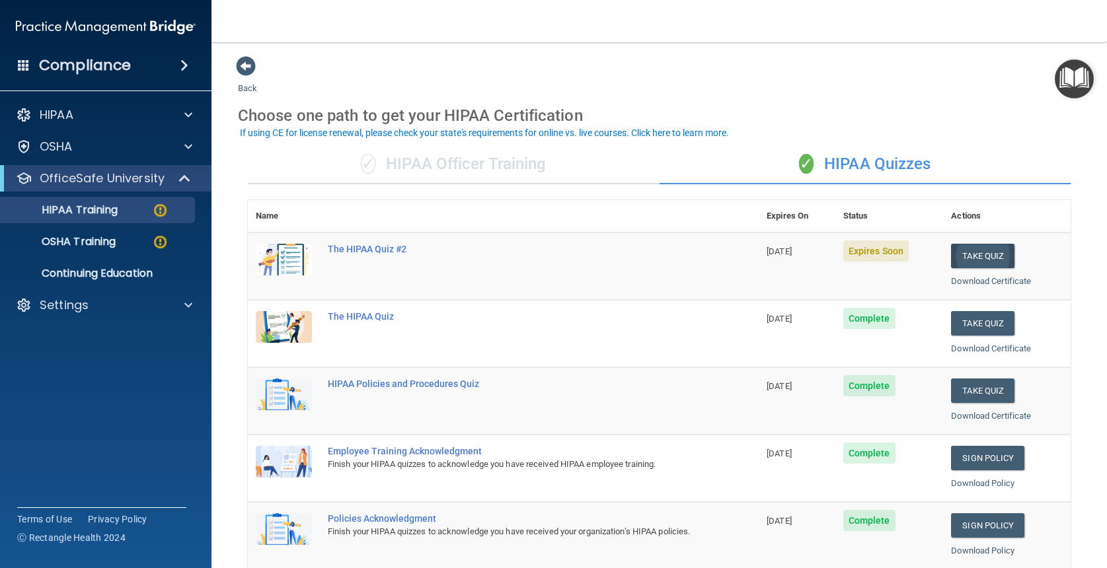
click at [987, 252] on button "Take Quiz" at bounding box center [982, 256] width 63 height 24
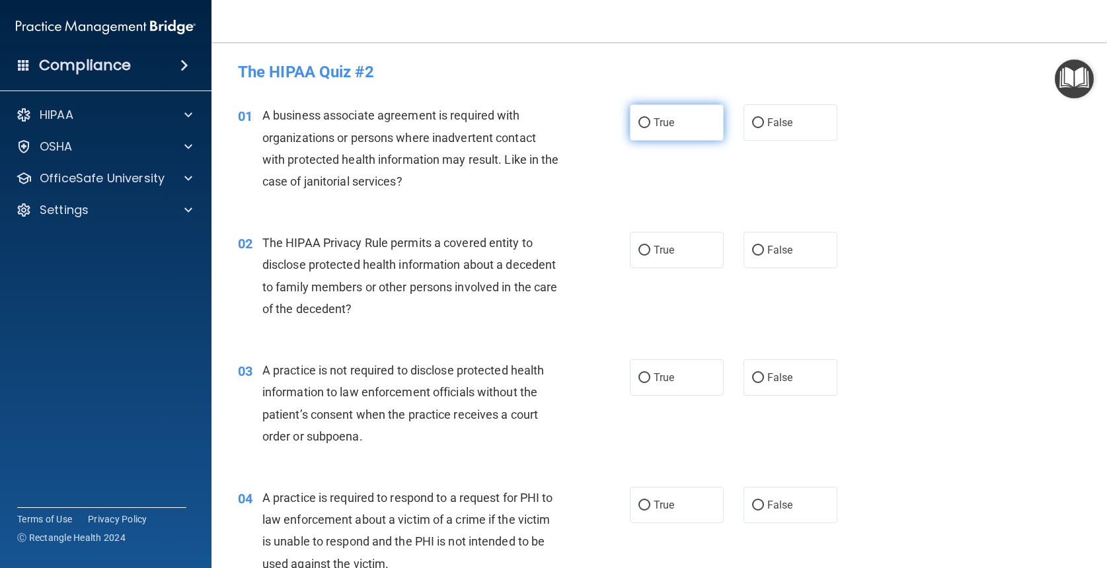
click at [671, 129] on label "True" at bounding box center [677, 122] width 94 height 36
click at [650, 128] on input "True" at bounding box center [644, 123] width 12 height 10
radio input "true"
click at [676, 265] on label "True" at bounding box center [677, 250] width 94 height 36
click at [650, 256] on input "True" at bounding box center [644, 251] width 12 height 10
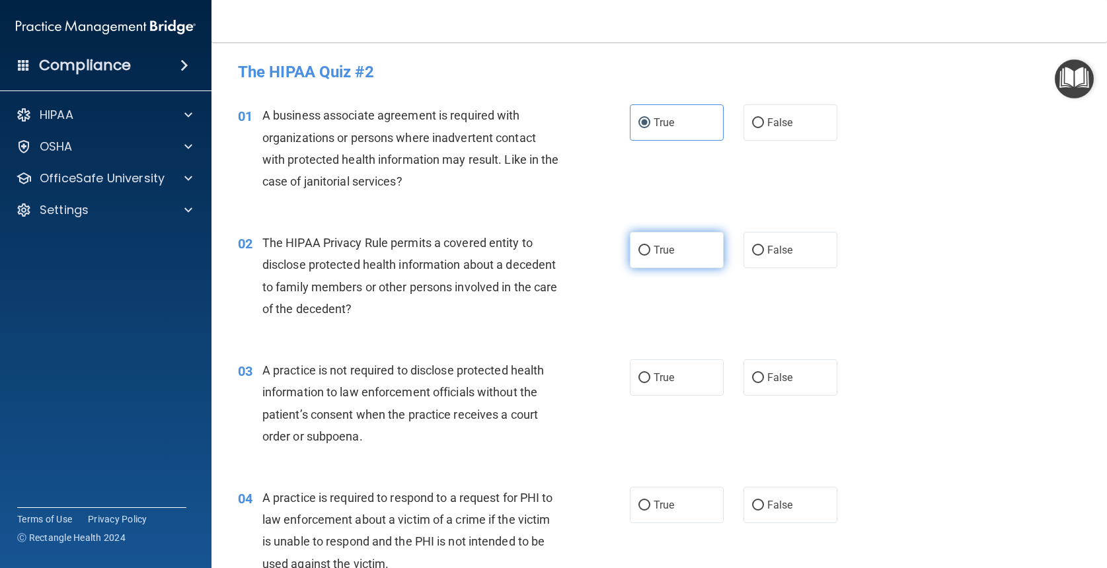
radio input "true"
click at [787, 381] on span "False" at bounding box center [780, 377] width 26 height 13
click at [764, 381] on input "False" at bounding box center [758, 378] width 12 height 10
radio input "true"
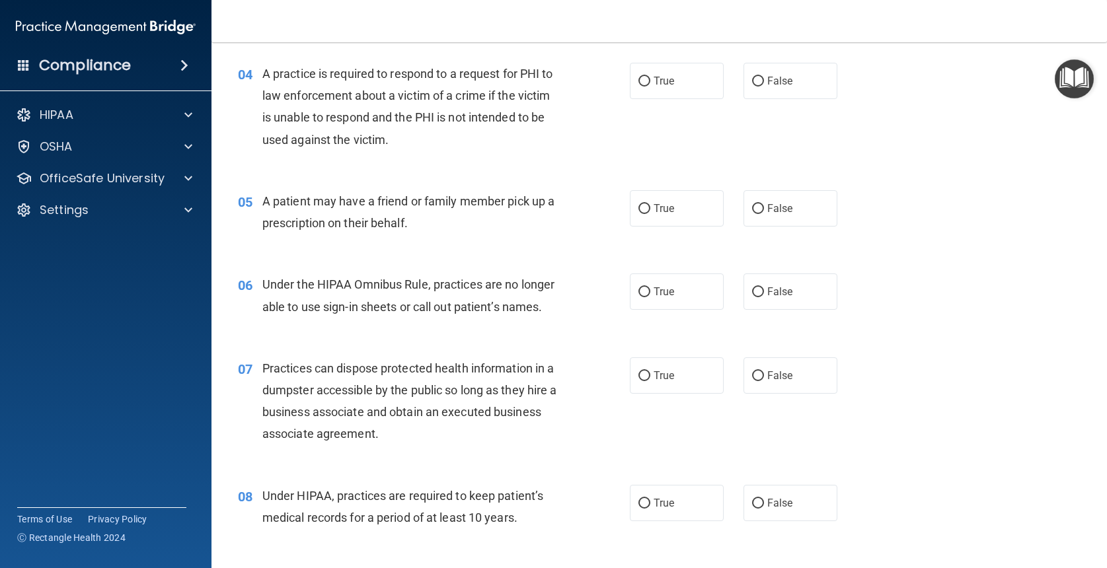
scroll to position [428, 0]
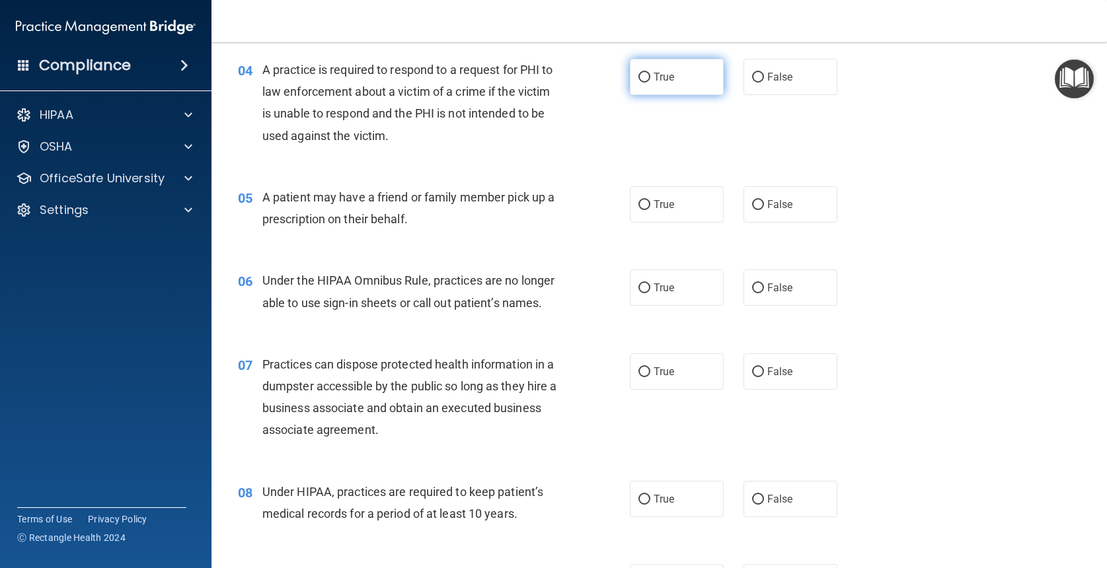
click at [697, 77] on label "True" at bounding box center [677, 77] width 94 height 36
click at [650, 77] on input "True" at bounding box center [644, 78] width 12 height 10
radio input "true"
click at [695, 204] on label "True" at bounding box center [677, 204] width 94 height 36
click at [650, 204] on input "True" at bounding box center [644, 205] width 12 height 10
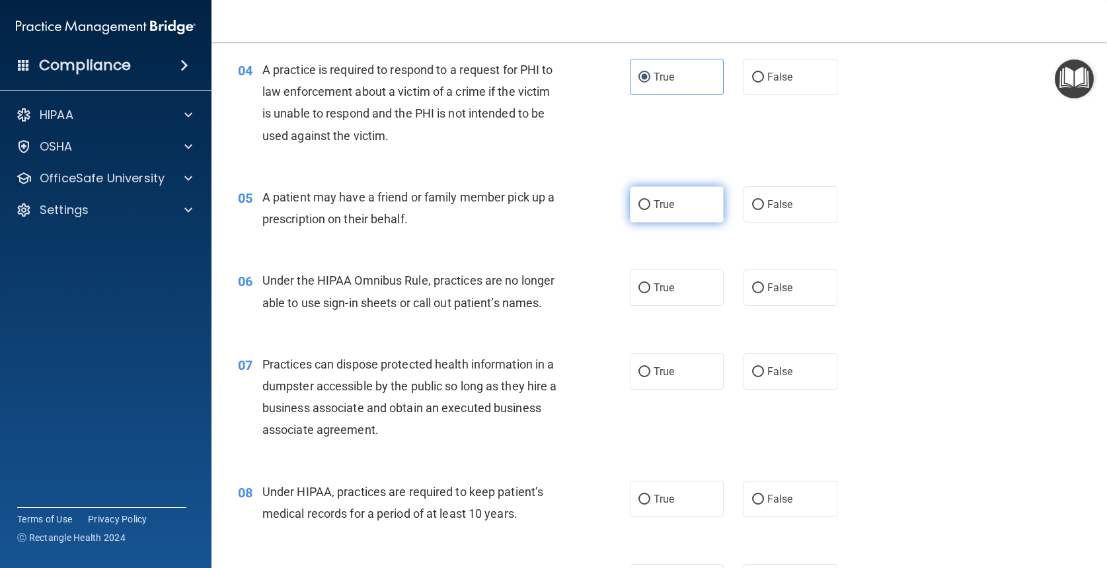
radio input "true"
click at [784, 286] on span "False" at bounding box center [780, 288] width 26 height 13
click at [764, 286] on input "False" at bounding box center [758, 289] width 12 height 10
radio input "true"
click at [669, 284] on span "True" at bounding box center [664, 288] width 20 height 13
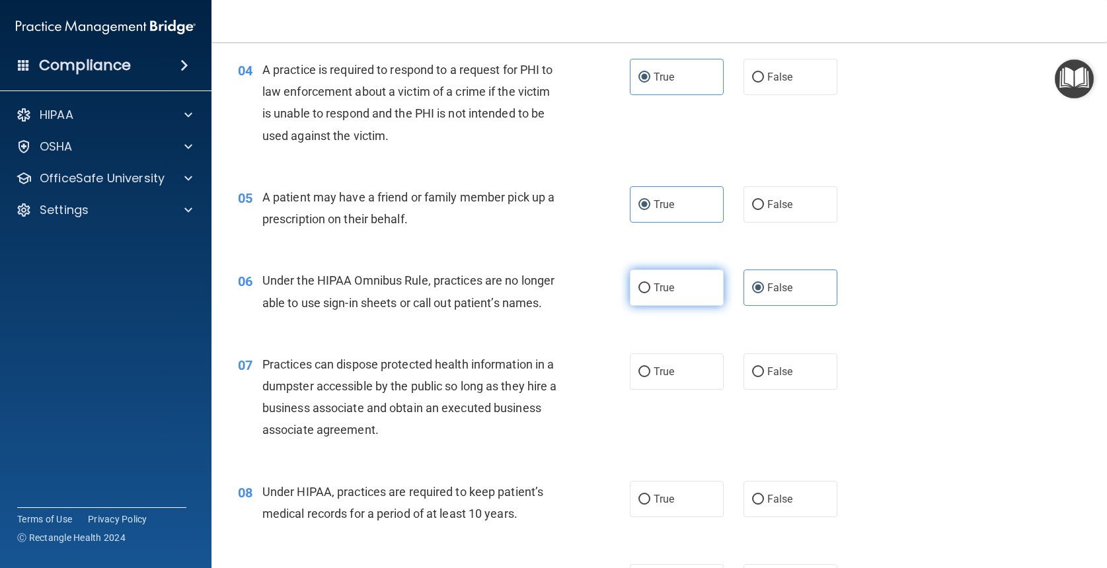
click at [650, 284] on input "True" at bounding box center [644, 289] width 12 height 10
radio input "true"
radio input "false"
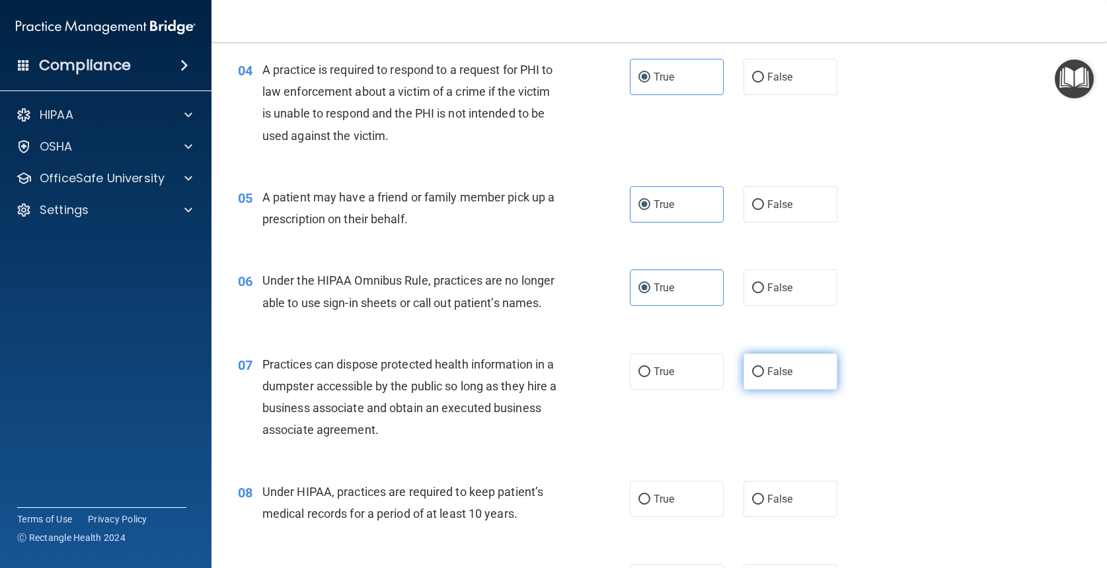
click at [768, 366] on span "False" at bounding box center [780, 371] width 26 height 13
click at [764, 367] on input "False" at bounding box center [758, 372] width 12 height 10
radio input "true"
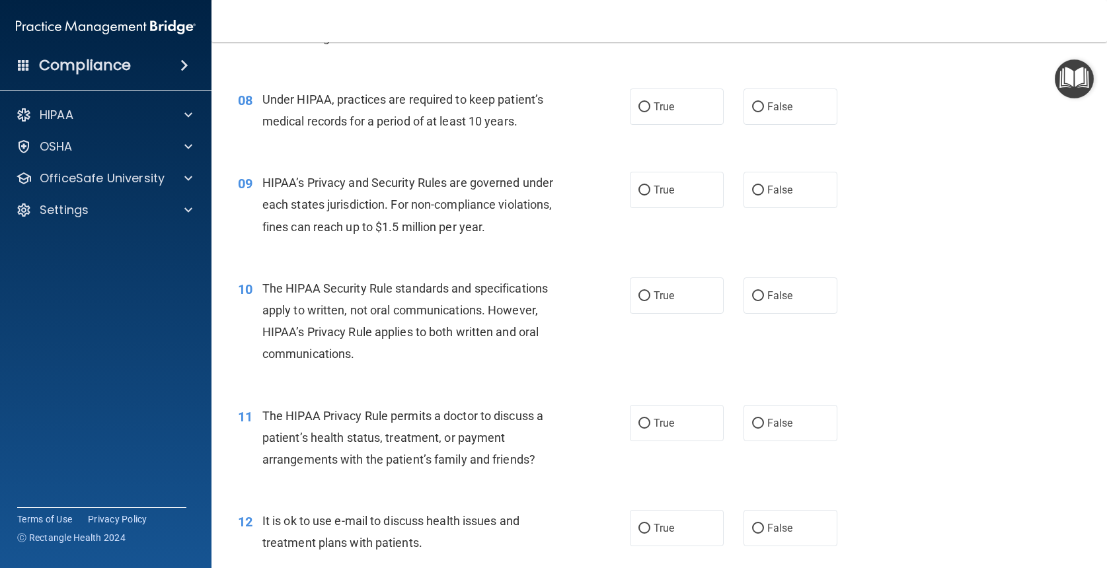
scroll to position [829, 0]
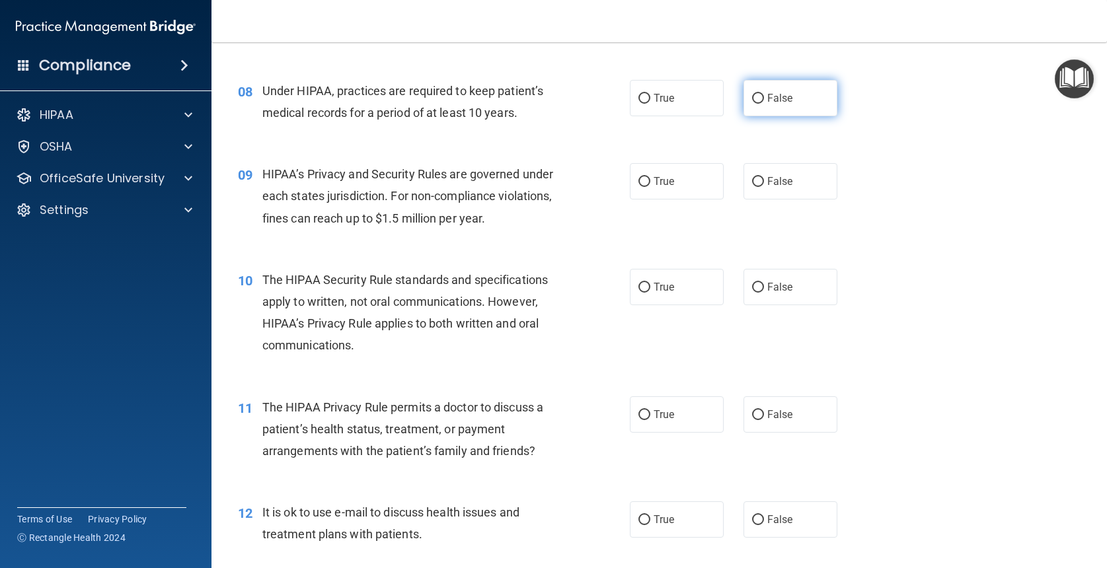
click at [769, 95] on span "False" at bounding box center [780, 98] width 26 height 13
click at [764, 95] on input "False" at bounding box center [758, 99] width 12 height 10
radio input "true"
click at [660, 175] on span "True" at bounding box center [664, 181] width 20 height 13
click at [650, 177] on input "True" at bounding box center [644, 182] width 12 height 10
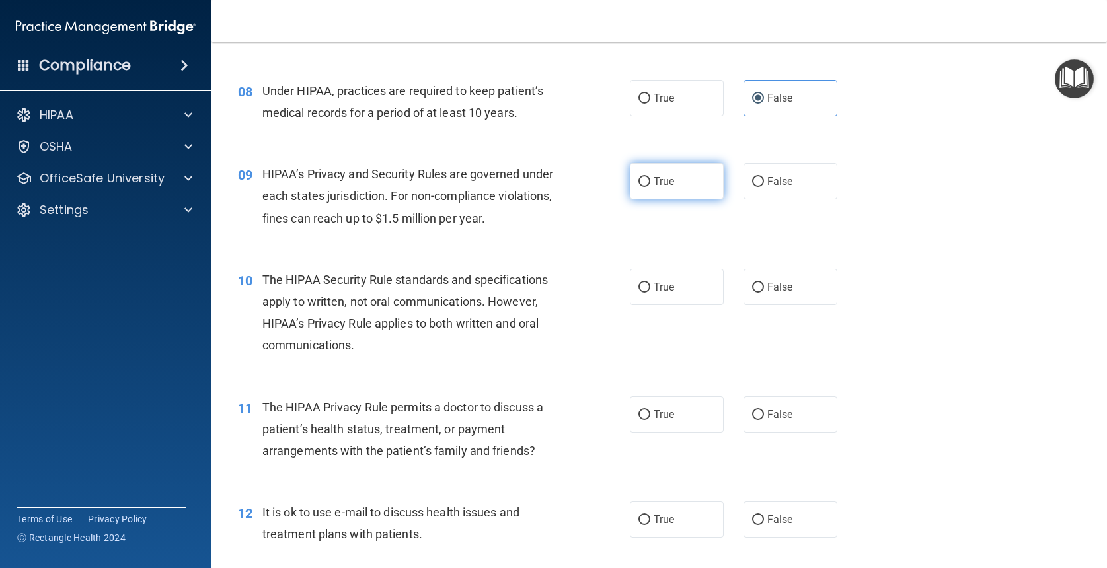
radio input "true"
click at [782, 290] on label "False" at bounding box center [790, 287] width 94 height 36
click at [764, 290] on input "False" at bounding box center [758, 288] width 12 height 10
radio input "true"
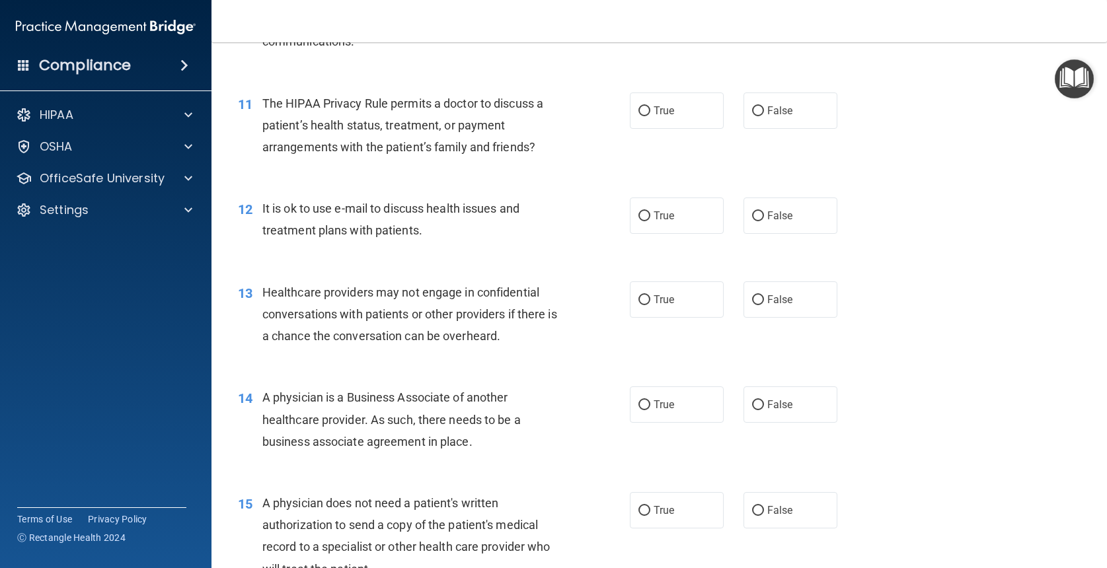
scroll to position [1136, 0]
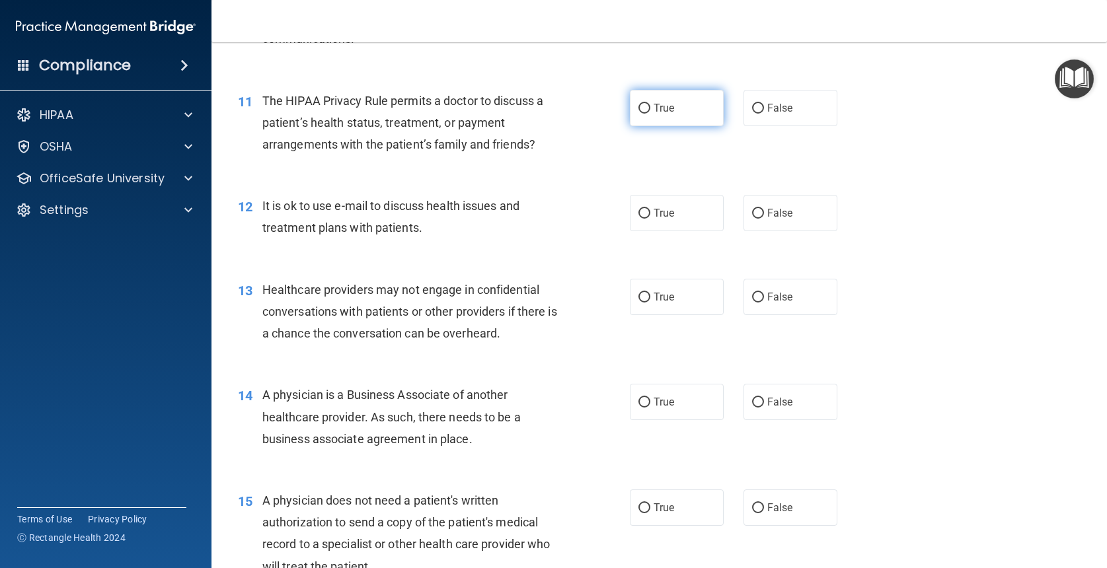
click at [661, 107] on span "True" at bounding box center [664, 108] width 20 height 13
click at [650, 107] on input "True" at bounding box center [644, 109] width 12 height 10
radio input "true"
click at [663, 208] on span "True" at bounding box center [664, 213] width 20 height 13
click at [650, 209] on input "True" at bounding box center [644, 214] width 12 height 10
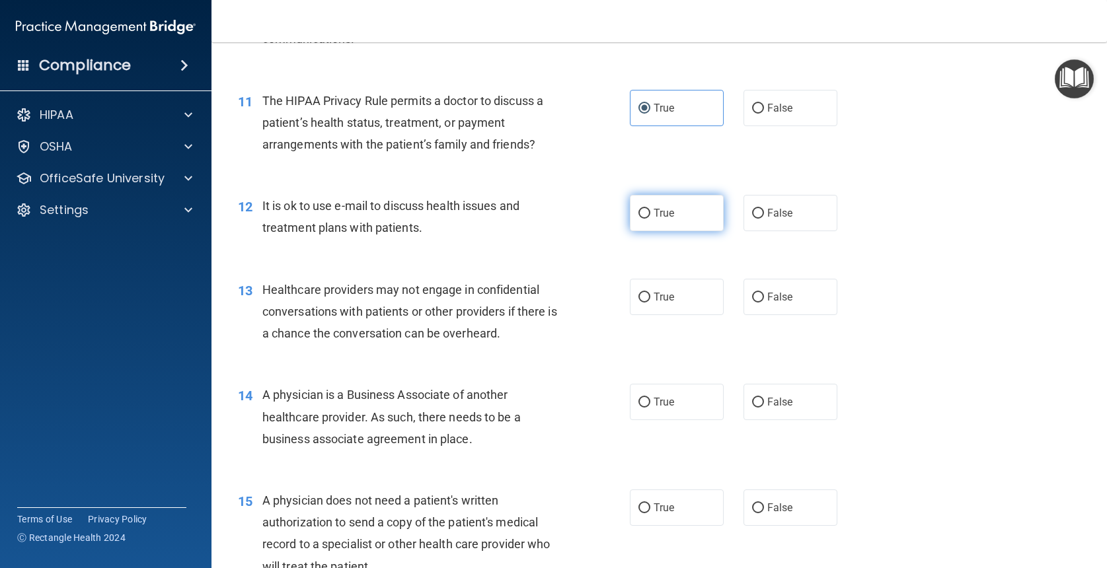
radio input "true"
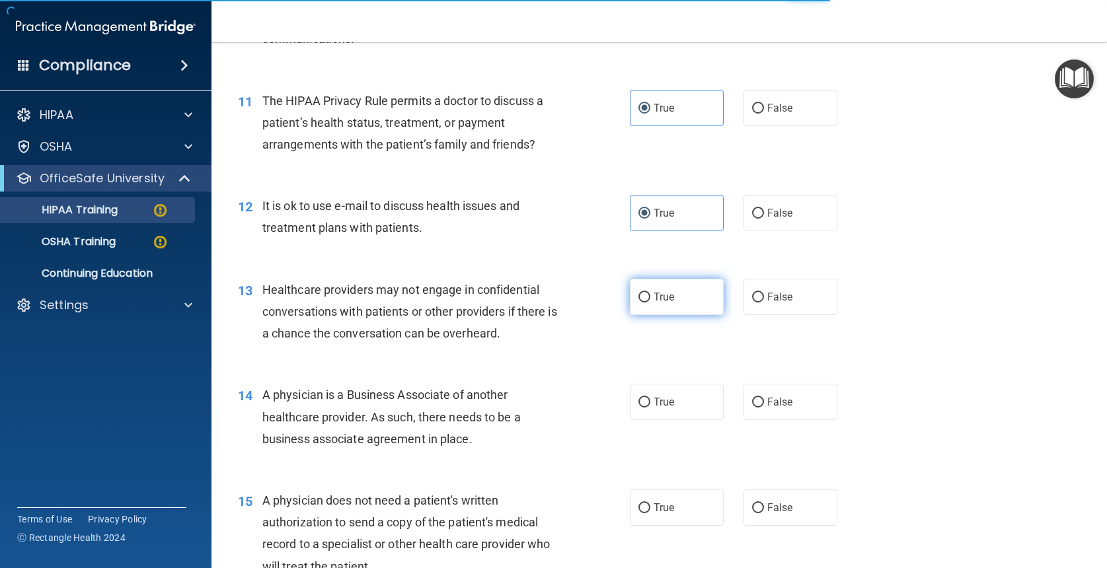
scroll to position [417, 0]
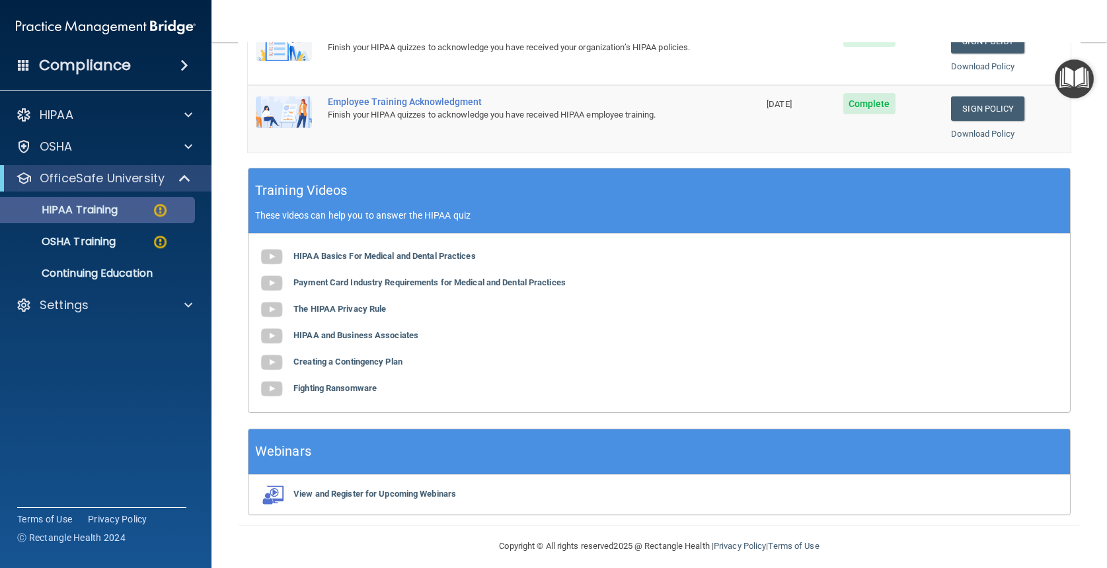
click at [100, 209] on p "HIPAA Training" at bounding box center [63, 210] width 109 height 13
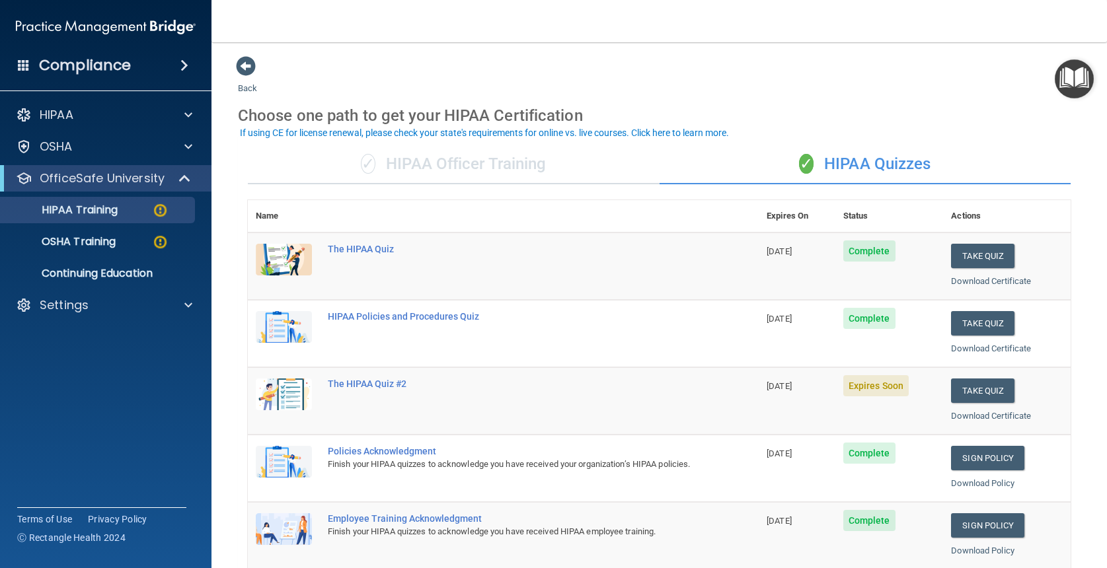
scroll to position [0, 0]
click at [1007, 385] on button "Take Quiz" at bounding box center [982, 391] width 63 height 24
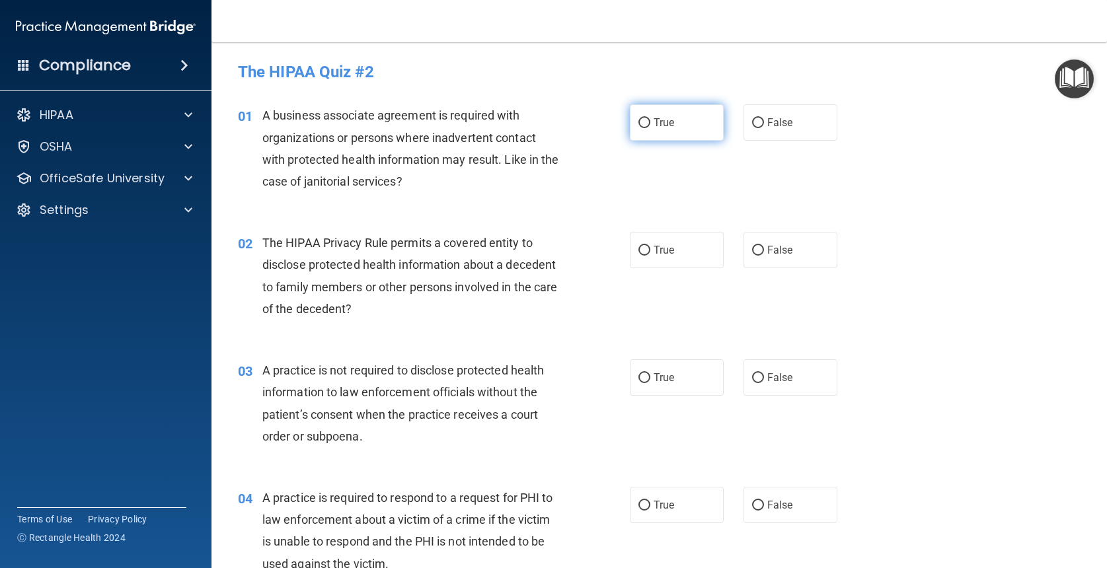
click at [695, 127] on label "True" at bounding box center [677, 122] width 94 height 36
click at [650, 127] on input "True" at bounding box center [644, 123] width 12 height 10
radio input "true"
click at [673, 256] on label "True" at bounding box center [677, 250] width 94 height 36
click at [650, 256] on input "True" at bounding box center [644, 251] width 12 height 10
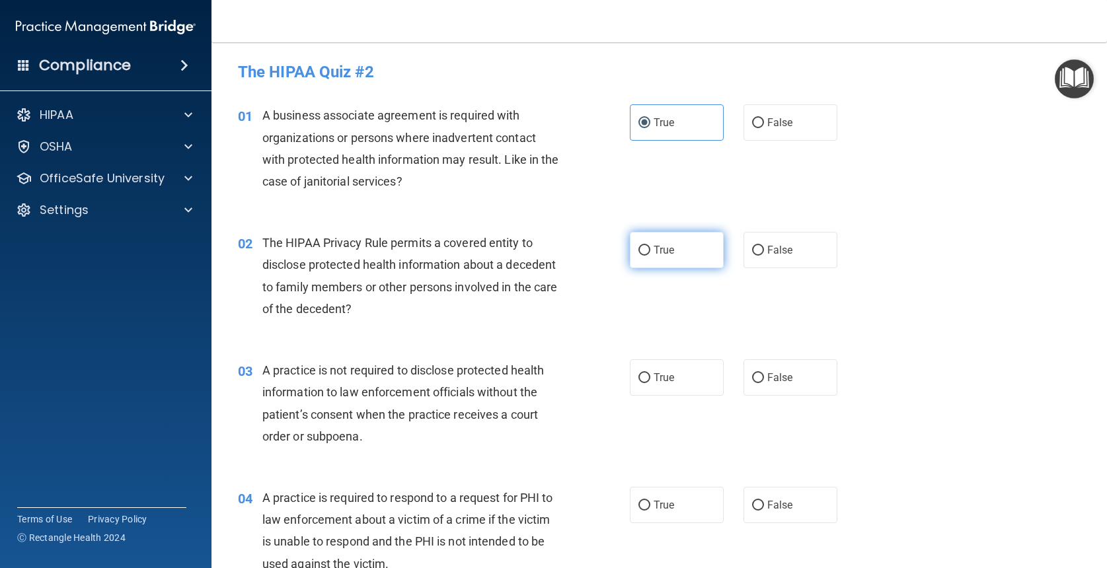
radio input "true"
click at [810, 383] on label "False" at bounding box center [790, 378] width 94 height 36
click at [764, 383] on input "False" at bounding box center [758, 378] width 12 height 10
radio input "true"
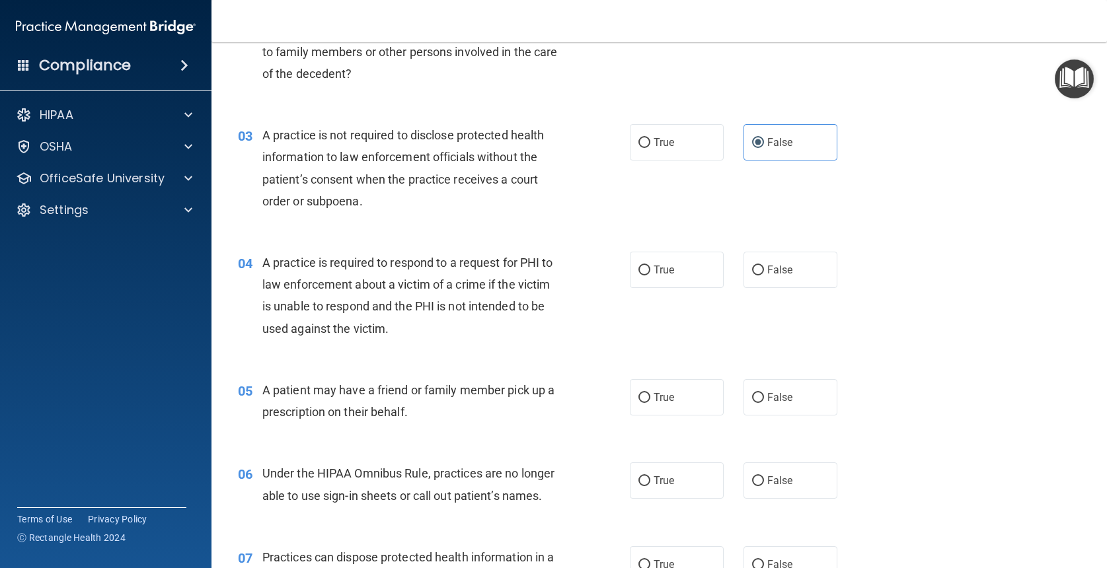
scroll to position [236, 0]
click at [667, 394] on span "True" at bounding box center [664, 397] width 20 height 13
click at [650, 394] on input "True" at bounding box center [644, 398] width 12 height 10
radio input "true"
click at [699, 473] on label "True" at bounding box center [677, 480] width 94 height 36
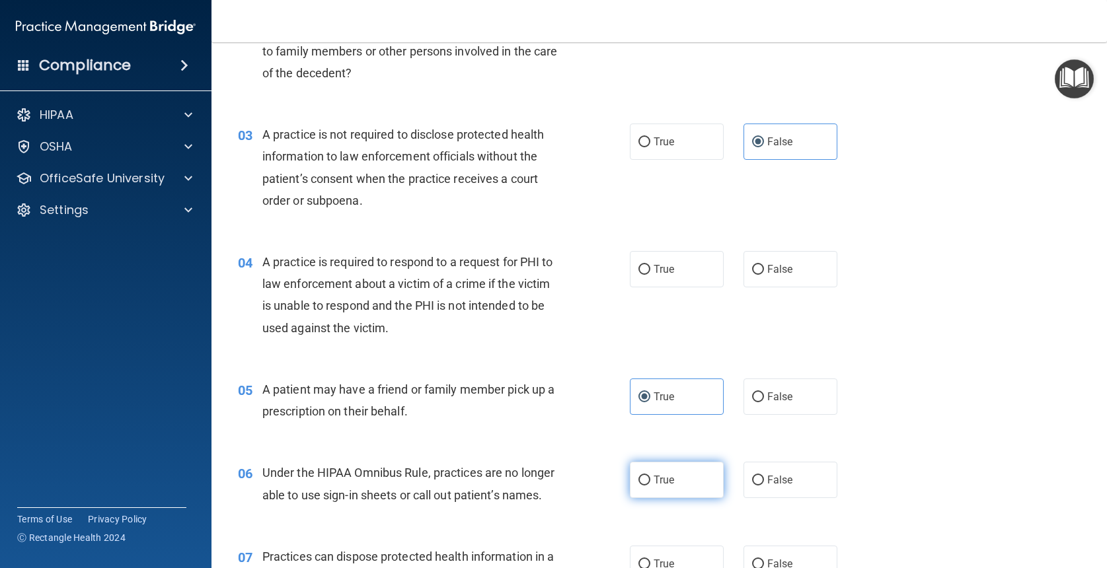
click at [650, 476] on input "True" at bounding box center [644, 481] width 12 height 10
radio input "true"
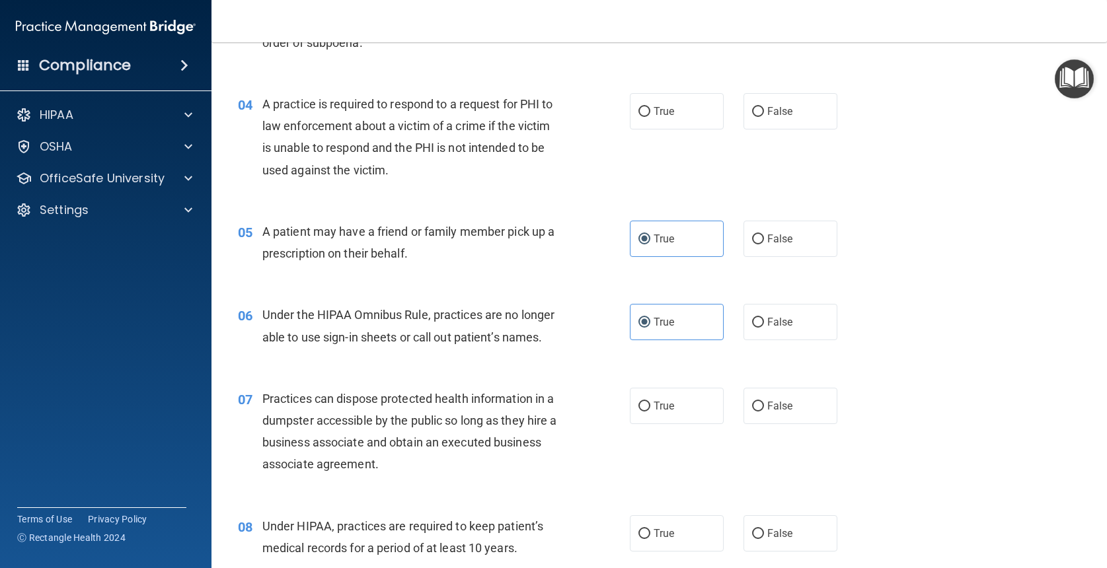
scroll to position [398, 0]
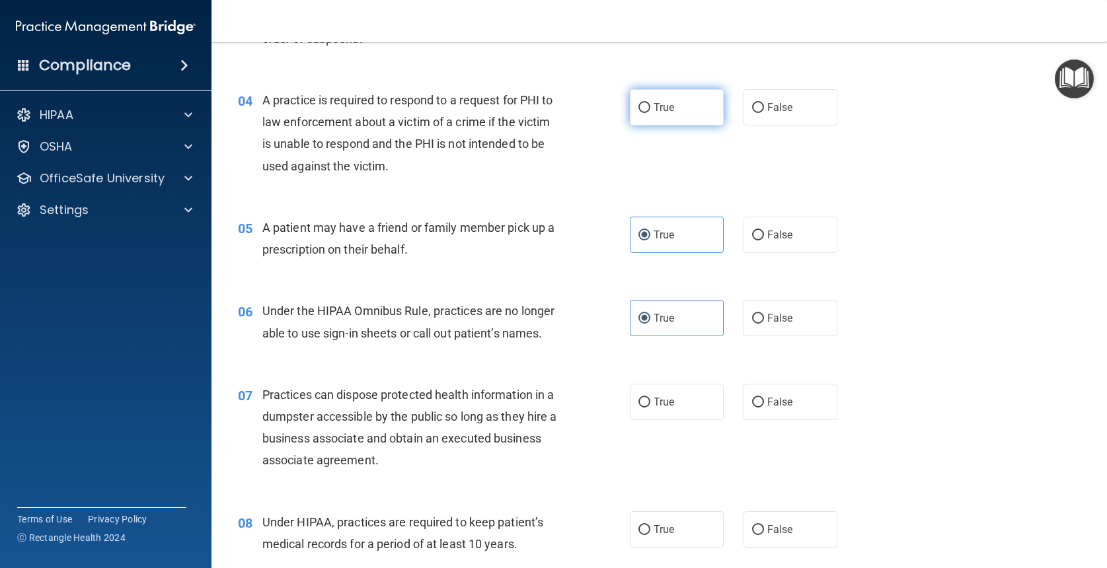
click at [669, 110] on span "True" at bounding box center [664, 107] width 20 height 13
click at [650, 110] on input "True" at bounding box center [644, 108] width 12 height 10
radio input "true"
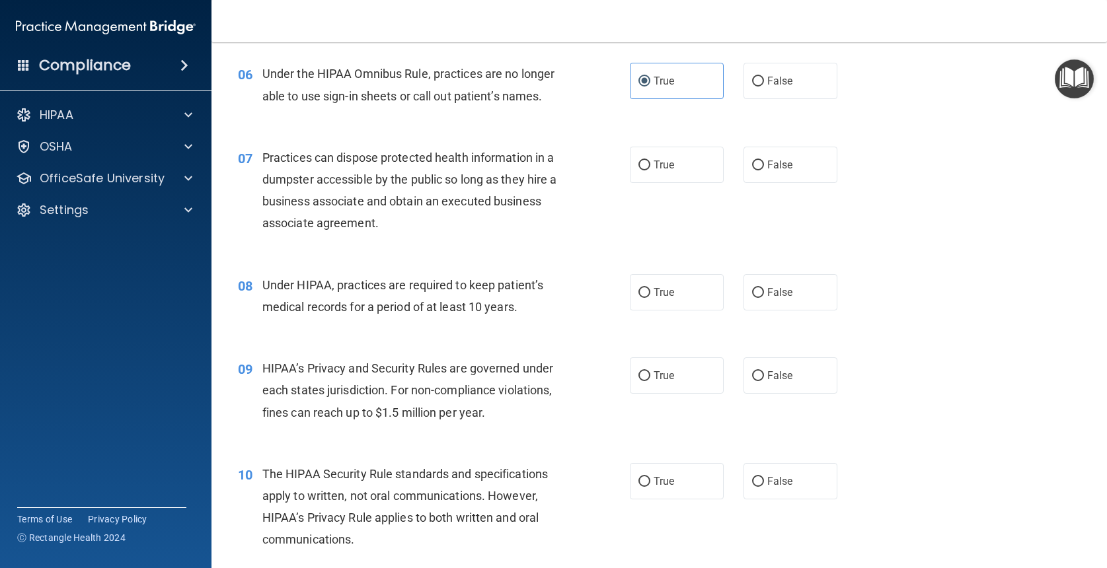
scroll to position [646, 0]
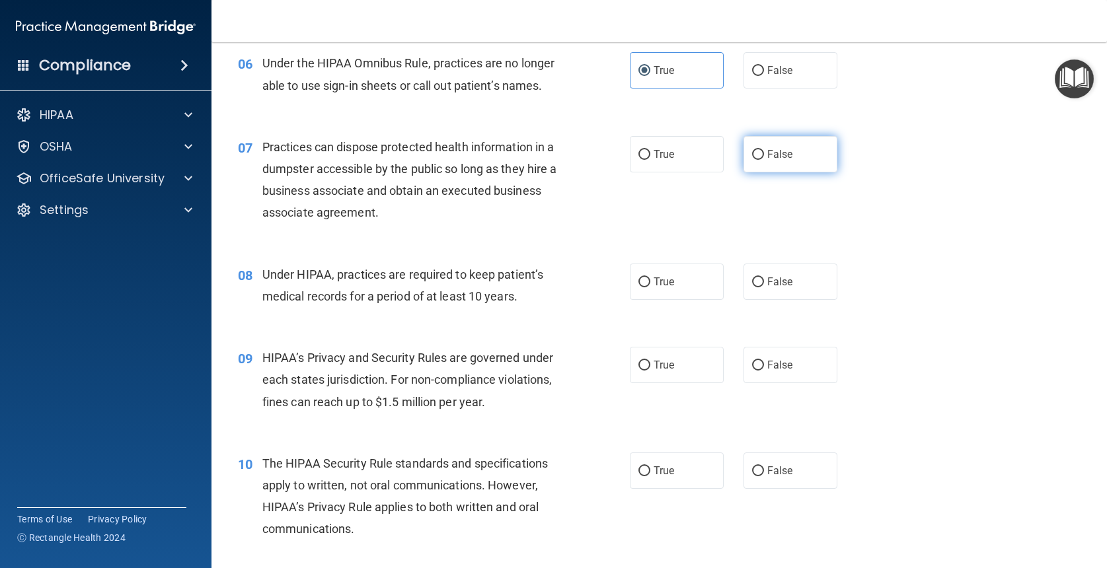
click at [800, 155] on label "False" at bounding box center [790, 154] width 94 height 36
click at [764, 155] on input "False" at bounding box center [758, 155] width 12 height 10
radio input "true"
click at [778, 284] on span "False" at bounding box center [780, 282] width 26 height 13
click at [764, 284] on input "False" at bounding box center [758, 283] width 12 height 10
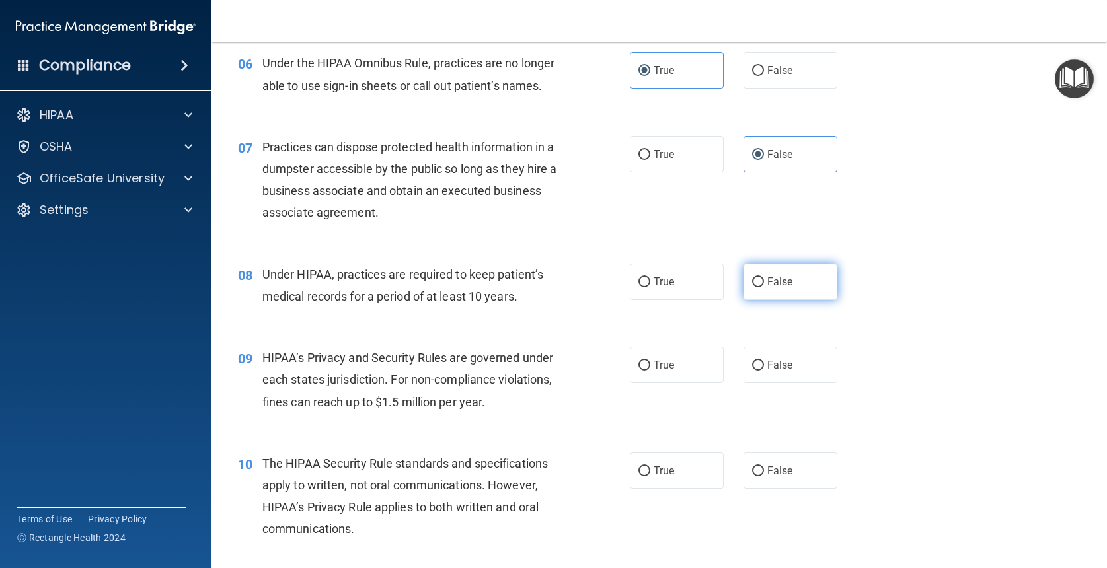
radio input "true"
click at [682, 365] on label "True" at bounding box center [677, 365] width 94 height 36
click at [650, 365] on input "True" at bounding box center [644, 366] width 12 height 10
radio input "true"
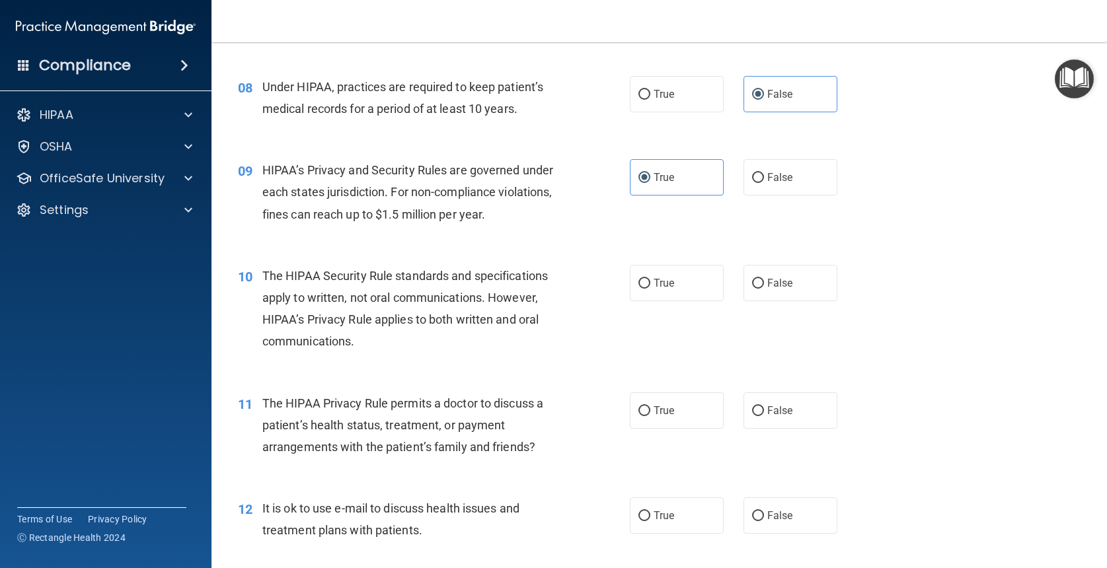
scroll to position [834, 0]
click at [769, 280] on span "False" at bounding box center [780, 282] width 26 height 13
click at [764, 280] on input "False" at bounding box center [758, 283] width 12 height 10
radio input "true"
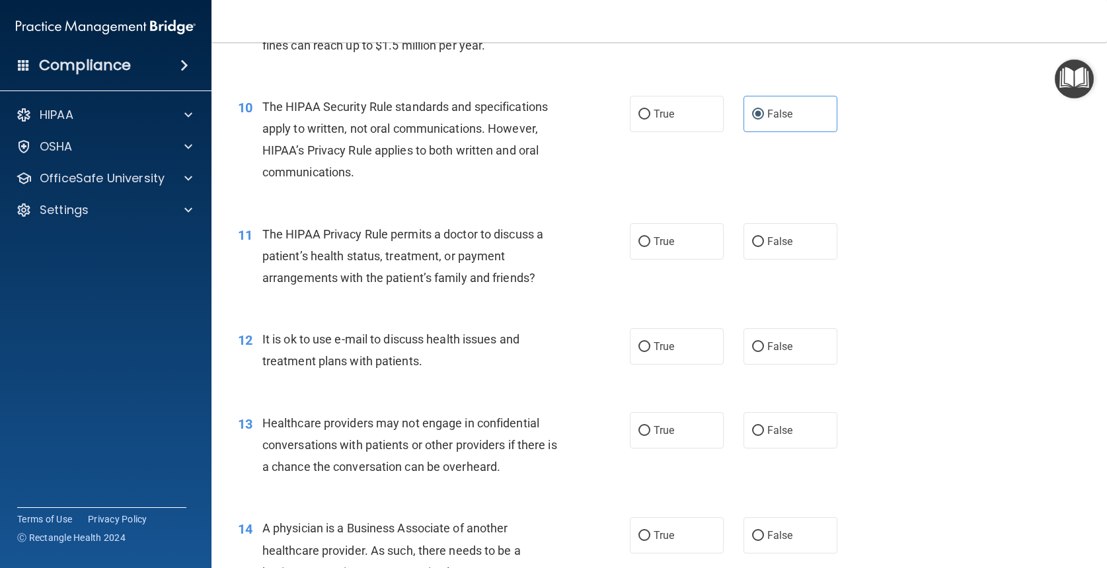
scroll to position [1005, 0]
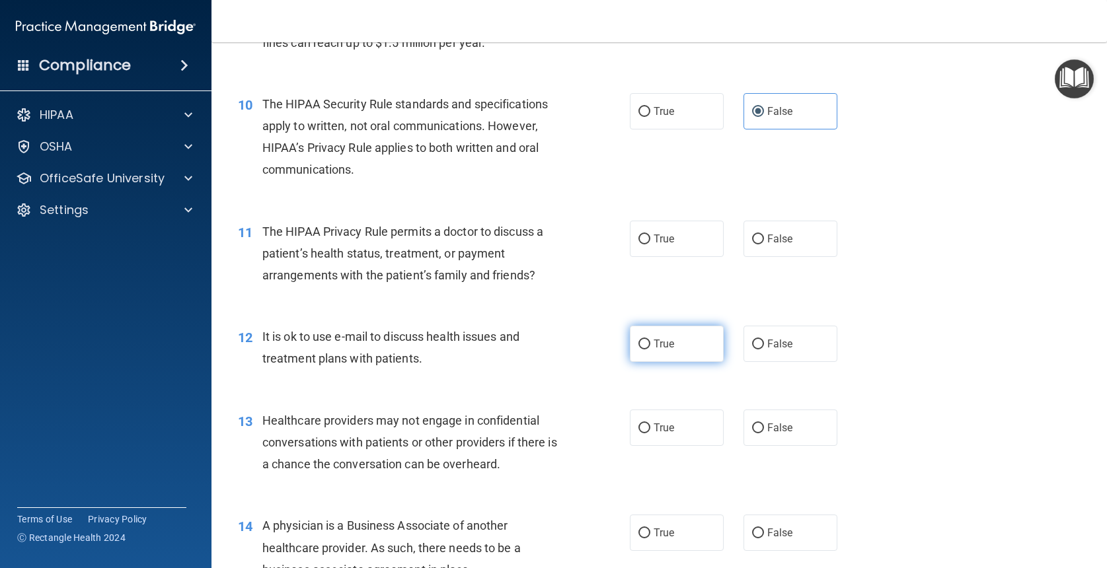
click at [706, 346] on label "True" at bounding box center [677, 344] width 94 height 36
click at [650, 346] on input "True" at bounding box center [644, 345] width 12 height 10
radio input "true"
click at [782, 225] on label "False" at bounding box center [790, 239] width 94 height 36
click at [764, 235] on input "False" at bounding box center [758, 240] width 12 height 10
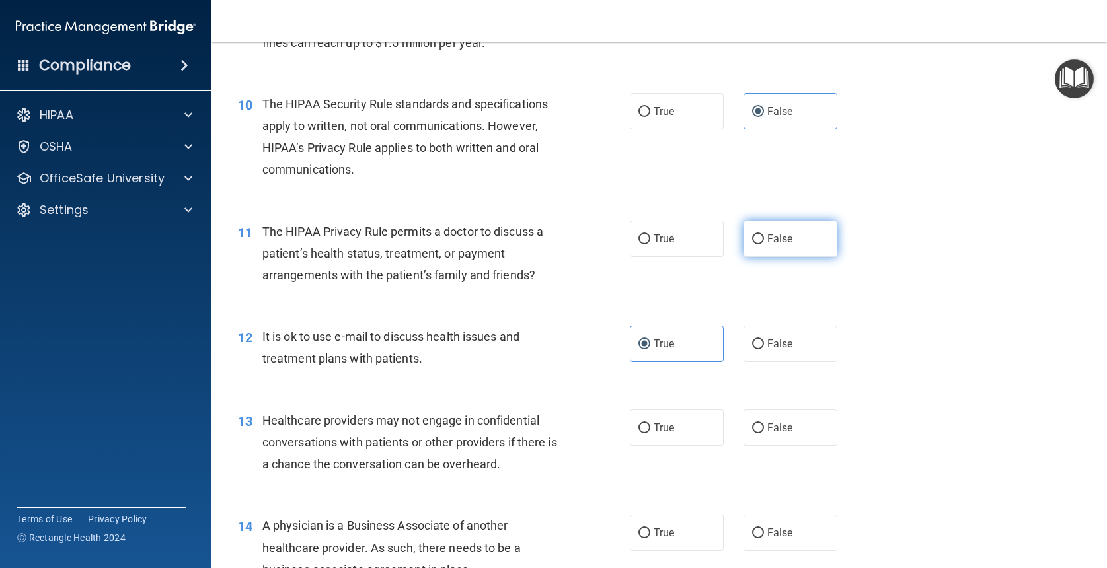
radio input "true"
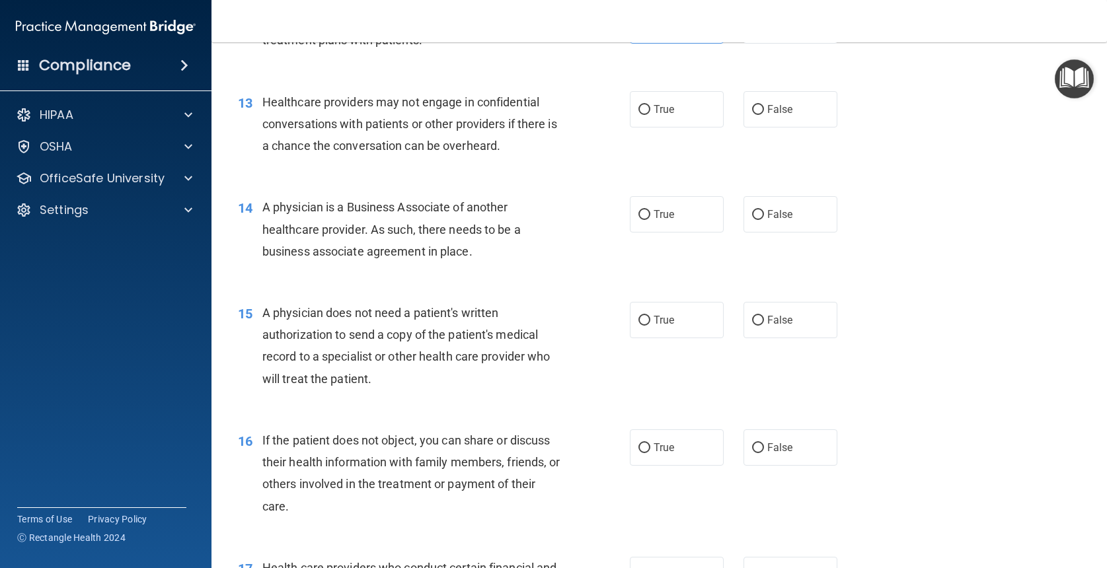
scroll to position [1326, 0]
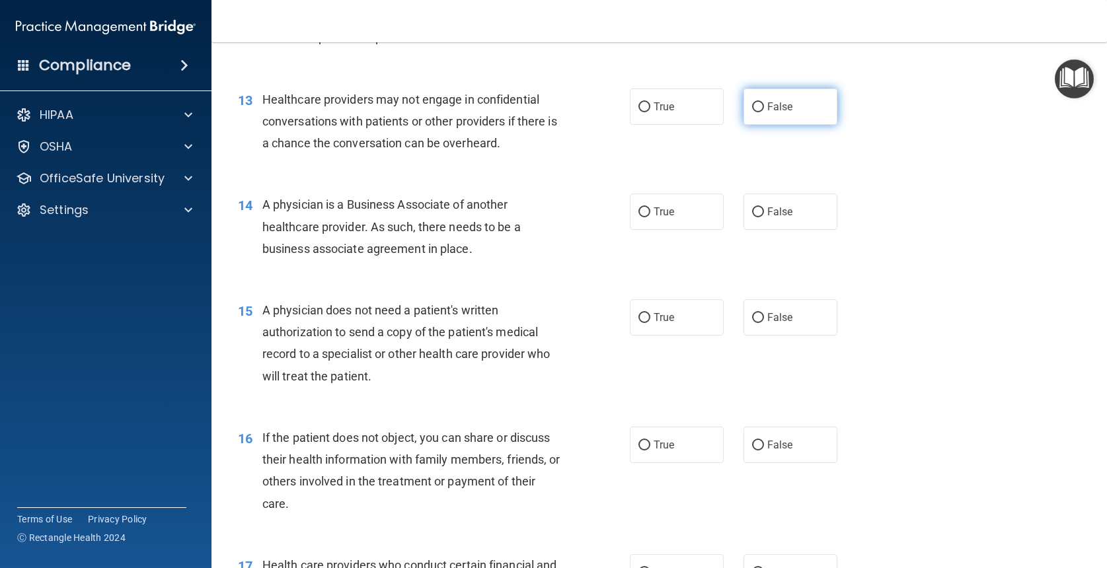
click at [802, 104] on label "False" at bounding box center [790, 107] width 94 height 36
click at [764, 104] on input "False" at bounding box center [758, 107] width 12 height 10
radio input "true"
click at [662, 211] on span "True" at bounding box center [664, 212] width 20 height 13
click at [650, 211] on input "True" at bounding box center [644, 213] width 12 height 10
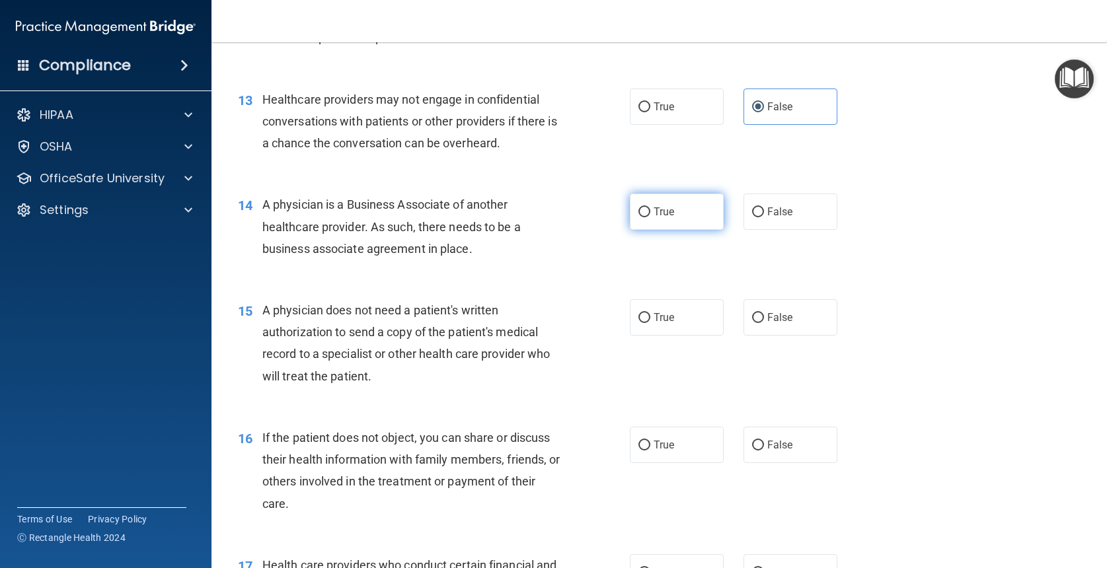
radio input "true"
click at [689, 314] on label "True" at bounding box center [677, 317] width 94 height 36
click at [650, 314] on input "True" at bounding box center [644, 318] width 12 height 10
radio input "true"
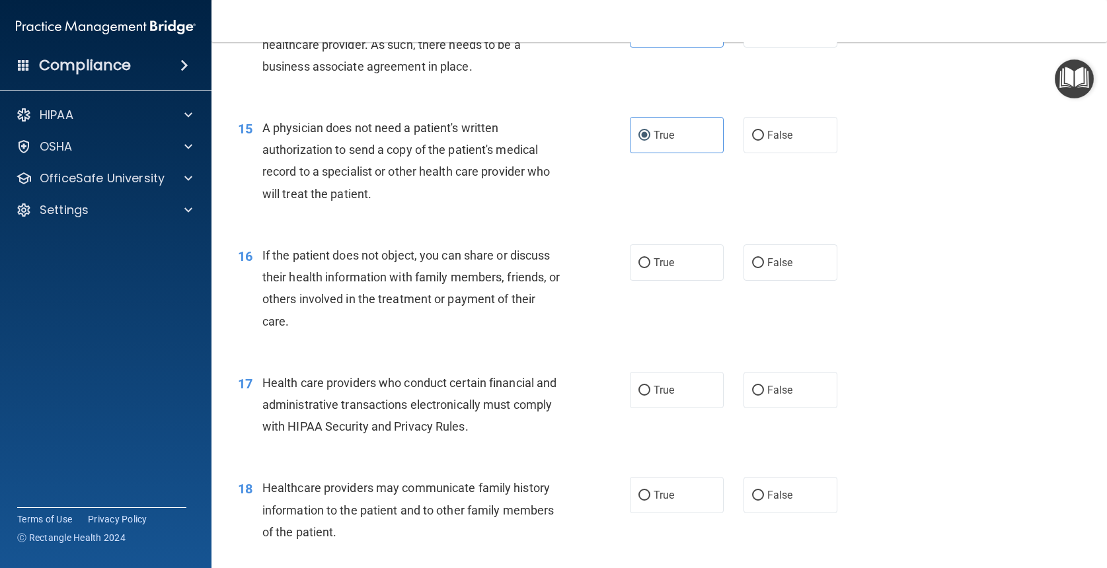
scroll to position [1509, 0]
click at [800, 259] on label "False" at bounding box center [790, 262] width 94 height 36
click at [764, 259] on input "False" at bounding box center [758, 263] width 12 height 10
radio input "true"
click at [669, 265] on label "True" at bounding box center [677, 262] width 94 height 36
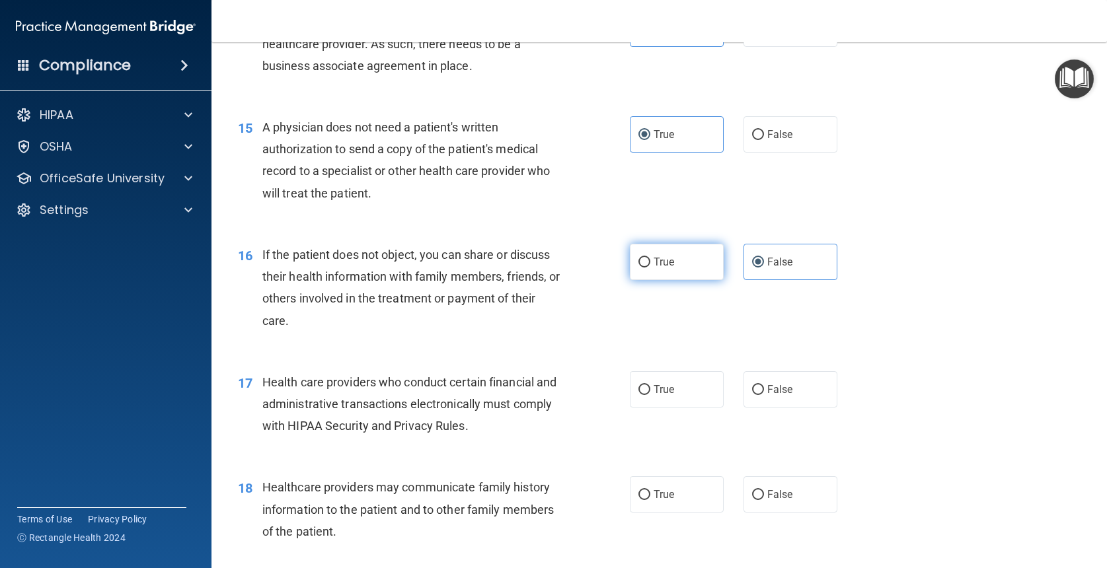
click at [650, 265] on input "True" at bounding box center [644, 263] width 12 height 10
radio input "true"
radio input "false"
click at [676, 379] on label "True" at bounding box center [677, 389] width 94 height 36
click at [650, 385] on input "True" at bounding box center [644, 390] width 12 height 10
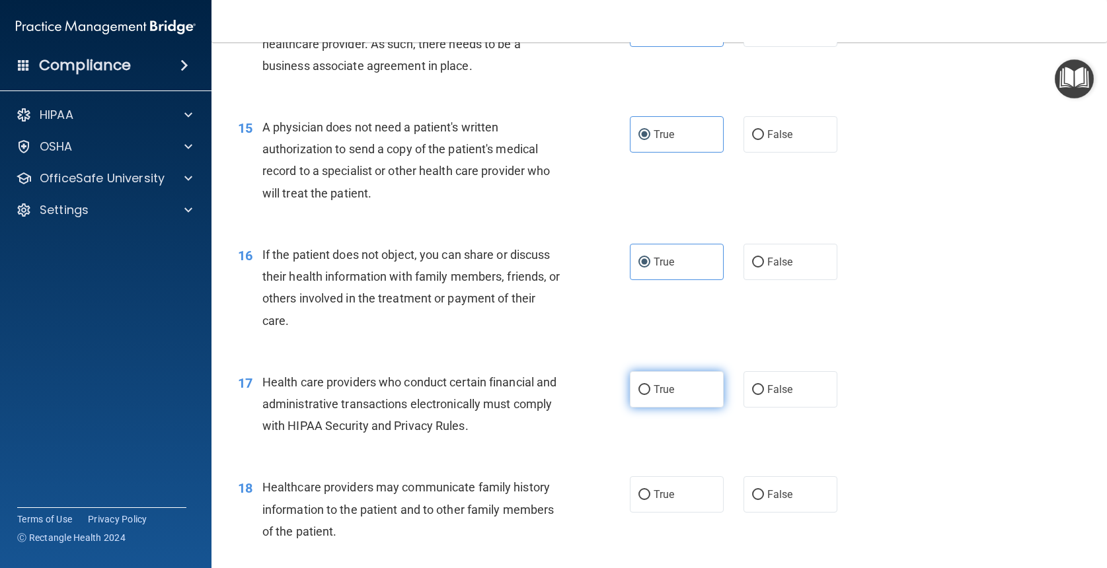
radio input "true"
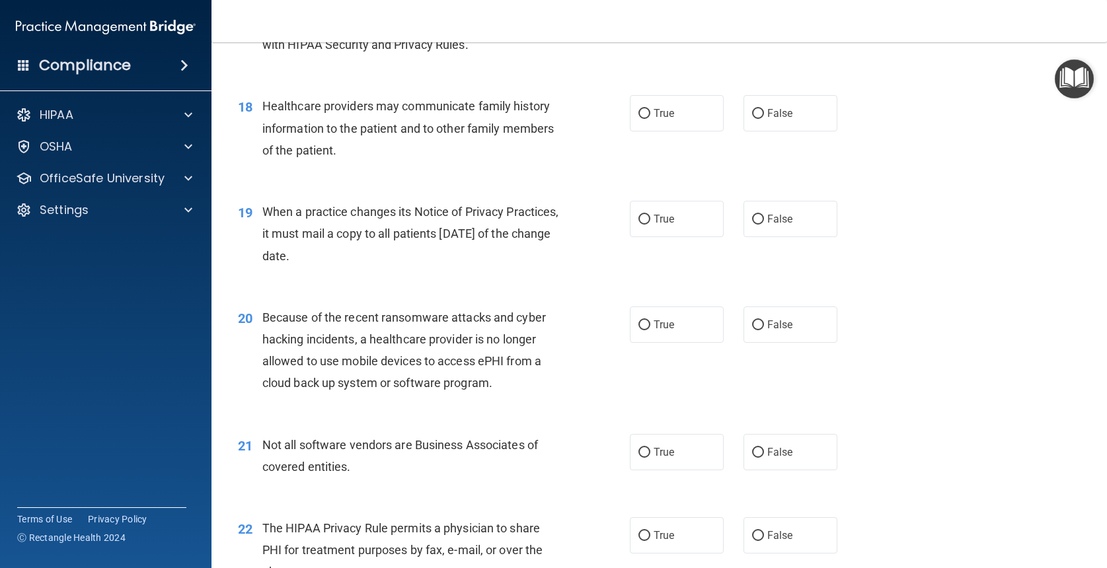
scroll to position [1890, 0]
click at [815, 114] on label "False" at bounding box center [790, 114] width 94 height 36
click at [764, 114] on input "False" at bounding box center [758, 115] width 12 height 10
radio input "true"
click at [669, 213] on span "True" at bounding box center [664, 219] width 20 height 13
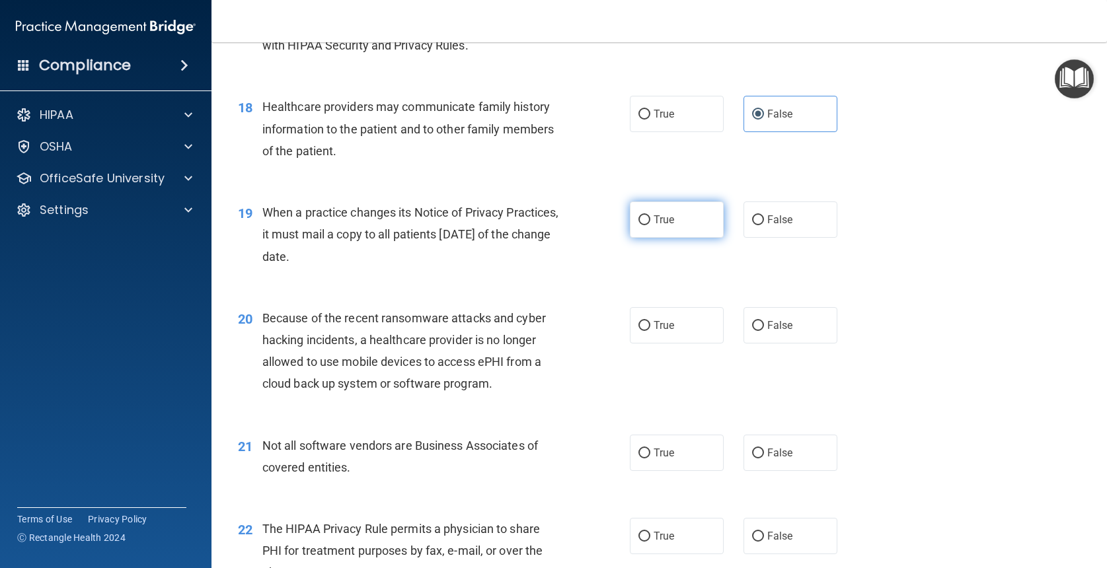
click at [650, 215] on input "True" at bounding box center [644, 220] width 12 height 10
radio input "true"
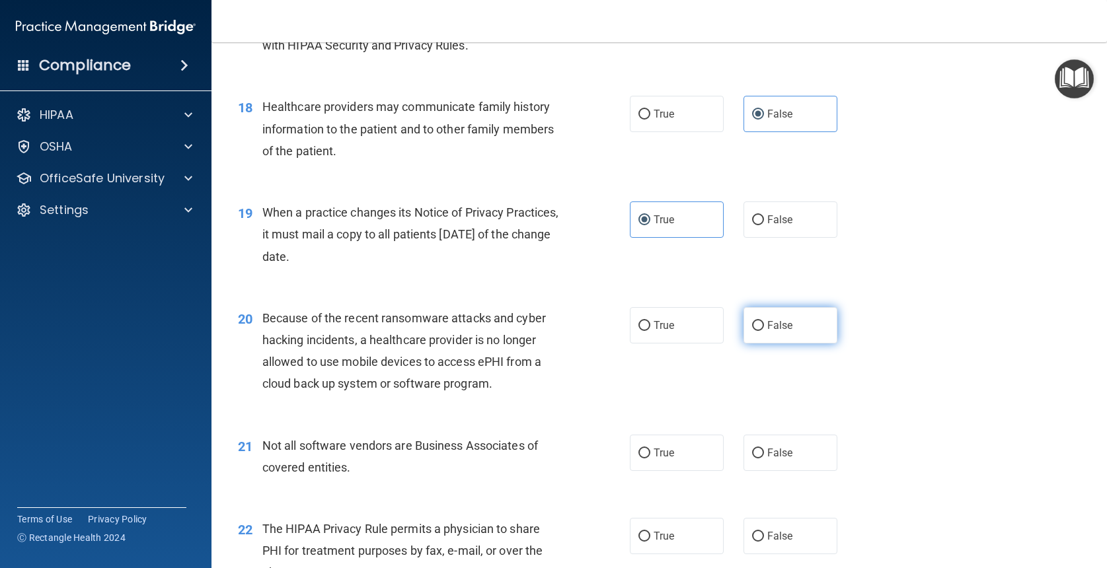
click at [808, 321] on label "False" at bounding box center [790, 325] width 94 height 36
click at [764, 321] on input "False" at bounding box center [758, 326] width 12 height 10
radio input "true"
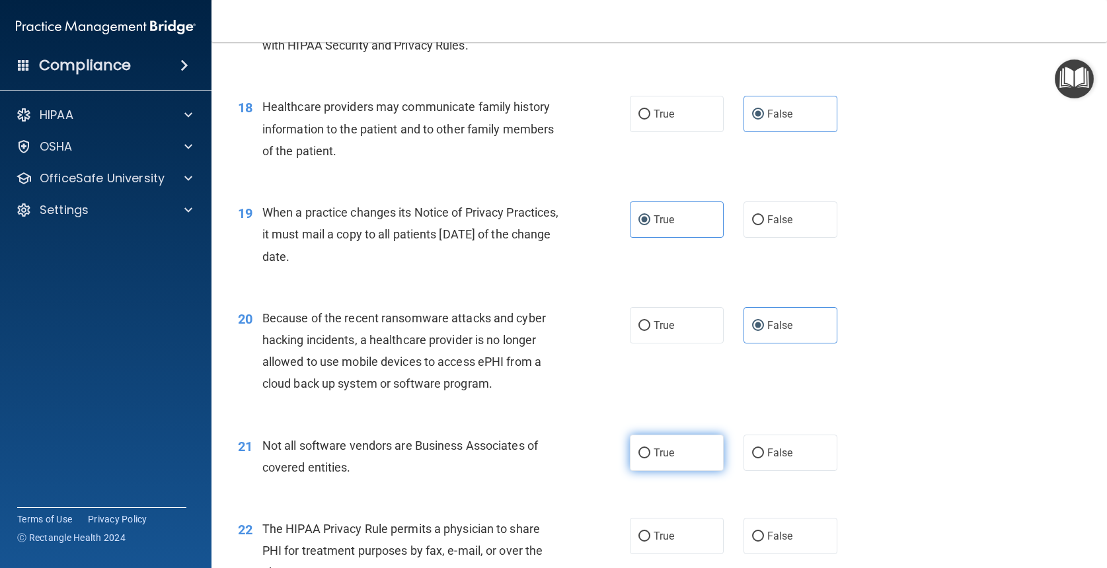
click at [687, 440] on label "True" at bounding box center [677, 453] width 94 height 36
click at [650, 449] on input "True" at bounding box center [644, 454] width 12 height 10
radio input "true"
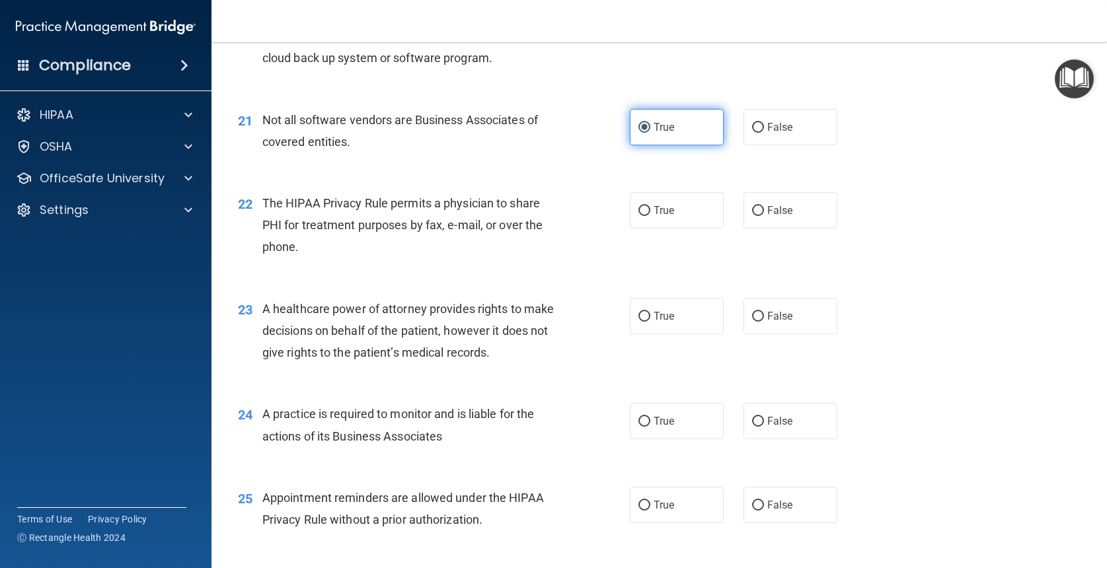
scroll to position [2216, 0]
click at [662, 204] on span "True" at bounding box center [664, 210] width 20 height 13
click at [650, 206] on input "True" at bounding box center [644, 211] width 12 height 10
radio input "true"
click at [792, 313] on label "False" at bounding box center [790, 315] width 94 height 36
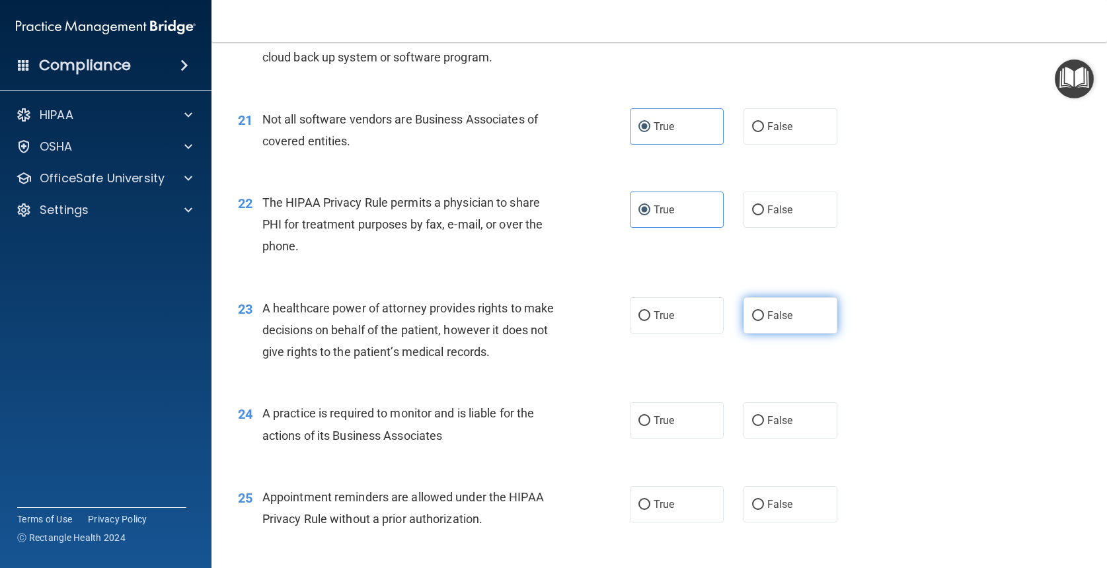
click at [764, 313] on input "False" at bounding box center [758, 316] width 12 height 10
radio input "true"
click at [669, 416] on span "True" at bounding box center [664, 420] width 20 height 13
click at [650, 416] on input "True" at bounding box center [644, 421] width 12 height 10
radio input "true"
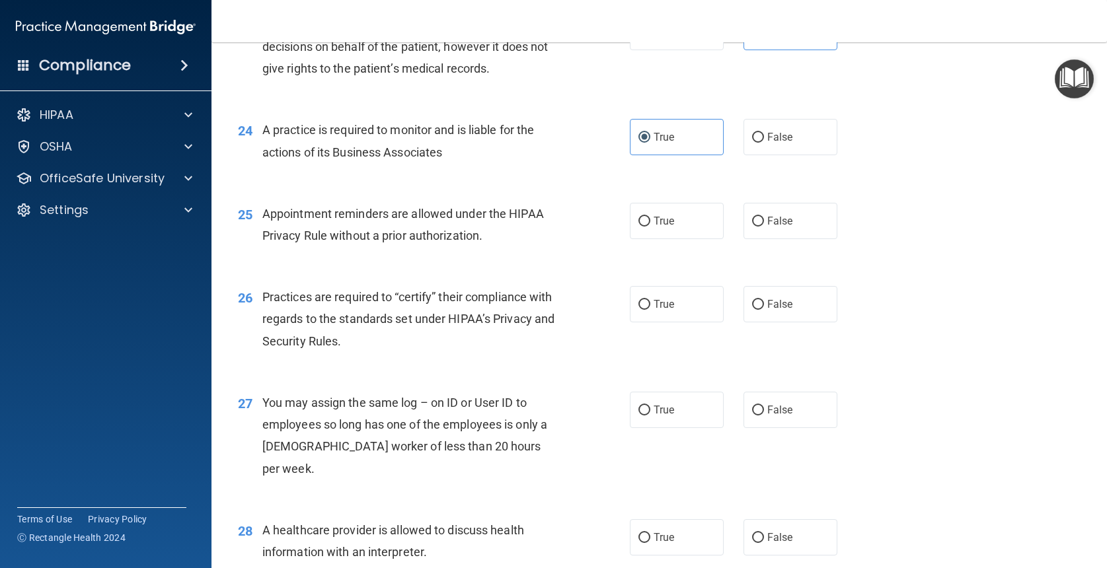
scroll to position [2501, 0]
click at [675, 219] on label "True" at bounding box center [677, 220] width 94 height 36
click at [650, 219] on input "True" at bounding box center [644, 221] width 12 height 10
radio input "true"
click at [652, 301] on label "True" at bounding box center [677, 303] width 94 height 36
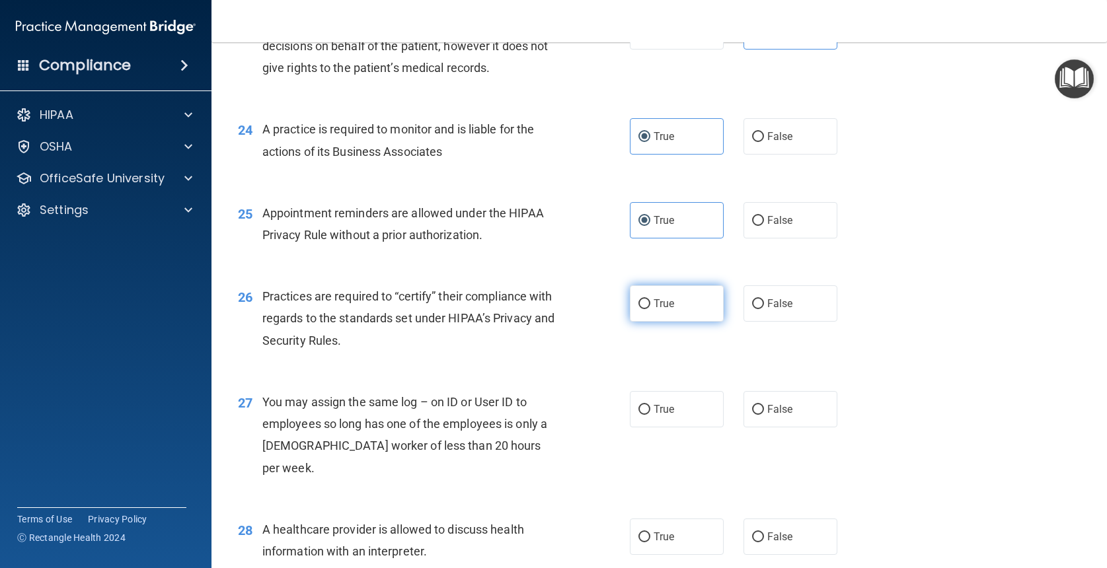
click at [650, 301] on input "True" at bounding box center [644, 304] width 12 height 10
radio input "true"
click at [802, 408] on label "False" at bounding box center [790, 409] width 94 height 36
click at [764, 408] on input "False" at bounding box center [758, 410] width 12 height 10
radio input "true"
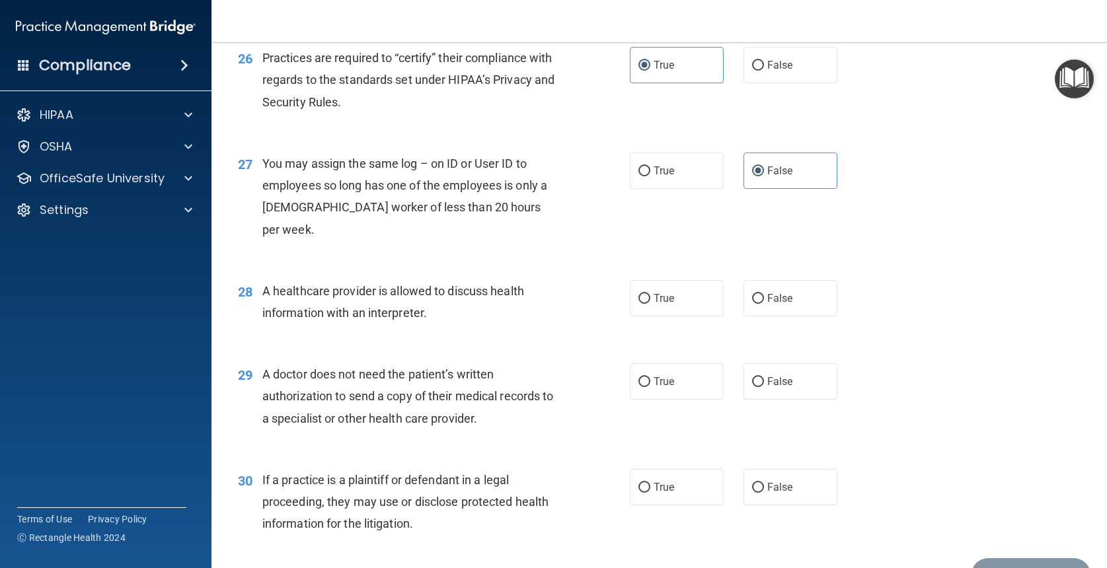
scroll to position [2742, 0]
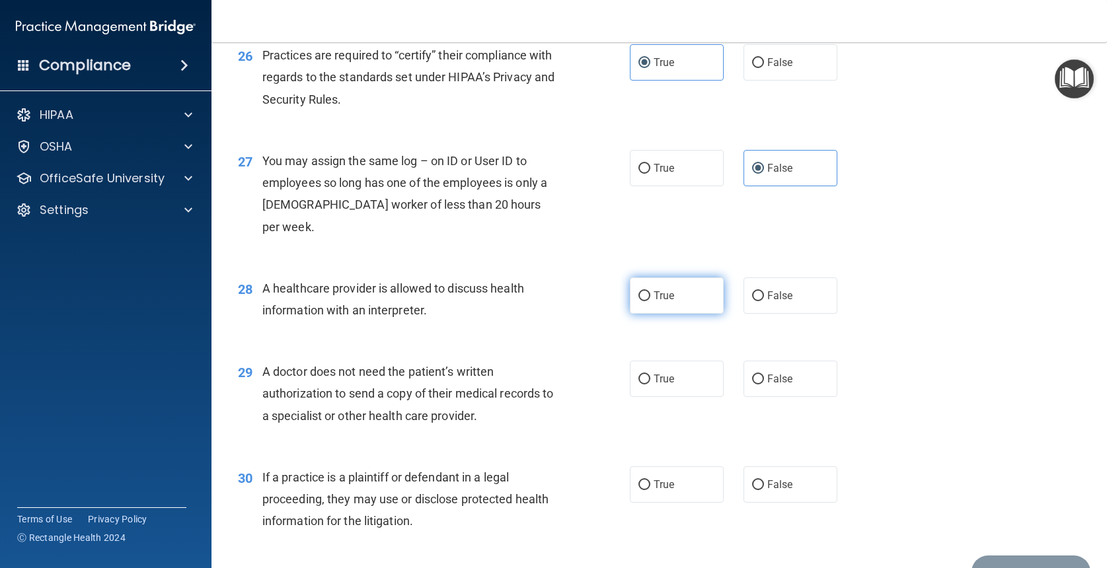
click at [664, 278] on label "True" at bounding box center [677, 296] width 94 height 36
click at [650, 291] on input "True" at bounding box center [644, 296] width 12 height 10
radio input "true"
click at [651, 361] on label "True" at bounding box center [677, 379] width 94 height 36
click at [650, 375] on input "True" at bounding box center [644, 380] width 12 height 10
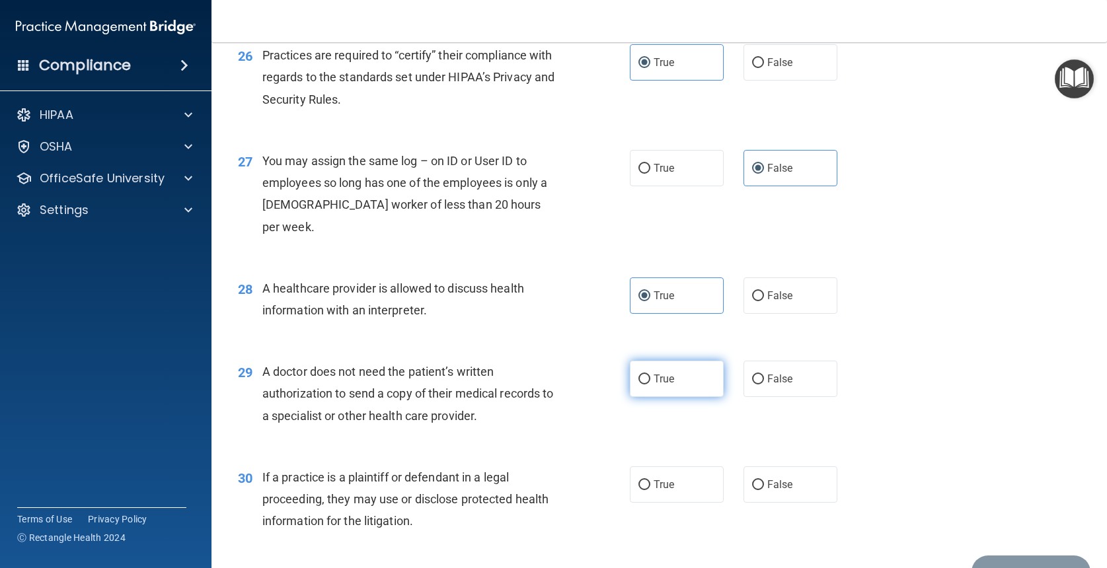
radio input "true"
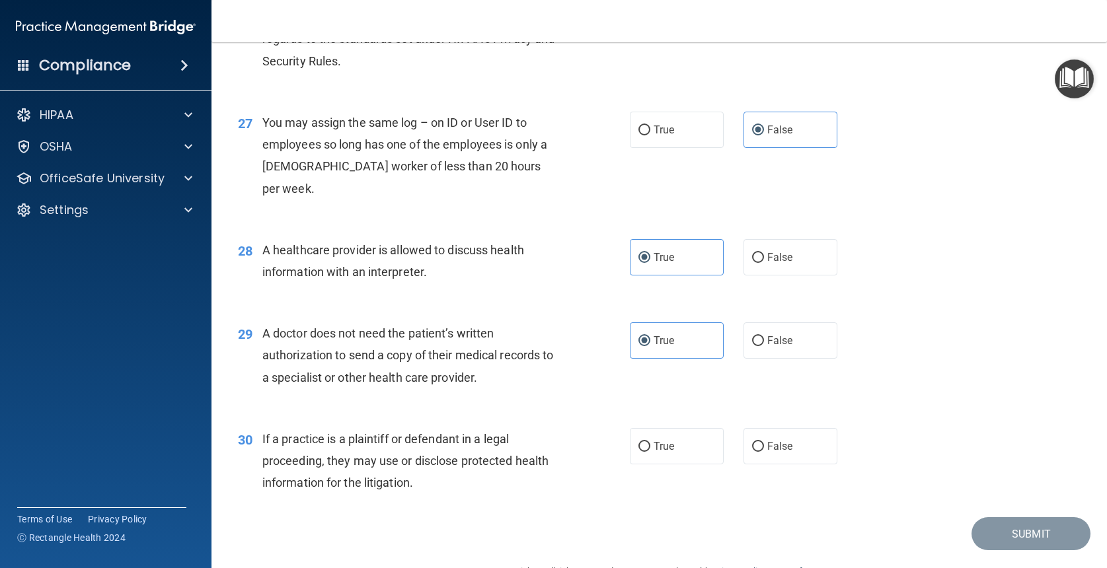
scroll to position [2780, 0]
click at [665, 441] on span "True" at bounding box center [664, 447] width 20 height 13
click at [650, 443] on input "True" at bounding box center [644, 448] width 12 height 10
radio input "true"
click at [1028, 518] on button "Submit" at bounding box center [1030, 535] width 119 height 34
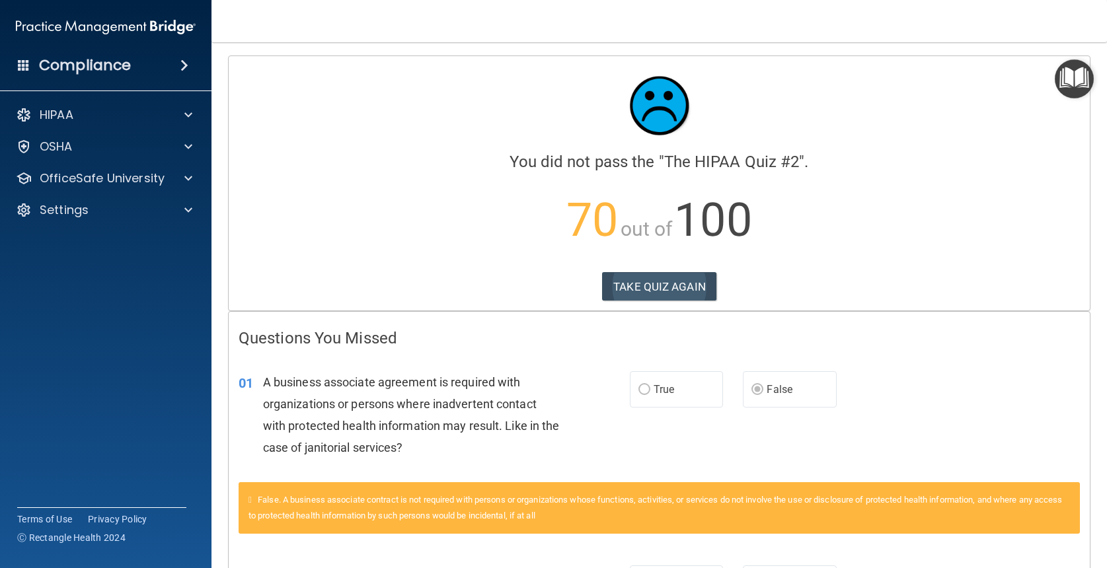
click at [684, 285] on button "TAKE QUIZ AGAIN" at bounding box center [659, 286] width 114 height 29
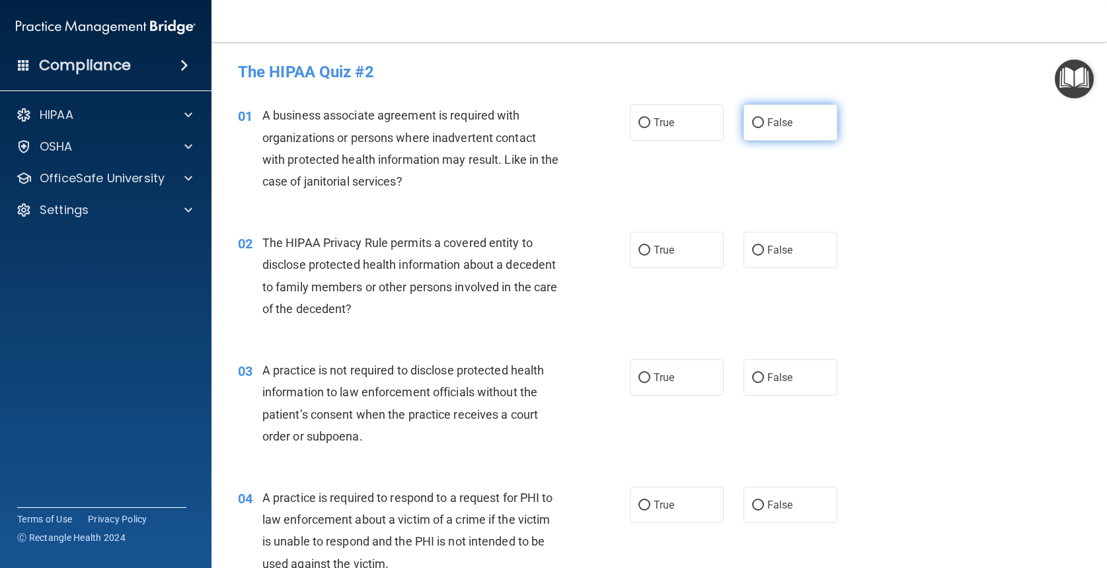
click at [794, 130] on label "False" at bounding box center [790, 122] width 94 height 36
click at [764, 128] on input "False" at bounding box center [758, 123] width 12 height 10
radio input "true"
click at [684, 263] on label "True" at bounding box center [677, 250] width 94 height 36
click at [650, 256] on input "True" at bounding box center [644, 251] width 12 height 10
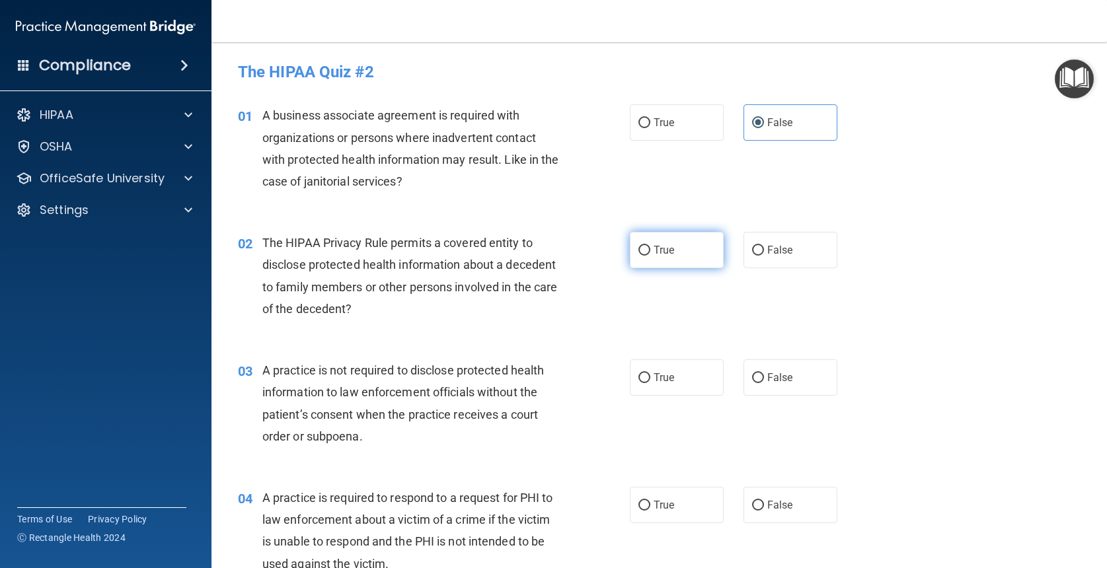
radio input "true"
click at [776, 379] on span "False" at bounding box center [780, 377] width 26 height 13
click at [764, 379] on input "False" at bounding box center [758, 378] width 12 height 10
radio input "true"
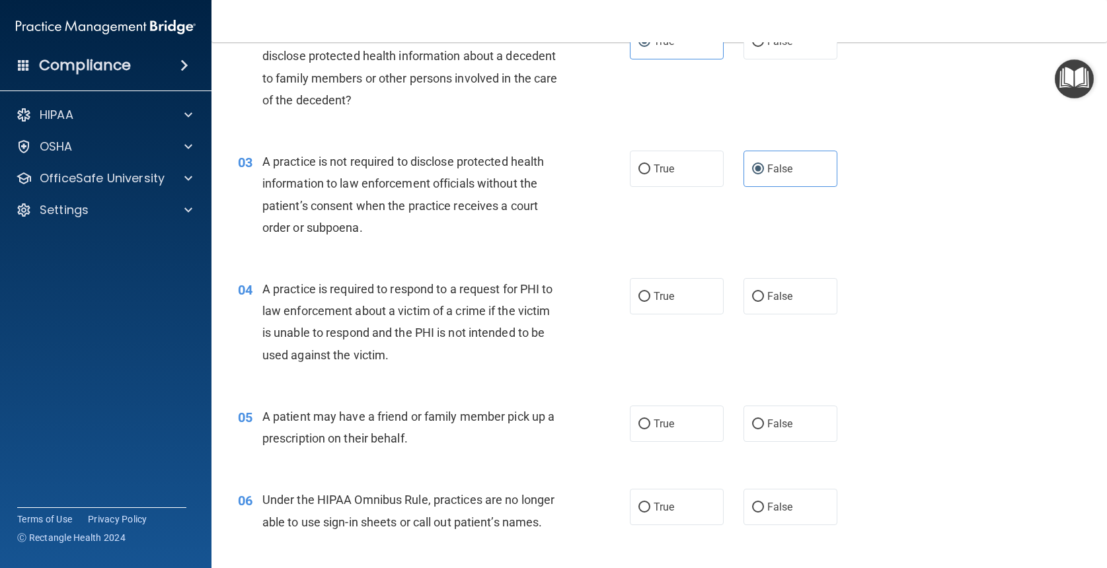
scroll to position [210, 0]
click at [700, 297] on label "True" at bounding box center [677, 295] width 94 height 36
click at [650, 297] on input "True" at bounding box center [644, 296] width 12 height 10
radio input "true"
click at [681, 428] on label "True" at bounding box center [677, 422] width 94 height 36
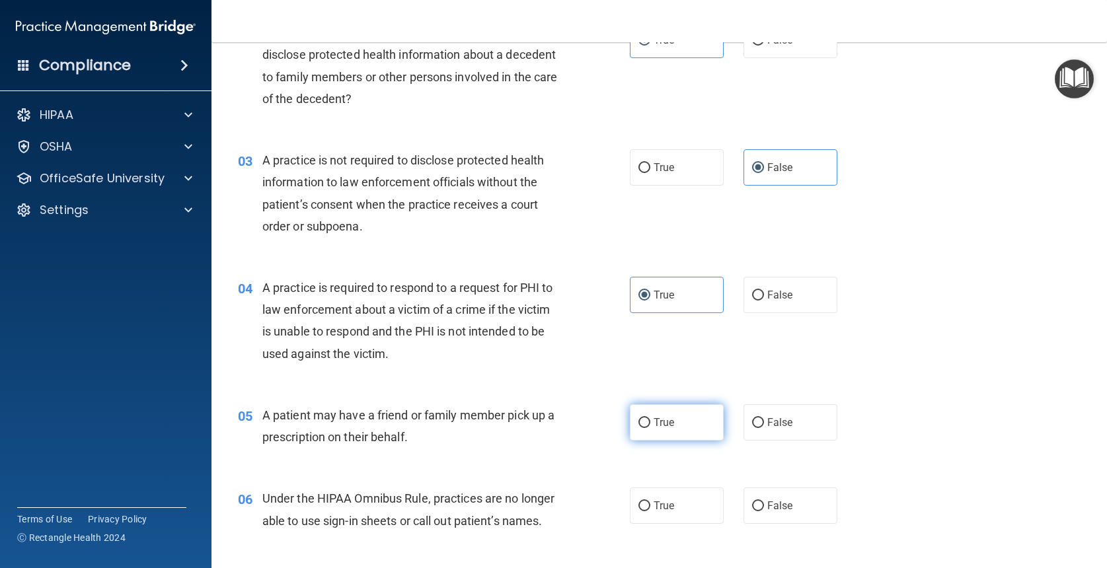
click at [650, 428] on input "True" at bounding box center [644, 423] width 12 height 10
radio input "true"
click at [789, 504] on span "False" at bounding box center [780, 506] width 26 height 13
click at [764, 504] on input "False" at bounding box center [758, 507] width 12 height 10
radio input "true"
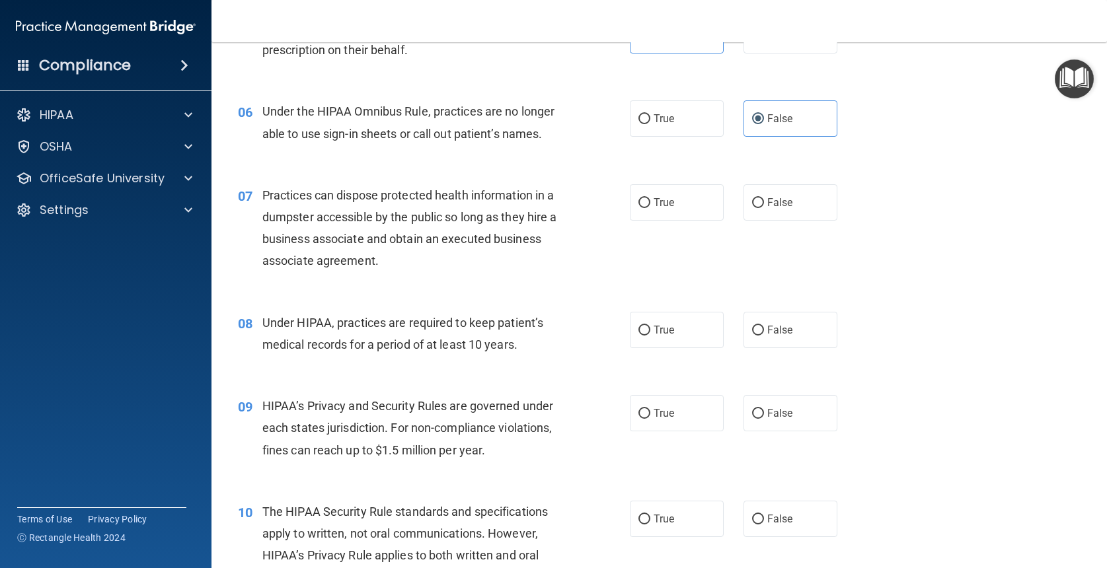
scroll to position [599, 0]
click at [777, 204] on label "False" at bounding box center [790, 200] width 94 height 36
click at [764, 204] on input "False" at bounding box center [758, 201] width 12 height 10
radio input "true"
click at [774, 322] on span "False" at bounding box center [780, 328] width 26 height 13
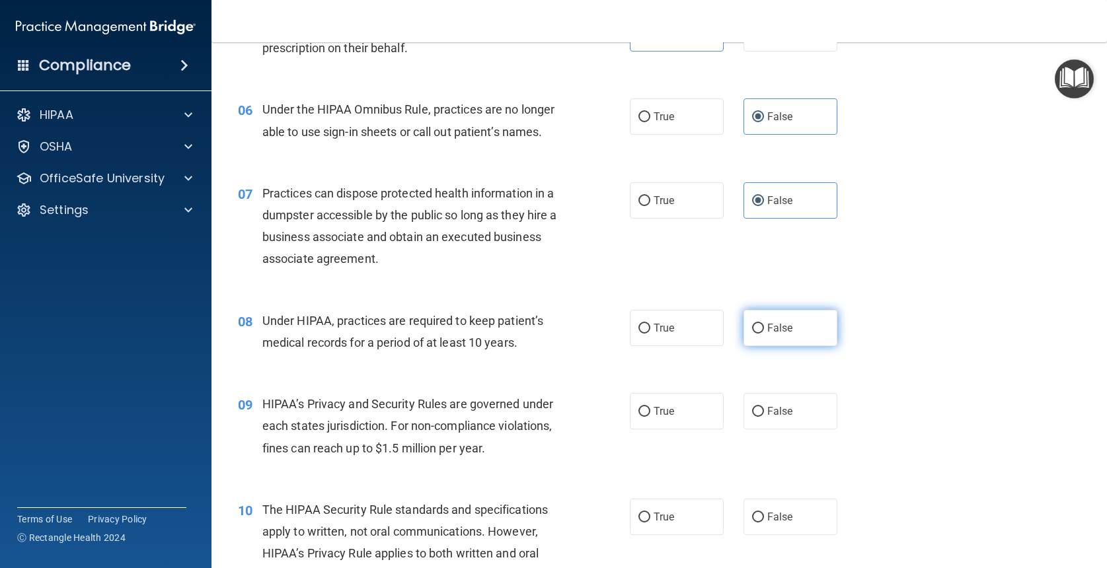
click at [764, 324] on input "False" at bounding box center [758, 329] width 12 height 10
radio input "true"
click at [773, 398] on label "False" at bounding box center [790, 411] width 94 height 36
click at [764, 407] on input "False" at bounding box center [758, 412] width 12 height 10
radio input "true"
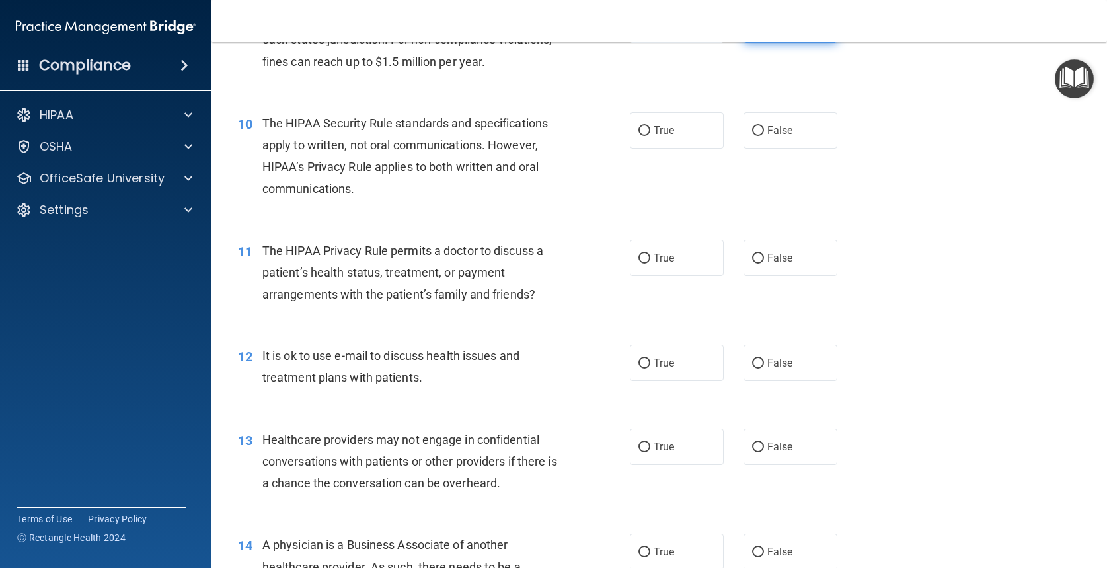
scroll to position [987, 0]
click at [692, 128] on label "True" at bounding box center [677, 130] width 94 height 36
click at [650, 128] on input "True" at bounding box center [644, 131] width 12 height 10
radio input "true"
click at [669, 258] on label "True" at bounding box center [677, 257] width 94 height 36
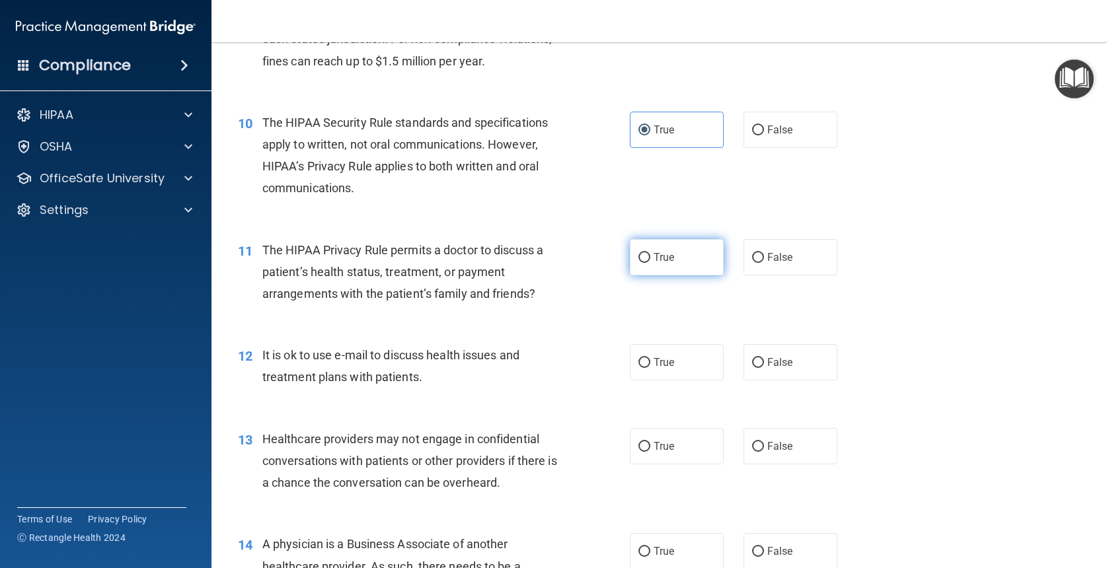
click at [650, 258] on input "True" at bounding box center [644, 258] width 12 height 10
radio input "true"
click at [663, 361] on span "True" at bounding box center [664, 362] width 20 height 13
click at [650, 361] on input "True" at bounding box center [644, 363] width 12 height 10
radio input "true"
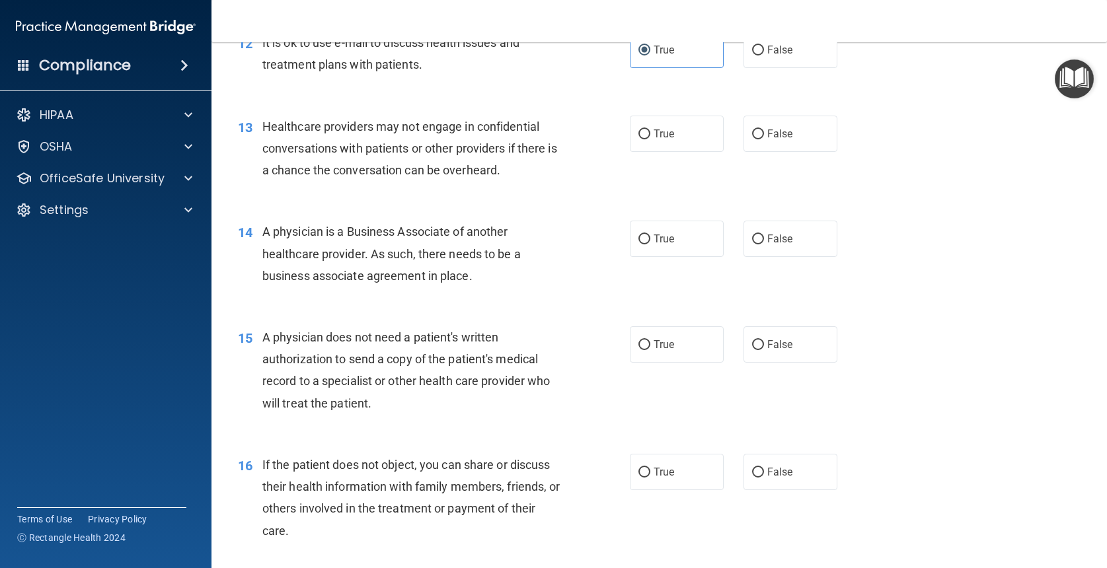
scroll to position [1300, 0]
click at [686, 132] on label "True" at bounding box center [677, 133] width 94 height 36
click at [650, 132] on input "True" at bounding box center [644, 134] width 12 height 10
radio input "true"
click at [795, 237] on label "False" at bounding box center [790, 238] width 94 height 36
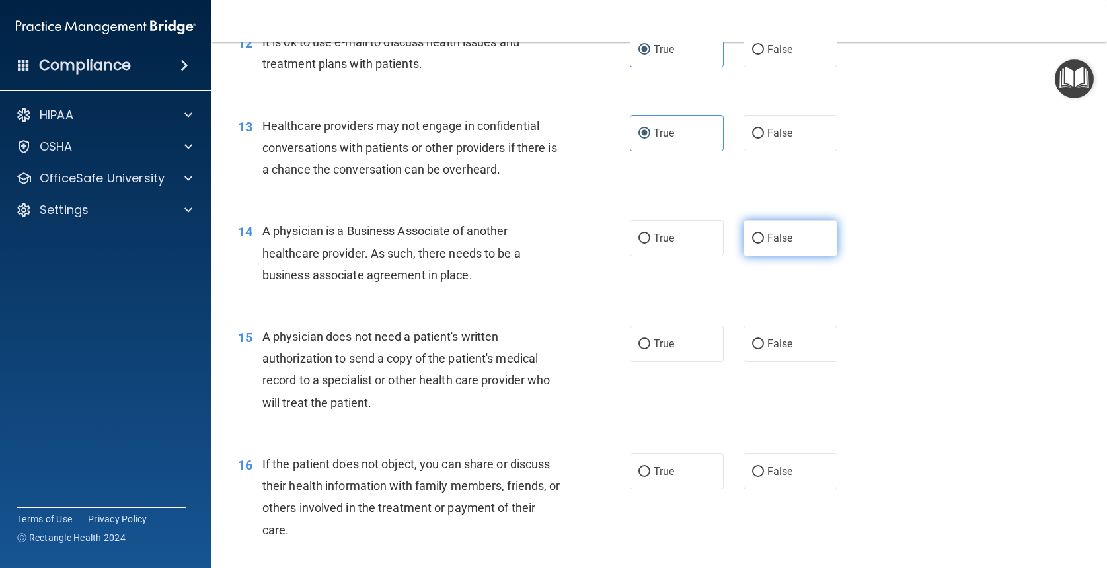
click at [764, 237] on input "False" at bounding box center [758, 239] width 12 height 10
radio input "true"
click at [667, 338] on span "True" at bounding box center [664, 344] width 20 height 13
click at [650, 340] on input "True" at bounding box center [644, 345] width 12 height 10
radio input "true"
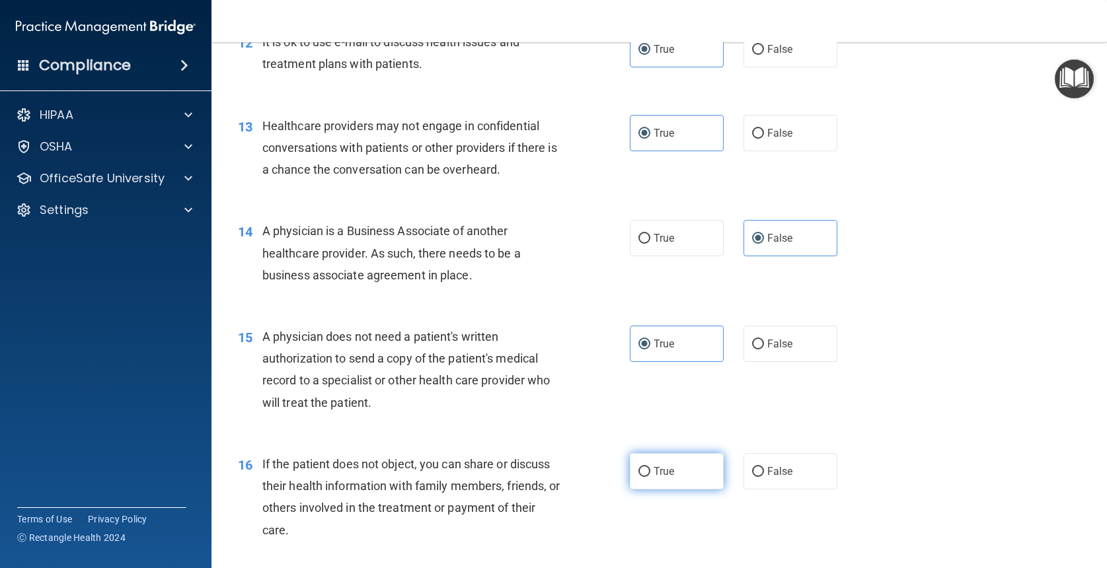
click at [660, 473] on label "True" at bounding box center [677, 471] width 94 height 36
click at [650, 473] on input "True" at bounding box center [644, 472] width 12 height 10
radio input "true"
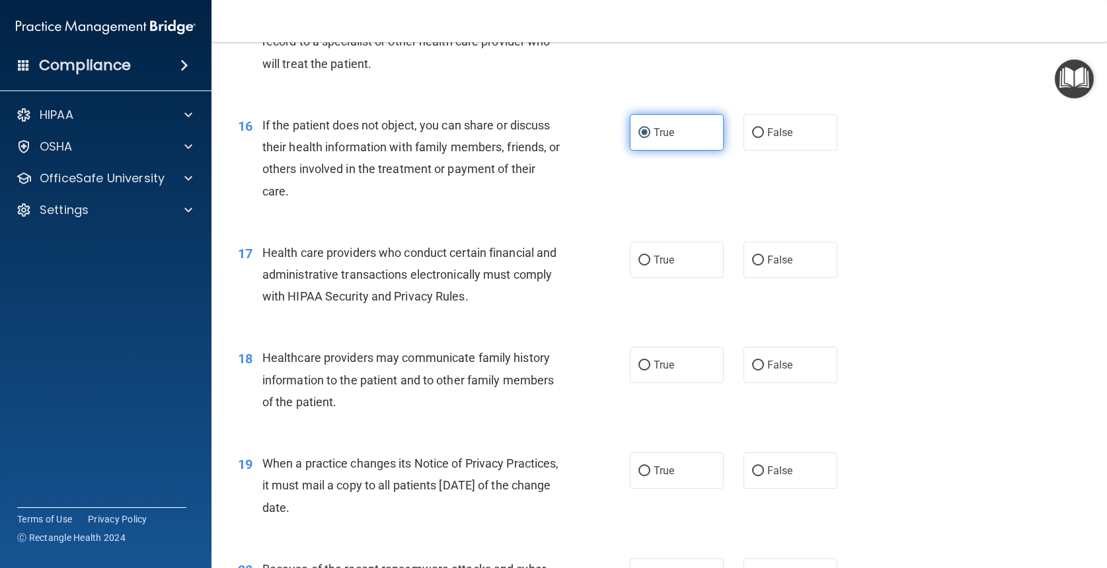
scroll to position [1640, 0]
click at [679, 251] on label "True" at bounding box center [677, 259] width 94 height 36
click at [650, 255] on input "True" at bounding box center [644, 260] width 12 height 10
radio input "true"
click at [787, 364] on label "False" at bounding box center [790, 364] width 94 height 36
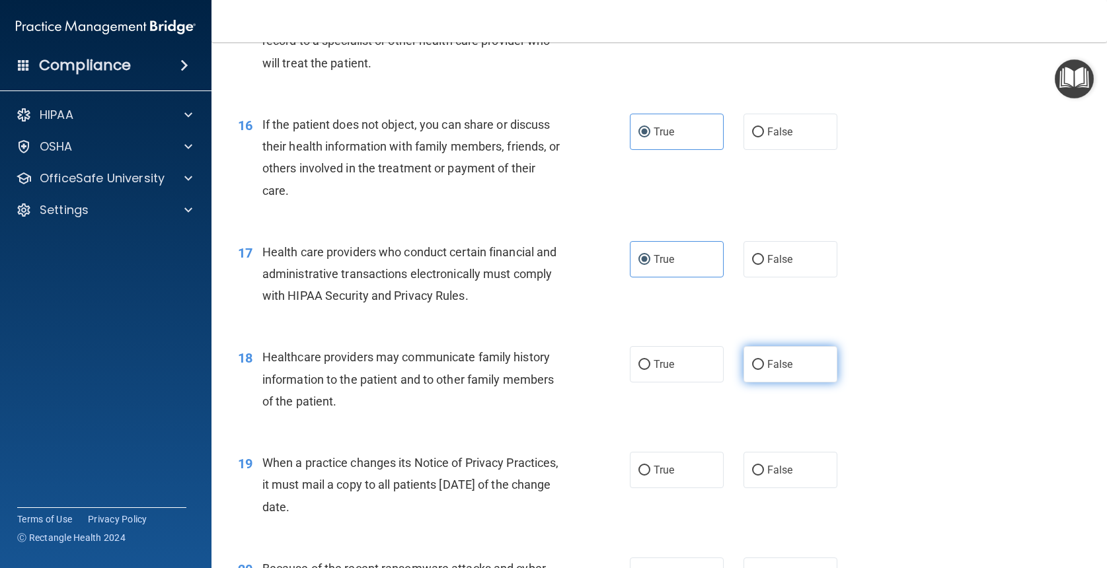
click at [764, 364] on input "False" at bounding box center [758, 365] width 12 height 10
radio input "true"
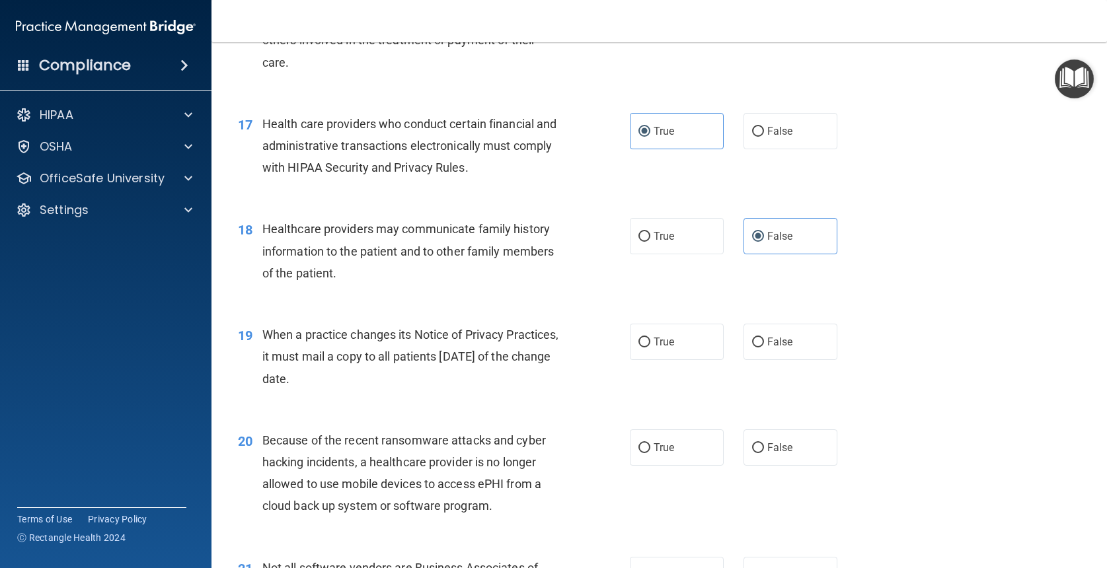
scroll to position [1768, 0]
click at [791, 339] on label "False" at bounding box center [790, 341] width 94 height 36
click at [764, 339] on input "False" at bounding box center [758, 342] width 12 height 10
radio input "true"
click at [783, 441] on span "False" at bounding box center [780, 447] width 26 height 13
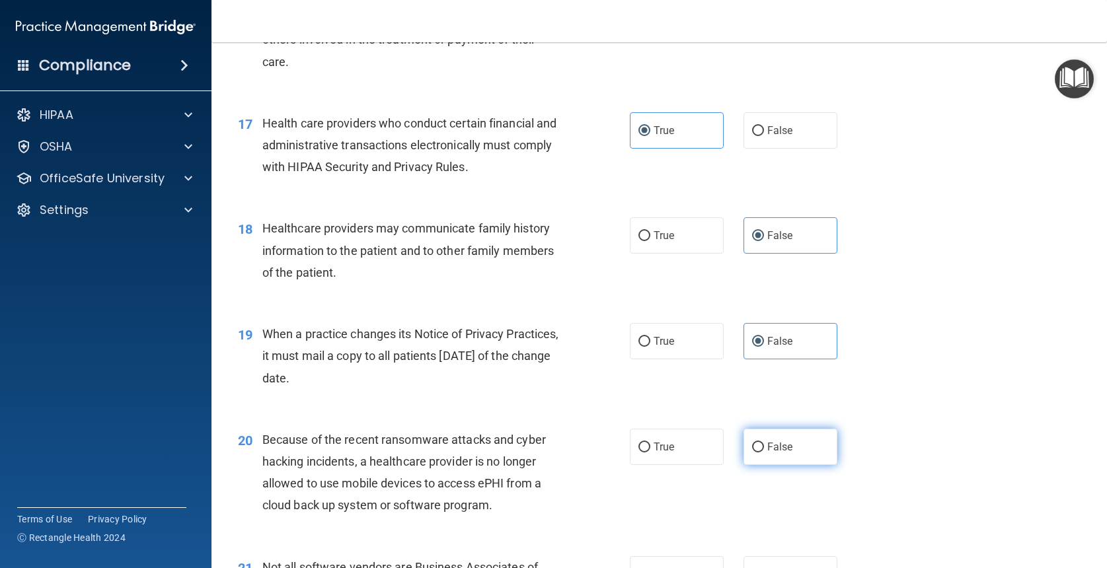
click at [764, 443] on input "False" at bounding box center [758, 448] width 12 height 10
radio input "true"
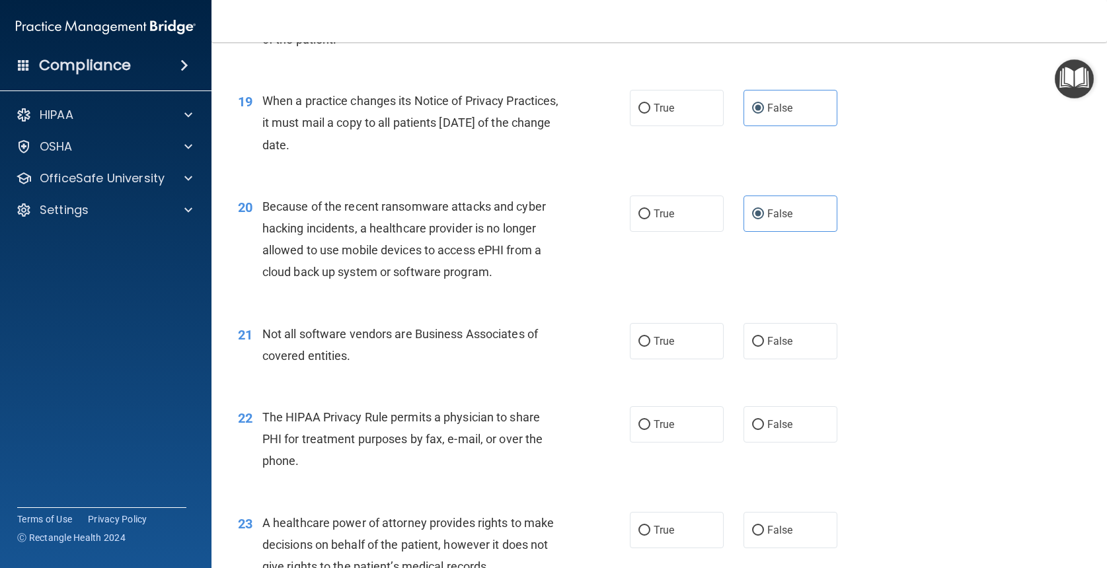
scroll to position [2002, 0]
click at [696, 333] on label "True" at bounding box center [677, 340] width 94 height 36
click at [650, 336] on input "True" at bounding box center [644, 341] width 12 height 10
radio input "true"
click at [680, 420] on label "True" at bounding box center [677, 424] width 94 height 36
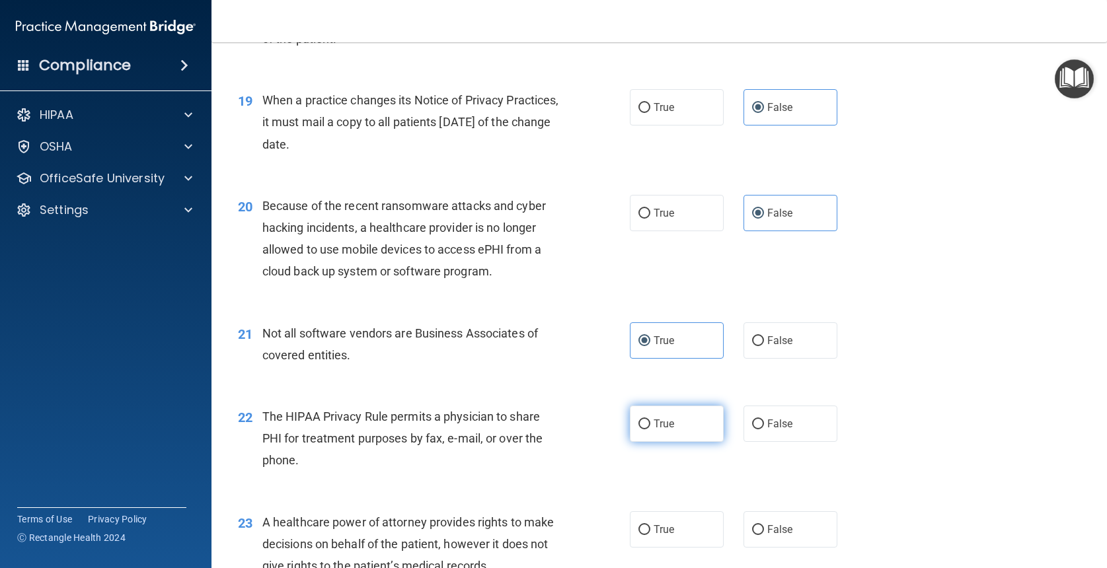
click at [650, 420] on input "True" at bounding box center [644, 425] width 12 height 10
radio input "true"
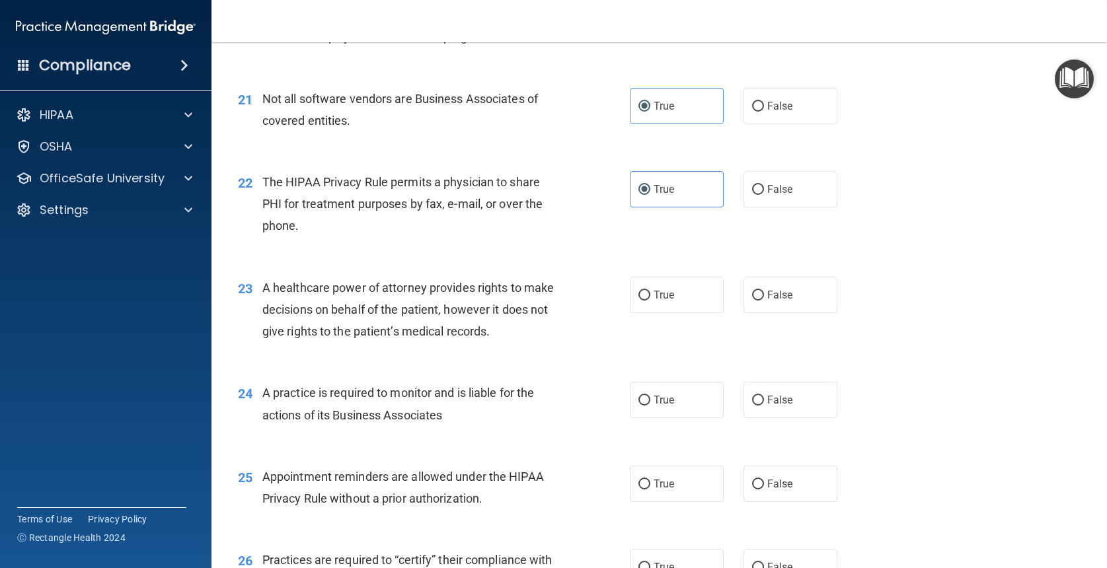
scroll to position [2240, 0]
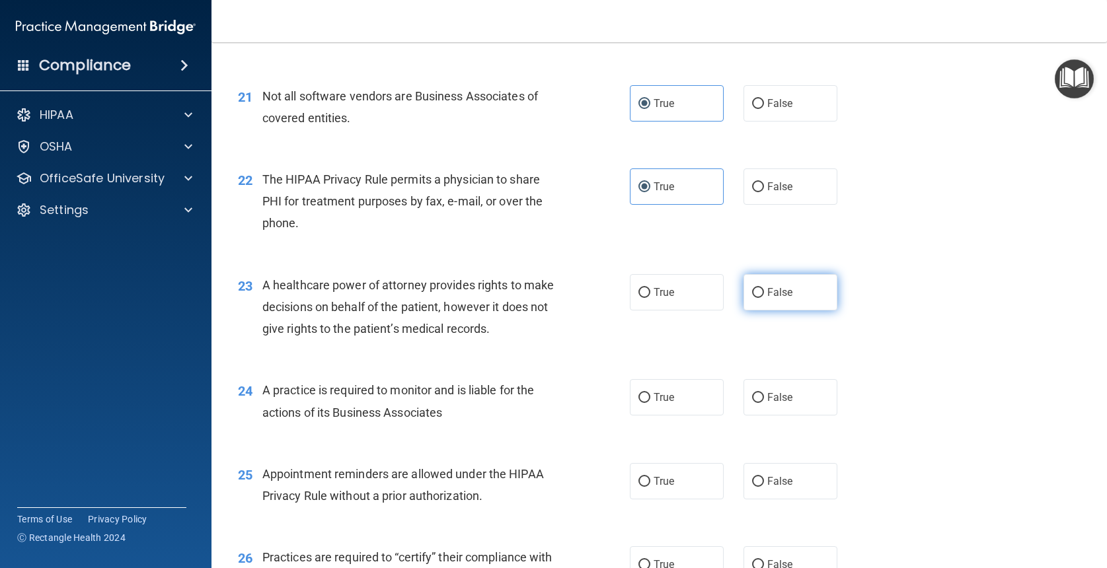
click at [818, 282] on label "False" at bounding box center [790, 292] width 94 height 36
click at [764, 288] on input "False" at bounding box center [758, 293] width 12 height 10
radio input "true"
click at [763, 393] on input "False" at bounding box center [758, 398] width 12 height 10
radio input "true"
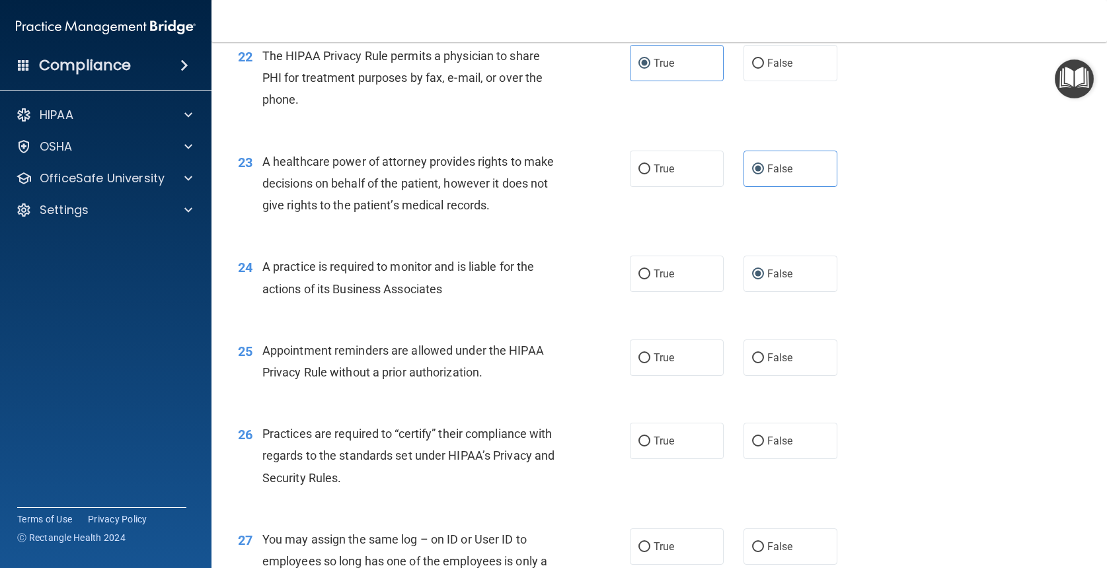
scroll to position [2371, 0]
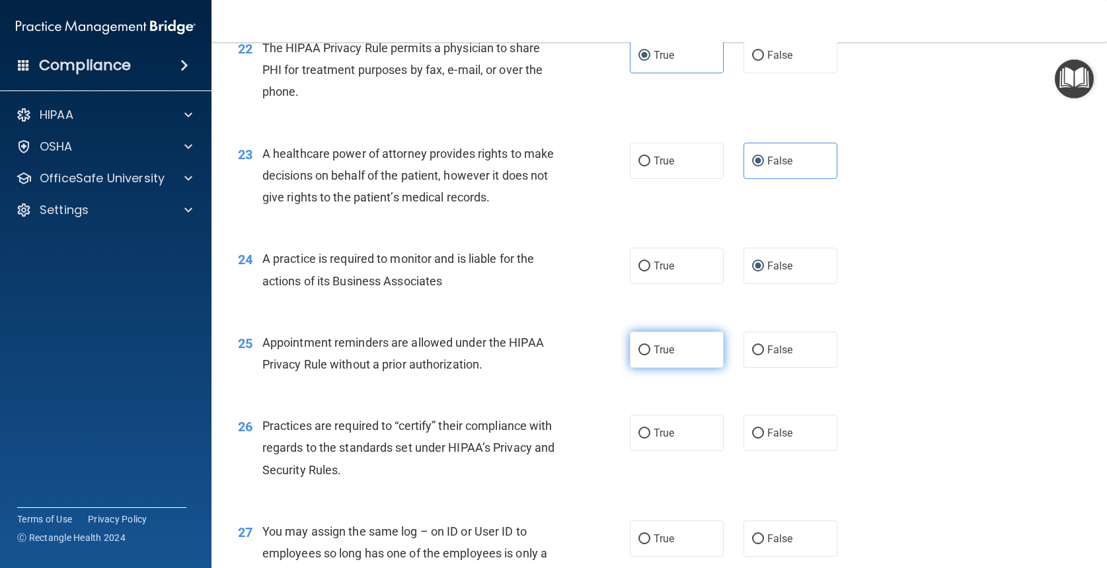
click at [679, 342] on label "True" at bounding box center [677, 350] width 94 height 36
click at [650, 346] on input "True" at bounding box center [644, 351] width 12 height 10
radio input "true"
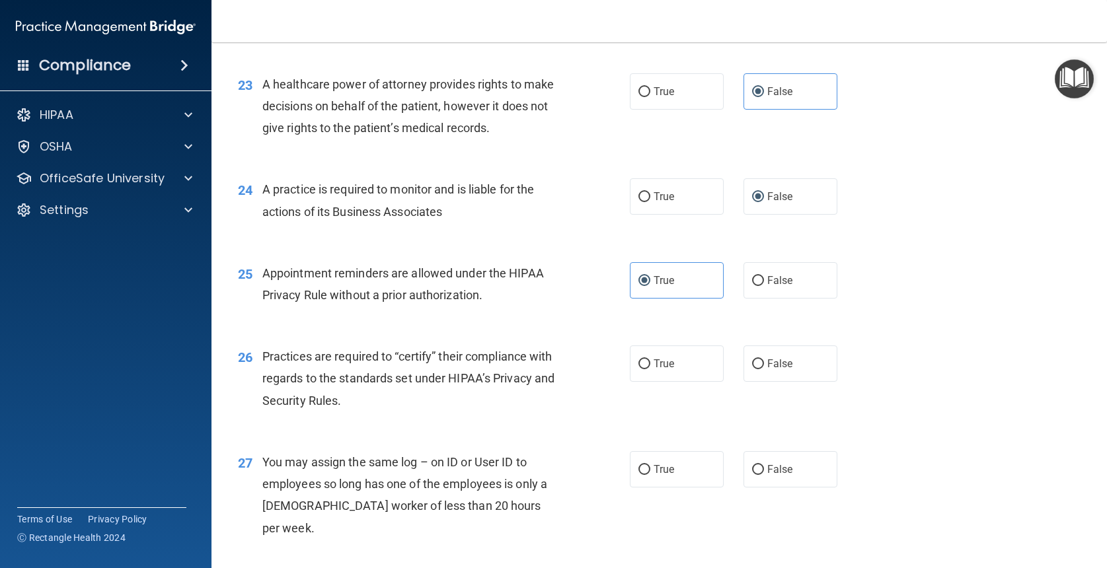
scroll to position [2479, 0]
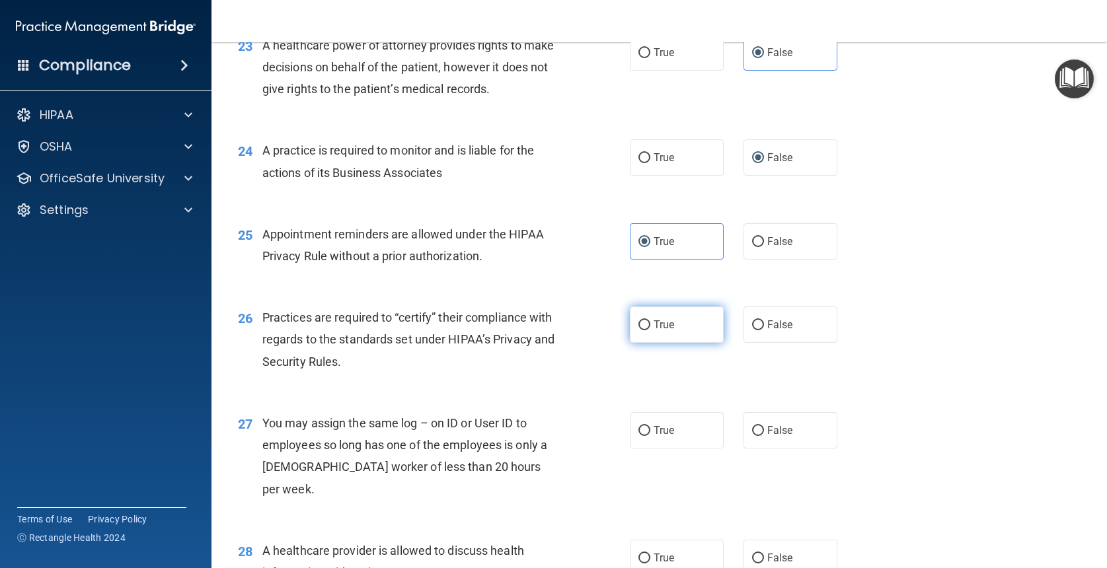
click at [675, 311] on label "True" at bounding box center [677, 325] width 94 height 36
click at [650, 321] on input "True" at bounding box center [644, 326] width 12 height 10
radio input "true"
click at [764, 420] on label "False" at bounding box center [790, 430] width 94 height 36
click at [764, 426] on input "False" at bounding box center [758, 431] width 12 height 10
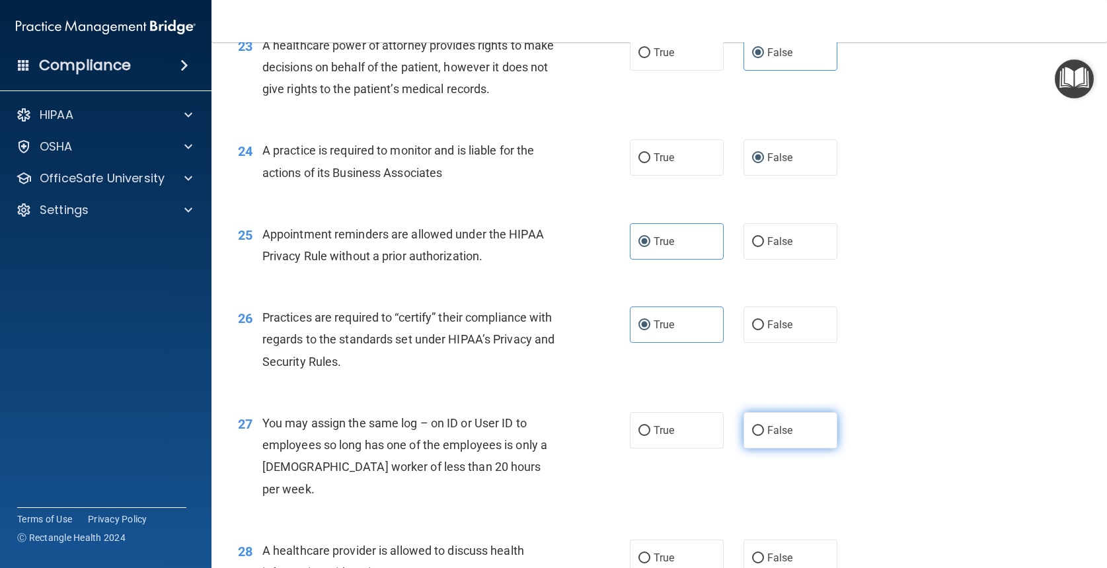
radio input "true"
click at [805, 319] on label "False" at bounding box center [790, 325] width 94 height 36
click at [764, 321] on input "False" at bounding box center [758, 326] width 12 height 10
radio input "true"
radio input "false"
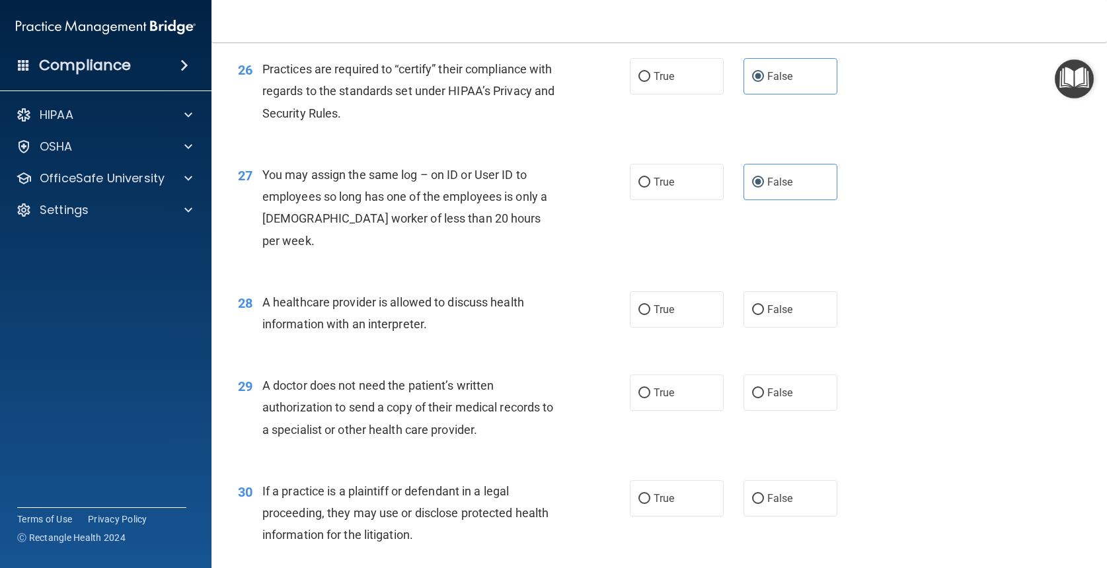
scroll to position [2729, 0]
click at [679, 291] on label "True" at bounding box center [677, 309] width 94 height 36
click at [650, 305] on input "True" at bounding box center [644, 310] width 12 height 10
radio input "true"
click at [688, 374] on label "True" at bounding box center [677, 392] width 94 height 36
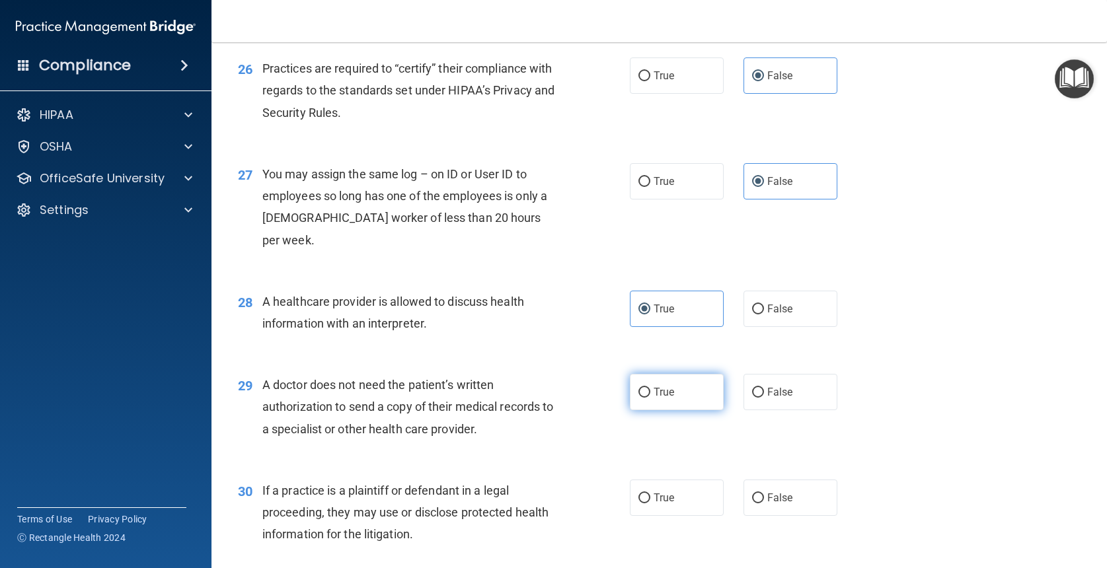
click at [650, 388] on input "True" at bounding box center [644, 393] width 12 height 10
radio input "true"
click at [671, 480] on label "True" at bounding box center [677, 498] width 94 height 36
click at [650, 494] on input "True" at bounding box center [644, 499] width 12 height 10
radio input "true"
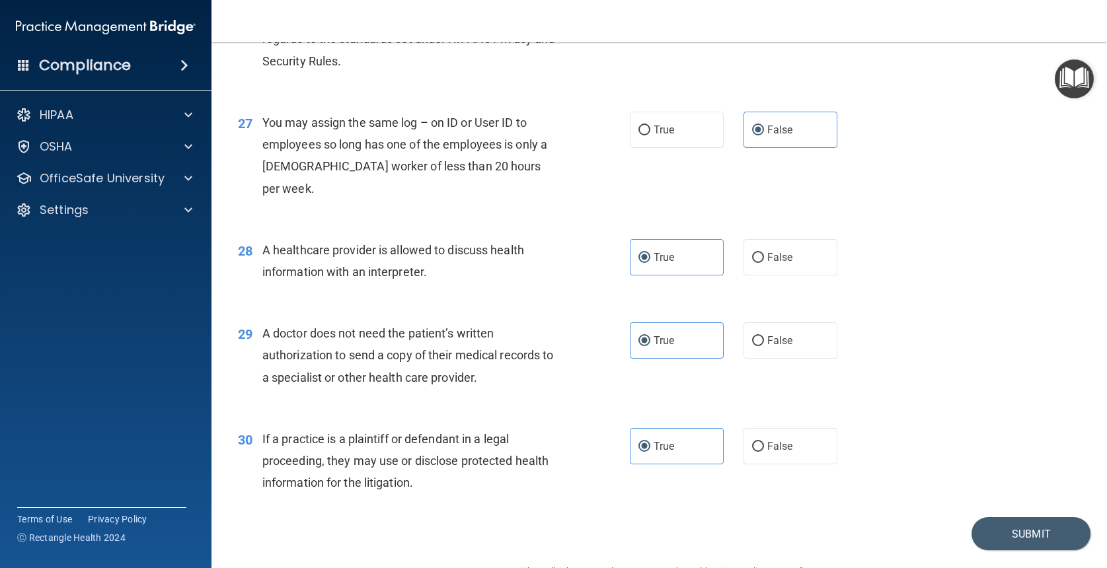
scroll to position [2780, 0]
click at [1020, 518] on button "Submit" at bounding box center [1030, 535] width 119 height 34
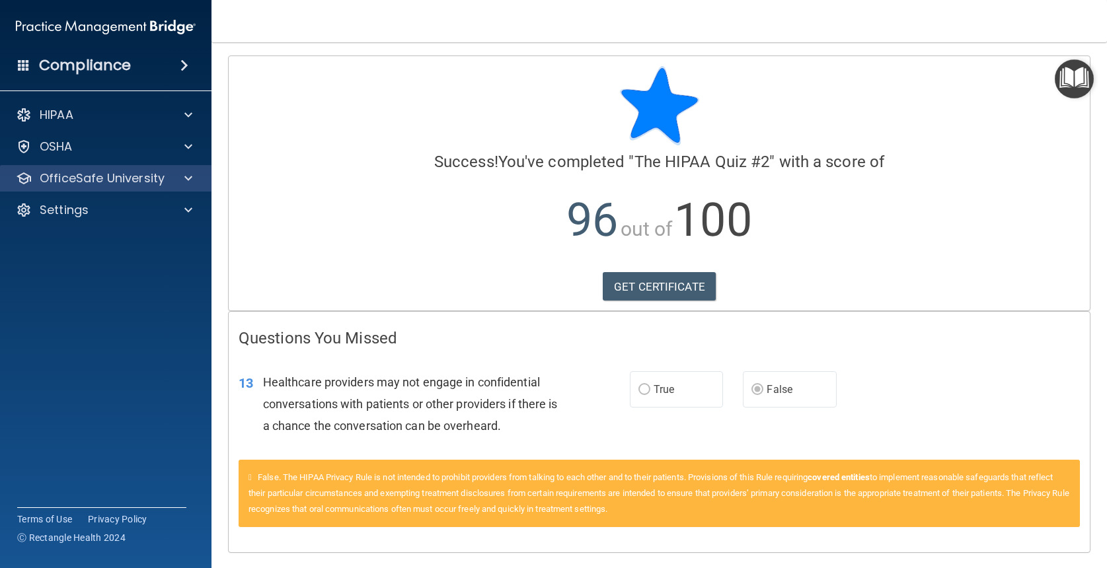
click at [160, 178] on p "OfficeSafe University" at bounding box center [102, 178] width 125 height 16
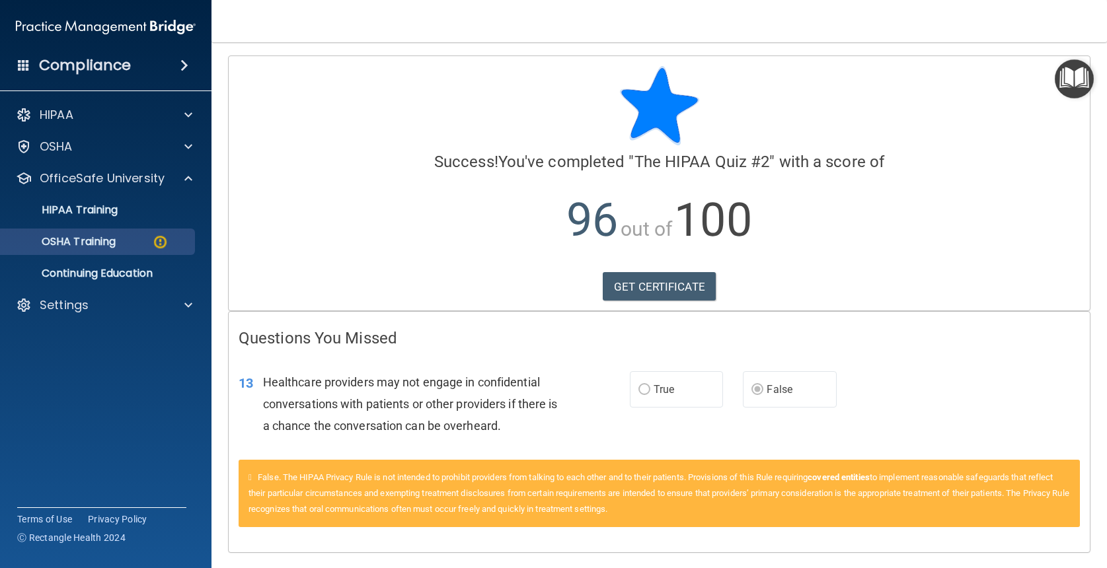
click at [95, 246] on p "OSHA Training" at bounding box center [62, 241] width 107 height 13
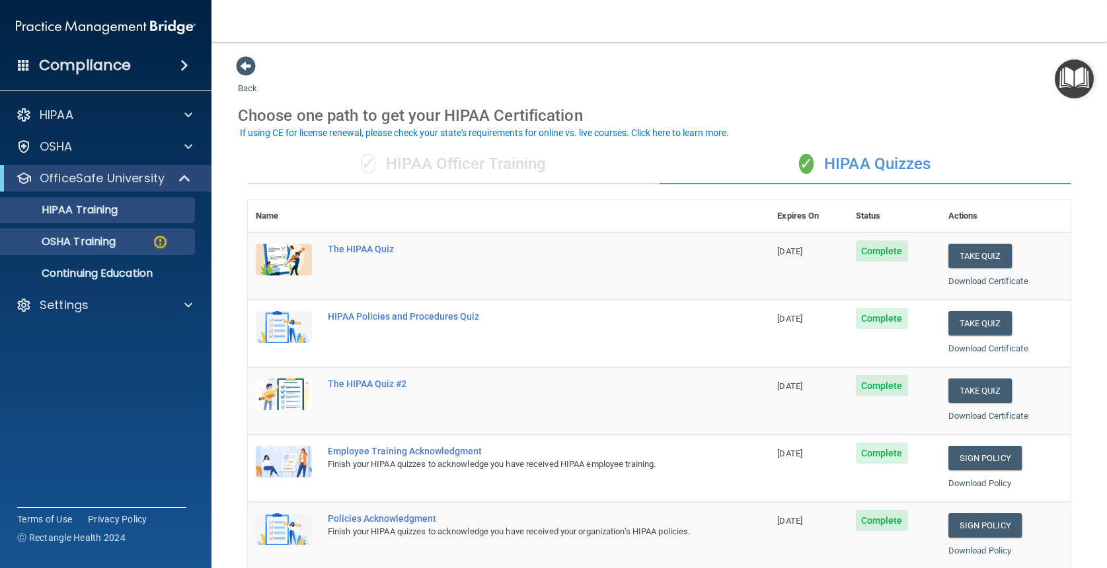
click at [70, 248] on p "OSHA Training" at bounding box center [62, 241] width 107 height 13
